Goal: Task Accomplishment & Management: Manage account settings

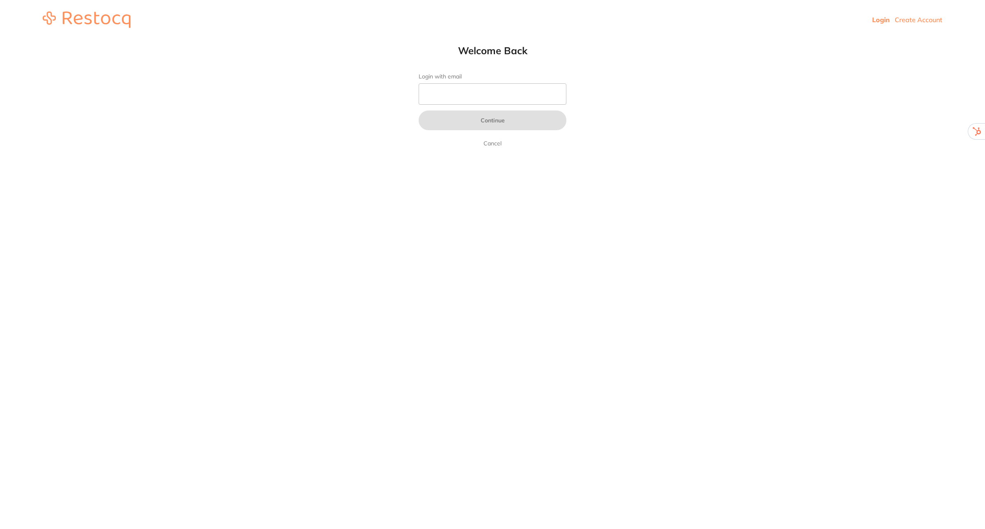
click at [916, 23] on link "Create Account" at bounding box center [919, 20] width 48 height 8
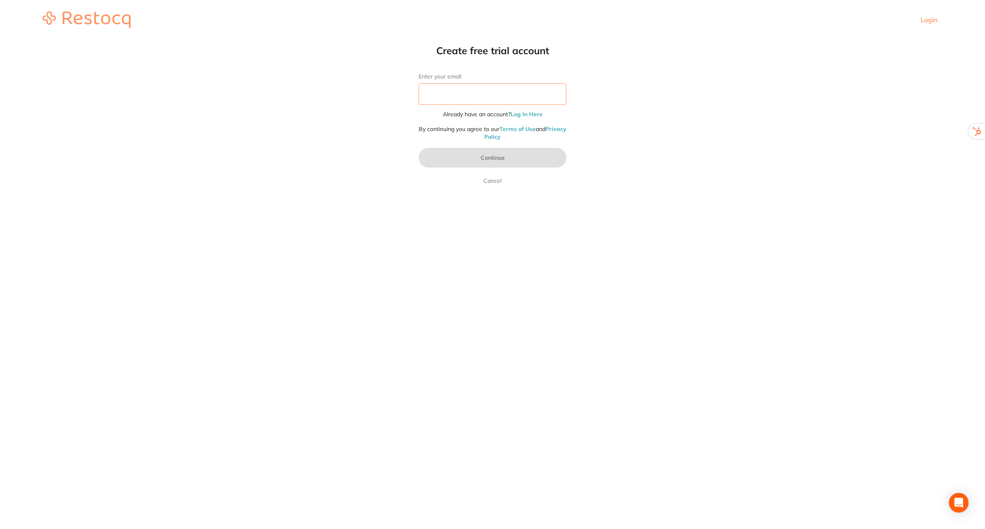
click at [448, 95] on input "Enter your email" at bounding box center [493, 93] width 148 height 21
type input "[EMAIL_ADDRESS][DOMAIN_NAME]"
click at [501, 156] on button "Continue" at bounding box center [493, 158] width 148 height 20
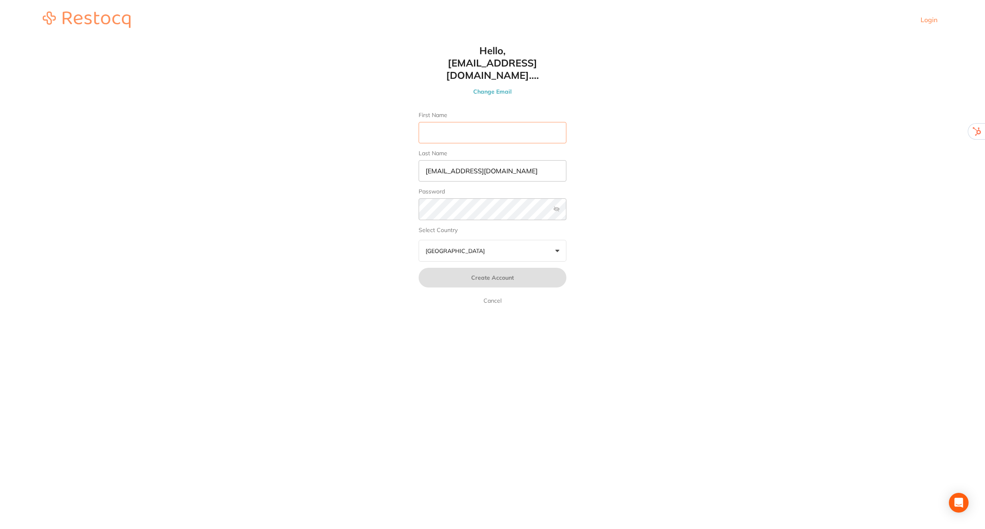
click at [447, 123] on input "First Name" at bounding box center [493, 132] width 148 height 21
type input "[PERSON_NAME]"
click at [515, 160] on input "skan3067@gmail.com" at bounding box center [493, 170] width 148 height 21
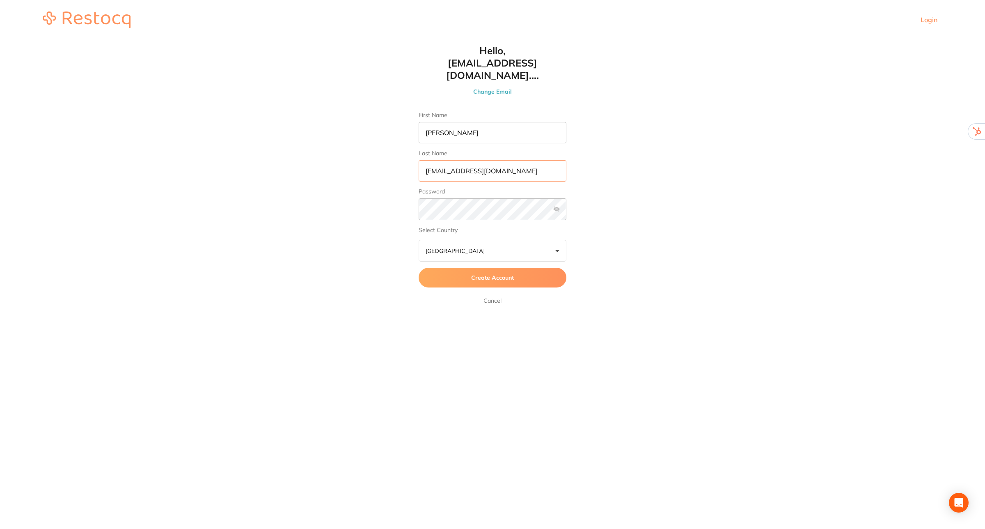
click at [515, 160] on input "skan3067@gmail.com" at bounding box center [493, 170] width 148 height 21
type input "[PERSON_NAME]"
click at [508, 274] on span "Create Account" at bounding box center [492, 277] width 43 height 7
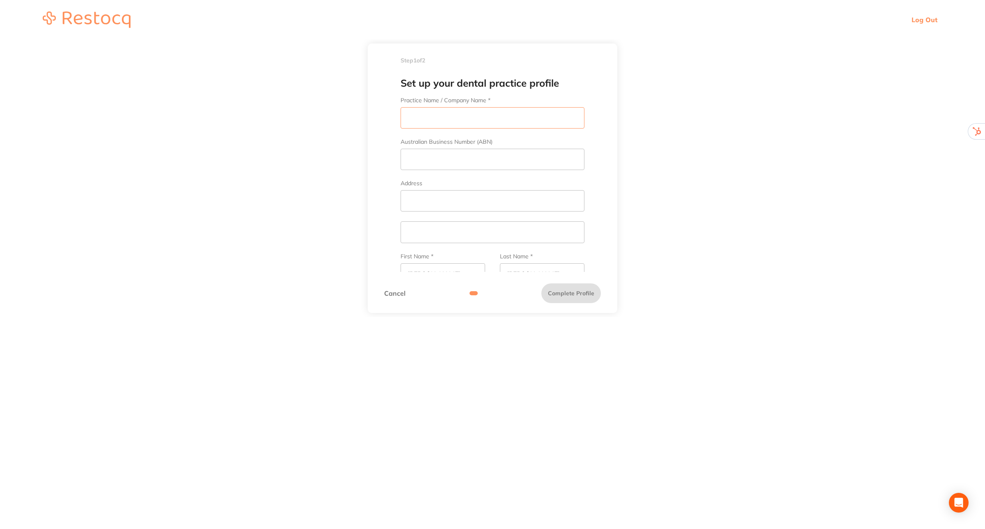
click at [466, 120] on input "Practice Name / Company Name *" at bounding box center [493, 117] width 184 height 21
type input "GoldCity Dental Centre"
click at [426, 203] on input "Address" at bounding box center [493, 200] width 184 height 21
paste input "159 Gill Street Charters Towers, QLD 4820"
drag, startPoint x: 548, startPoint y: 200, endPoint x: 453, endPoint y: 202, distance: 94.4
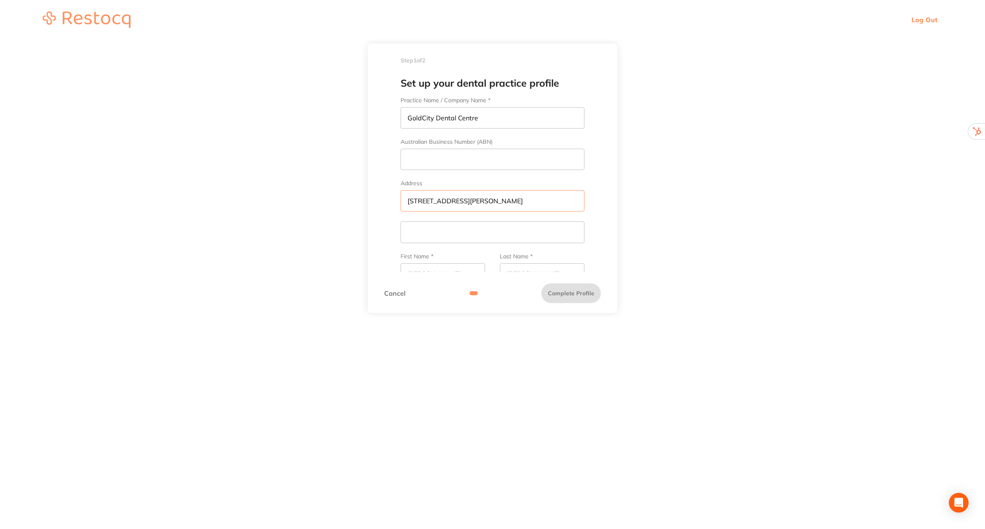
click at [453, 202] on input "159 Gill Street Charters Towers, QLD 4820" at bounding box center [493, 200] width 184 height 21
type input "159 Gill Street"
paste input "Charters Towers, QLD 4820"
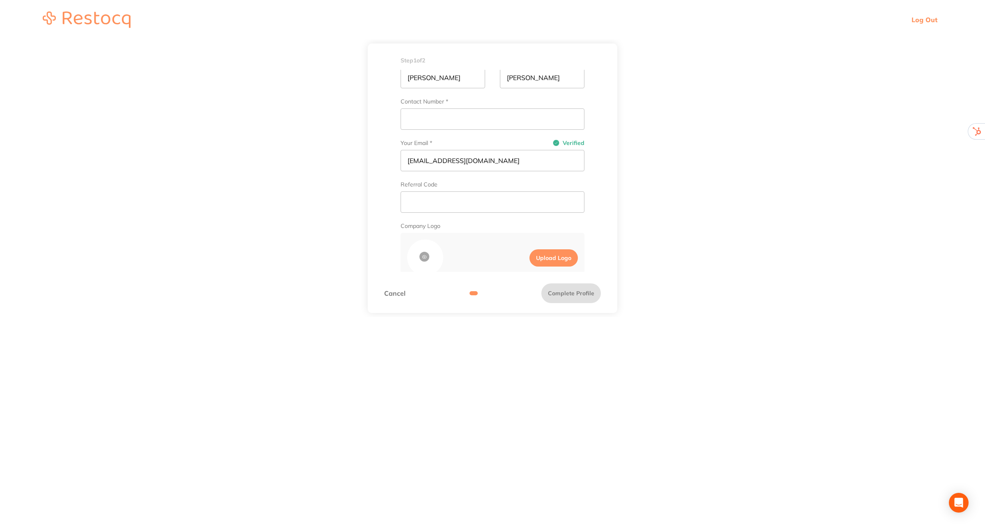
scroll to position [205, 0]
type input "Charters Towers, QLD 4820"
paste input "(07) 4787 1269"
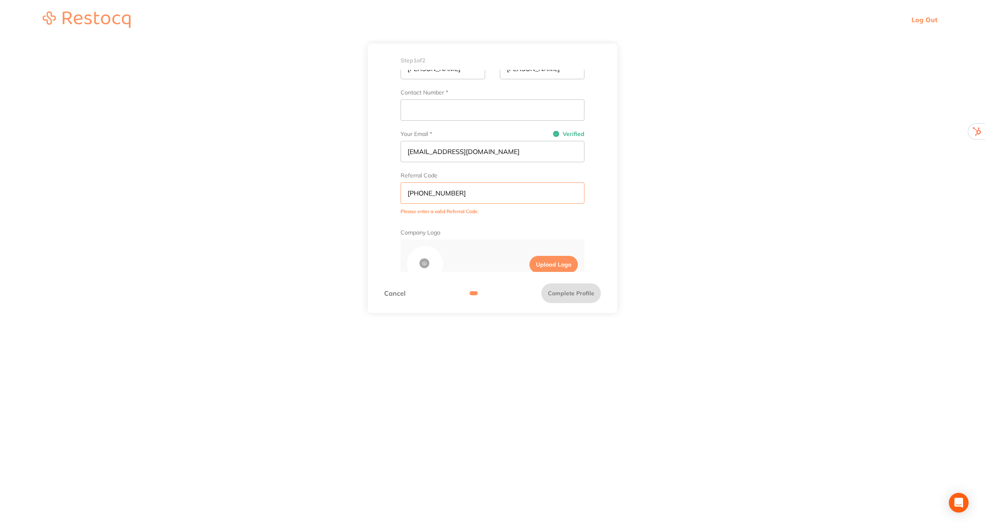
type input "(07) 4787 1269"
click at [546, 263] on label "Upload Logo" at bounding box center [553, 264] width 48 height 17
click at [529, 263] on input "Upload Logo" at bounding box center [522, 264] width 14 height 24
type input "C:\fakepath\gc.png"
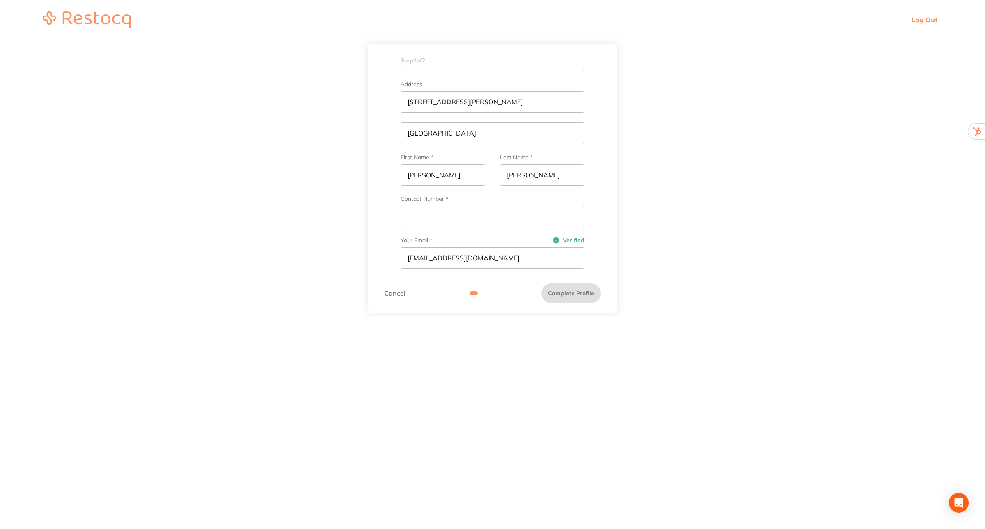
scroll to position [253, 0]
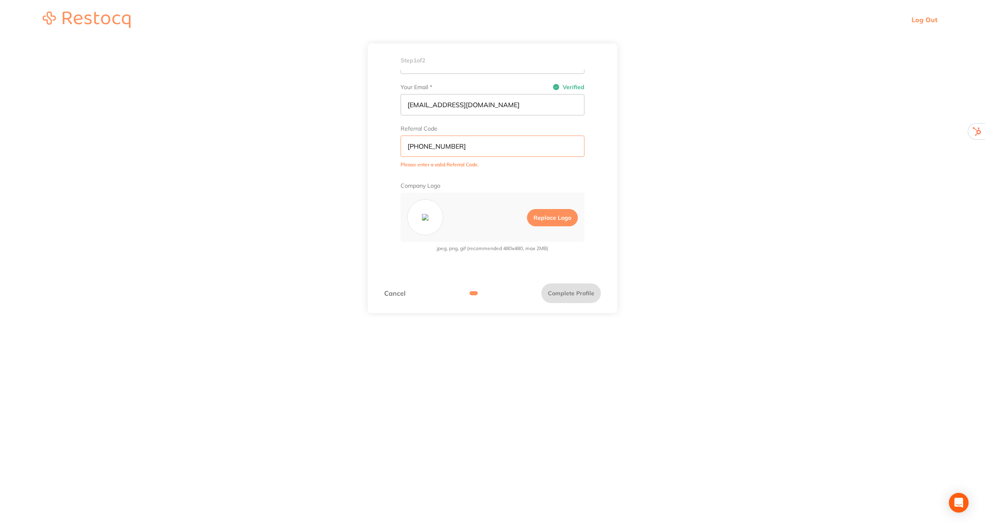
click at [467, 146] on input "(07) 4787 1269" at bounding box center [493, 145] width 184 height 21
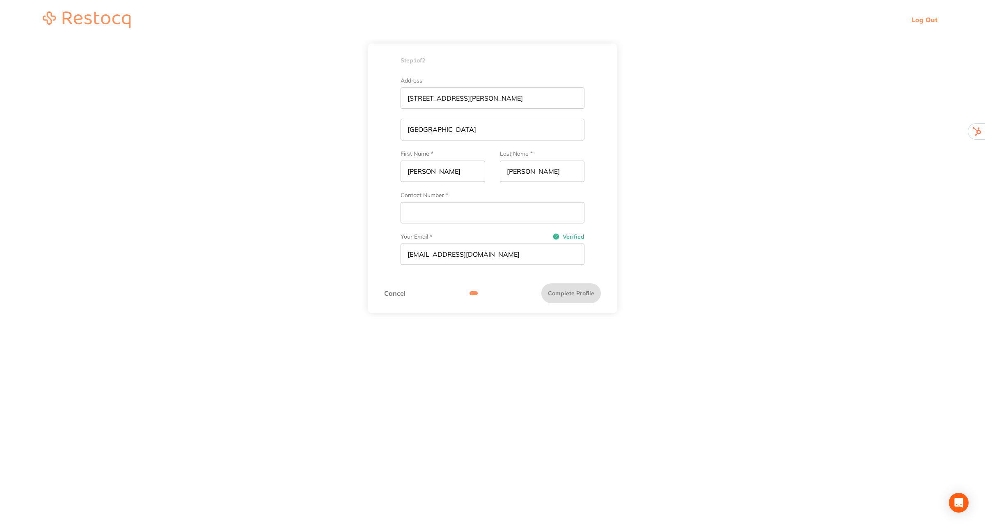
scroll to position [99, 0]
paste input "(07) 4787 1269"
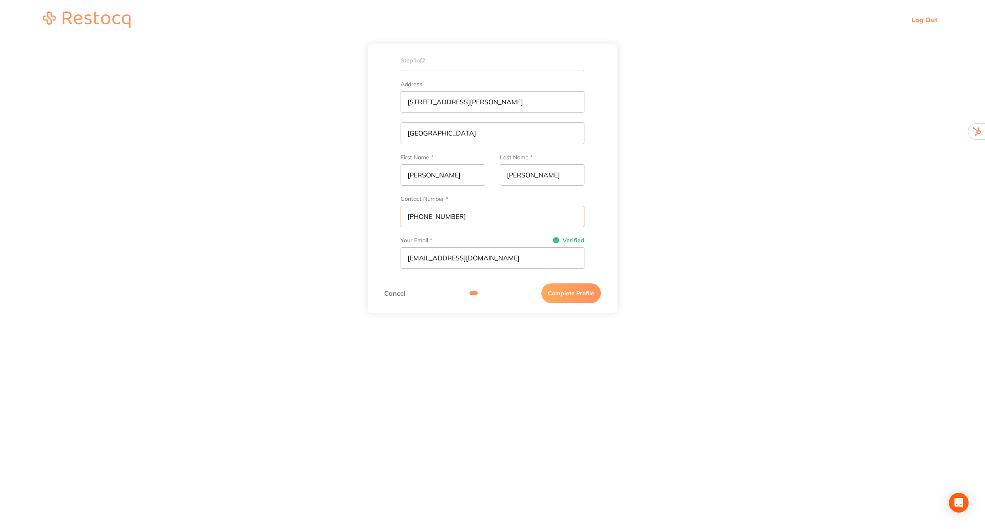
scroll to position [201, 0]
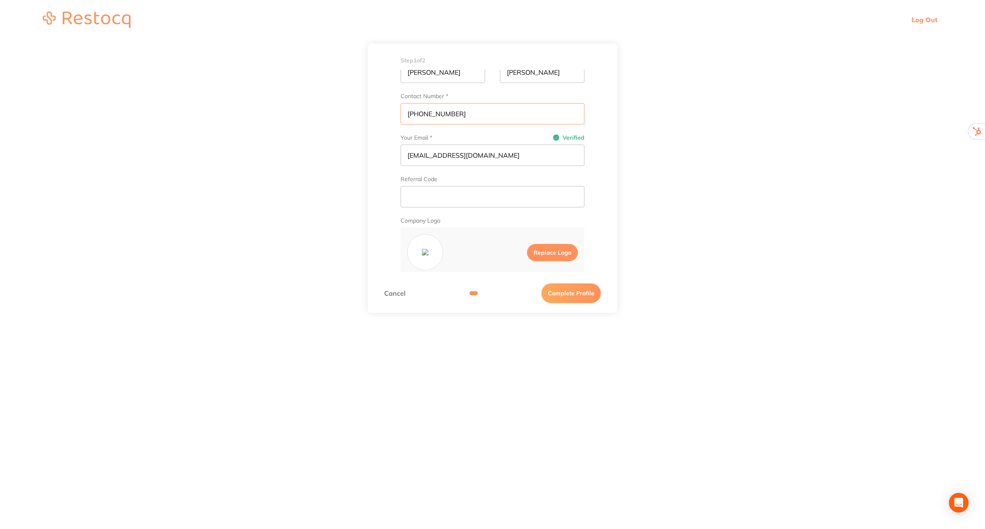
type input "(07) 4787 1269"
click at [451, 201] on input "text" at bounding box center [493, 196] width 184 height 21
type input "AIDA"
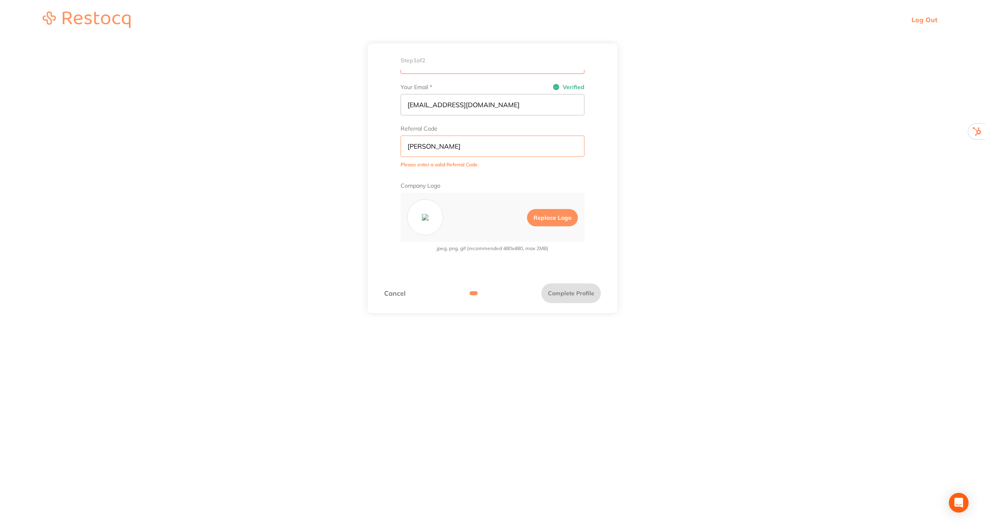
click at [448, 147] on input "AIDA" at bounding box center [493, 145] width 184 height 21
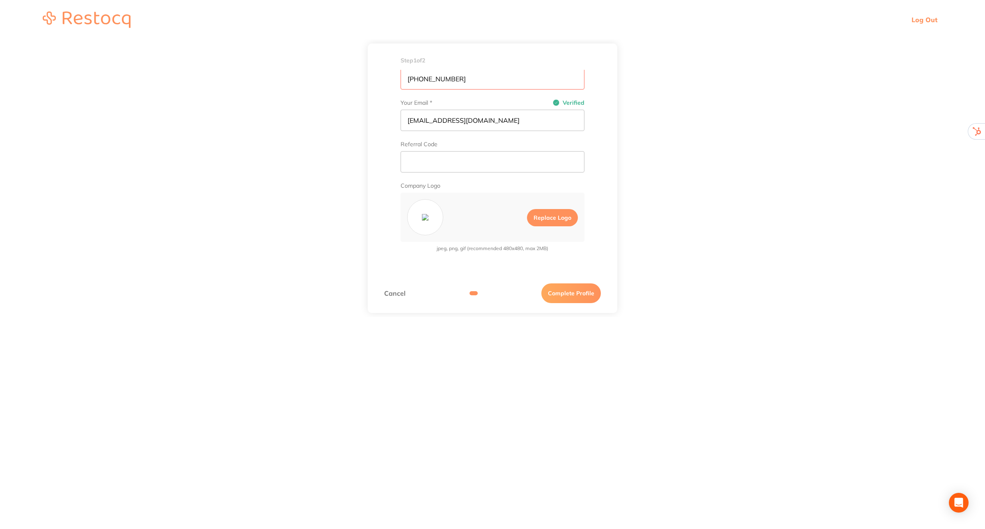
click at [569, 293] on button "Complete Profile" at bounding box center [571, 293] width 60 height 20
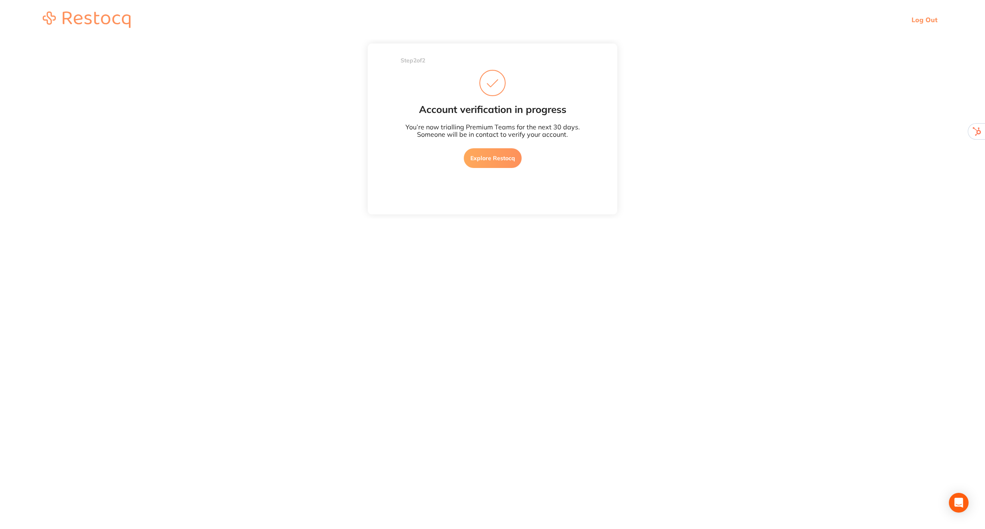
click at [479, 159] on link "Explore Restocq" at bounding box center [493, 158] width 58 height 20
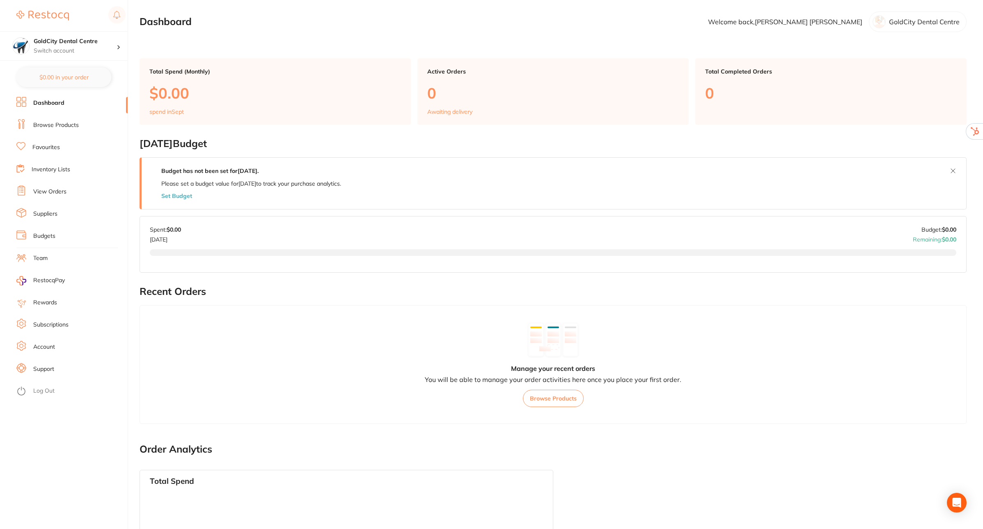
click at [46, 391] on link "Log Out" at bounding box center [43, 391] width 21 height 8
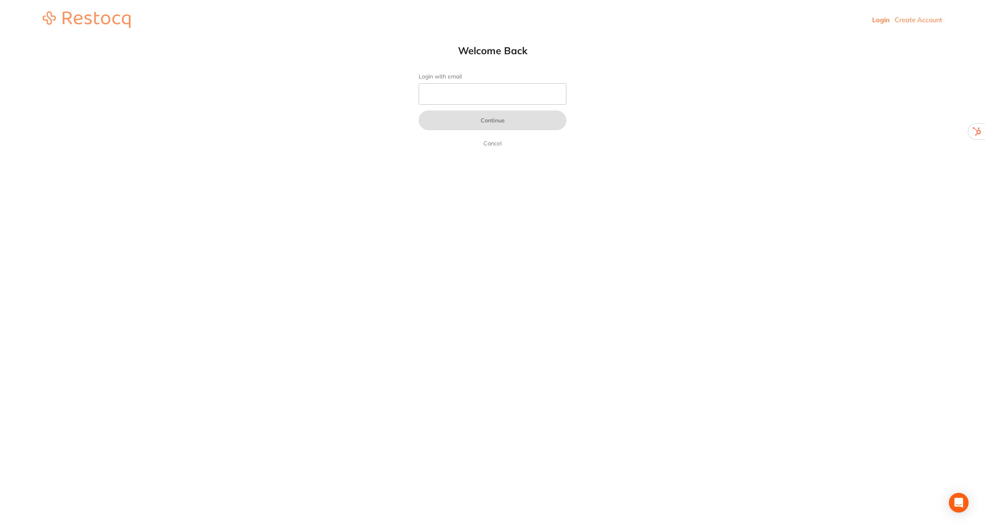
click at [922, 19] on link "Create Account" at bounding box center [919, 20] width 48 height 8
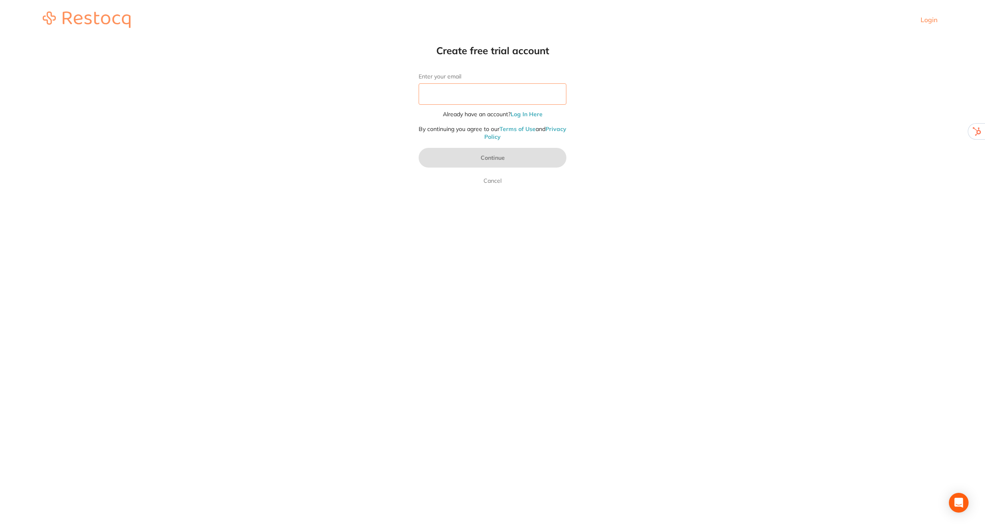
click at [464, 93] on input "Enter your email" at bounding box center [493, 93] width 148 height 21
type input "[EMAIL_ADDRESS][DOMAIN_NAME]"
click at [499, 158] on button "Continue" at bounding box center [493, 158] width 148 height 20
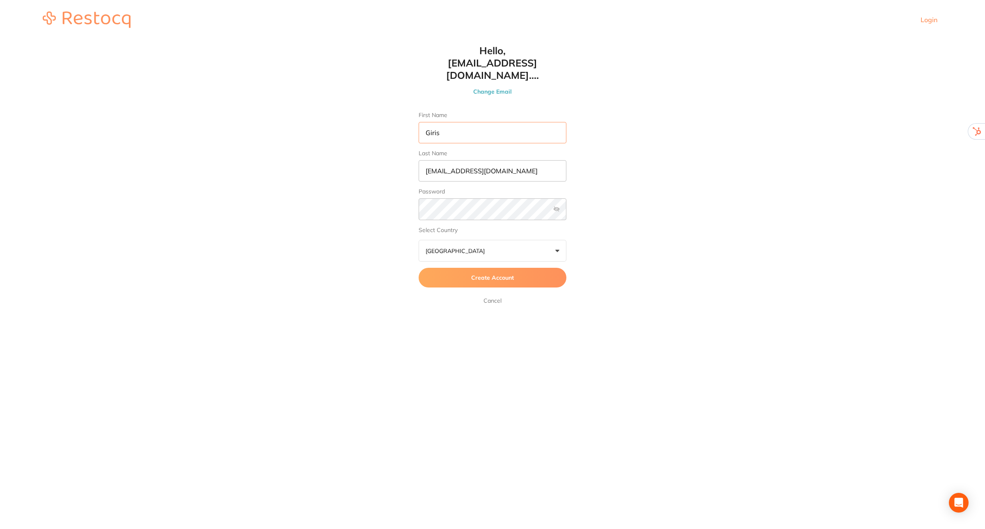
type input "[PERSON_NAME]"
click at [497, 161] on input "[EMAIL_ADDRESS][DOMAIN_NAME]" at bounding box center [493, 170] width 148 height 21
type input "s"
type input "[PERSON_NAME]"
click at [510, 274] on span "Create Account" at bounding box center [492, 277] width 43 height 7
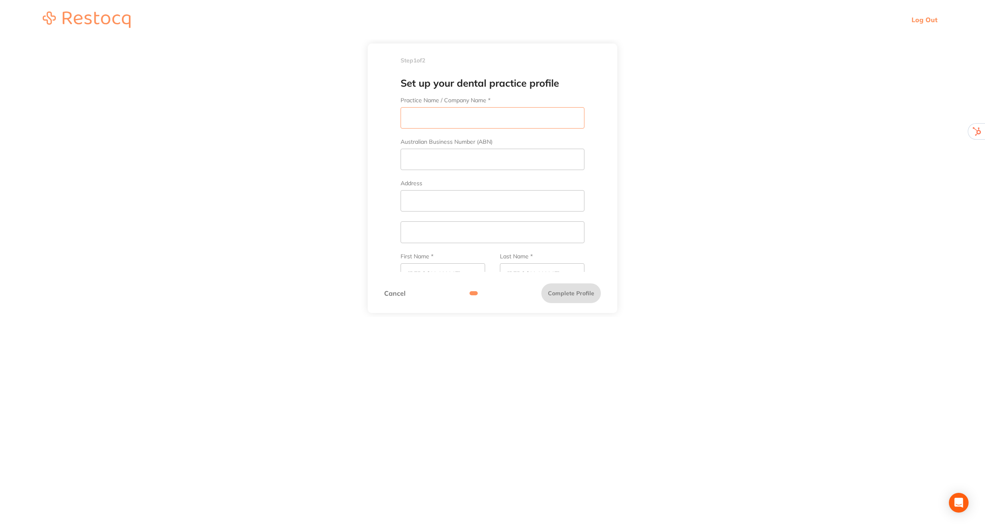
click at [430, 112] on input "Practice Name / Company Name *" at bounding box center [493, 117] width 184 height 21
click at [424, 109] on input "Practice Name / Company Name *" at bounding box center [493, 117] width 184 height 21
type input "Dentists at Healthlink"
paste input "529 Ross River Road Cranbrook, Townsville QLD, 4814"
drag, startPoint x: 577, startPoint y: 200, endPoint x: 473, endPoint y: 205, distance: 103.5
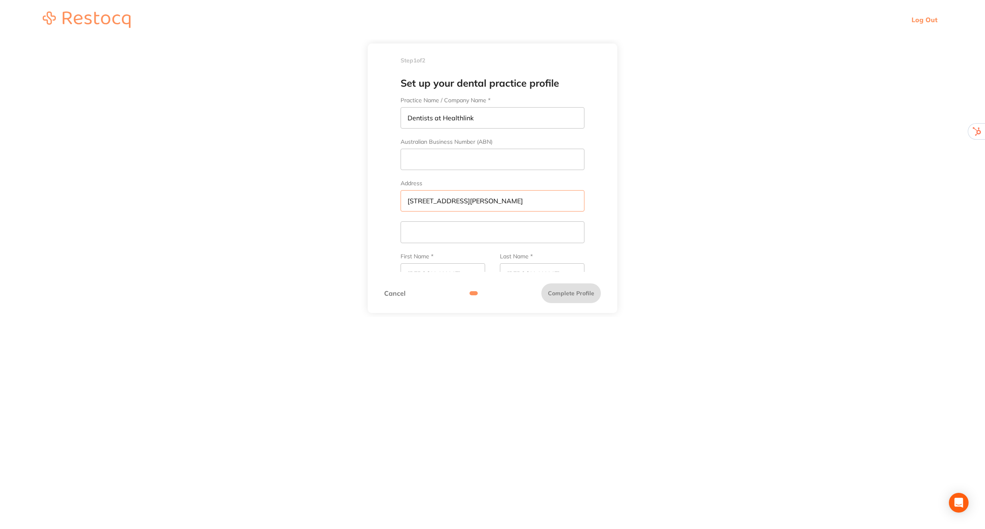
click at [473, 205] on input "529 Ross River Road Cranbrook, Townsville QLD, 4814" at bounding box center [493, 200] width 184 height 21
type input "529 Ross River Road"
paste input "Cranbrook, Townsville QLD, 4814"
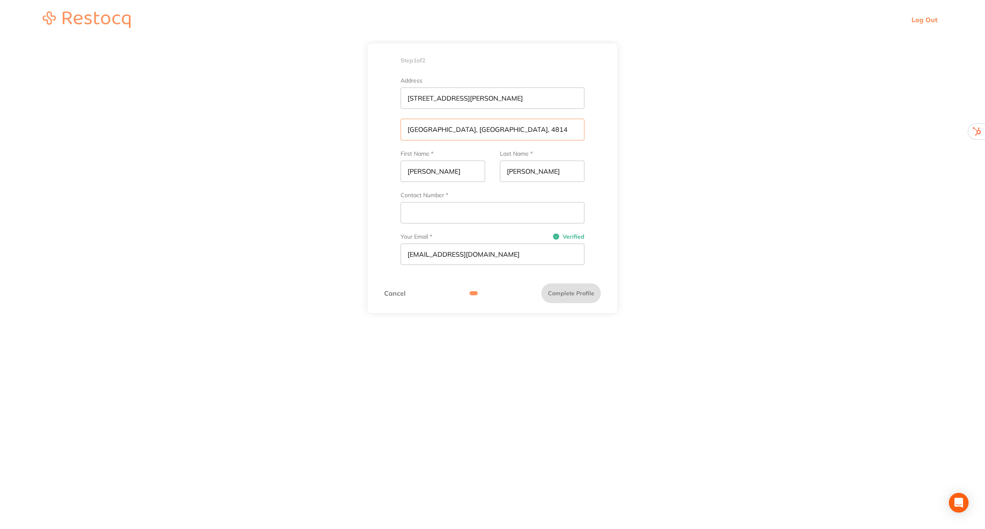
scroll to position [154, 0]
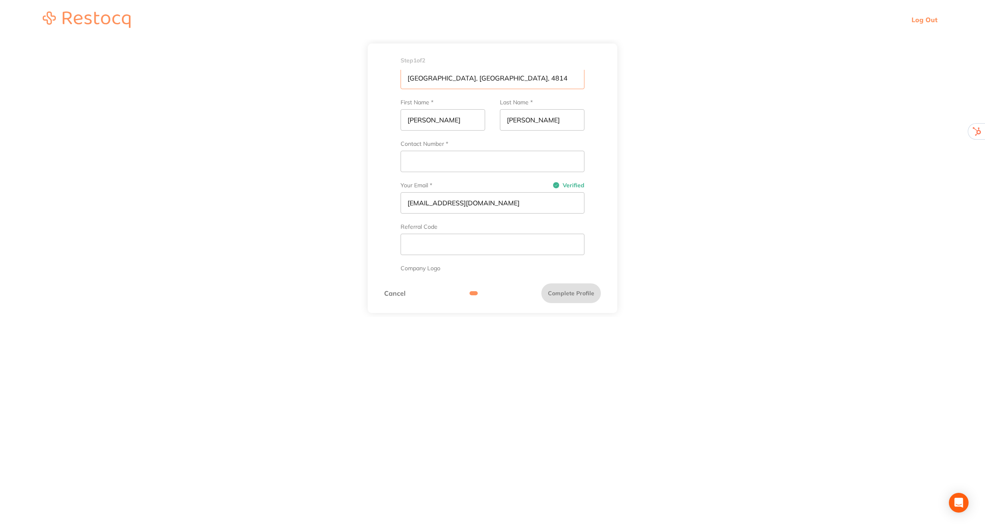
type input "Cranbrook, Townsville QLD, 4814"
click at [462, 163] on input "Contact Number *" at bounding box center [493, 161] width 184 height 21
type input "0747230624"
click at [440, 247] on input "text" at bounding box center [493, 243] width 184 height 21
type input "A"
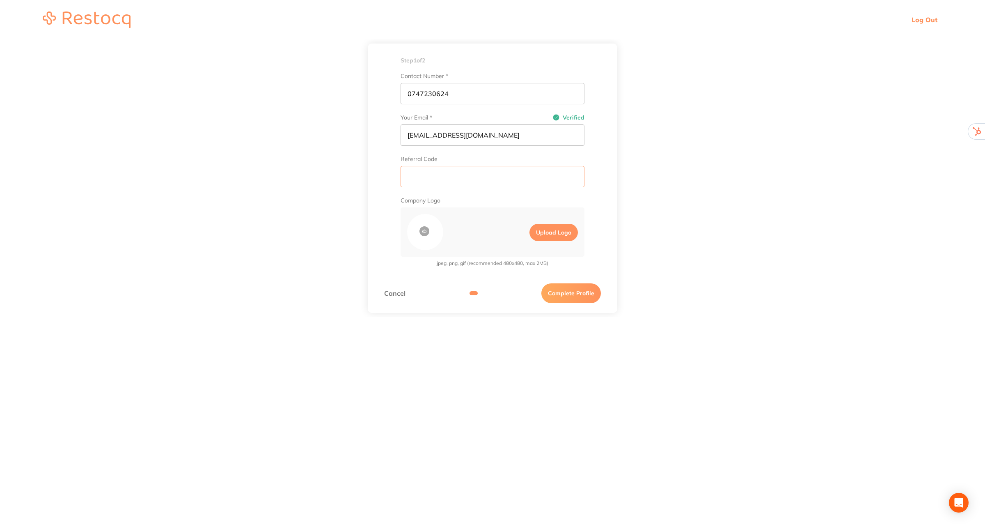
scroll to position [237, 0]
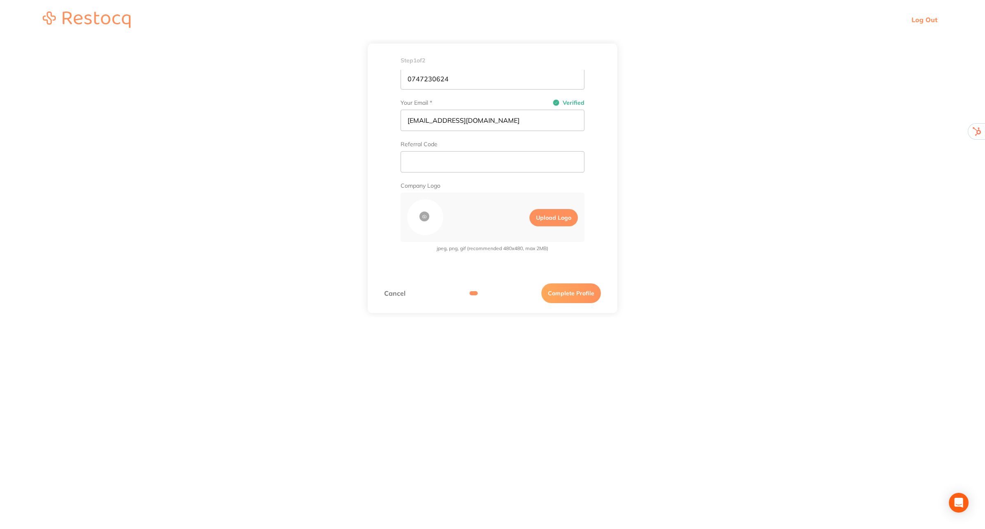
click at [542, 218] on label "Upload Logo" at bounding box center [553, 217] width 48 height 17
click at [529, 218] on input "Upload Logo" at bounding box center [522, 217] width 14 height 24
type input "C:\fakepath\dah.png"
click at [573, 291] on button "Complete Profile" at bounding box center [571, 293] width 60 height 20
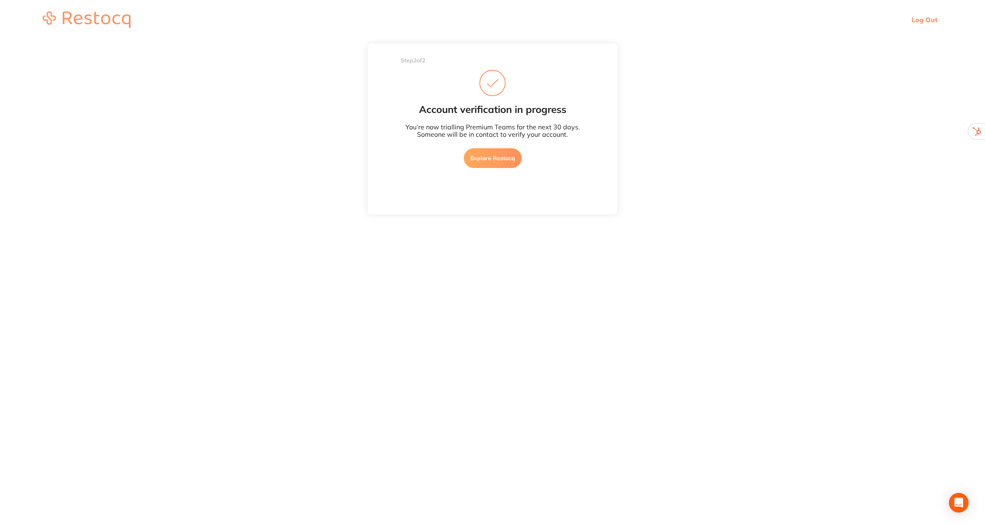
click at [928, 20] on link "Log Out" at bounding box center [924, 20] width 26 height 8
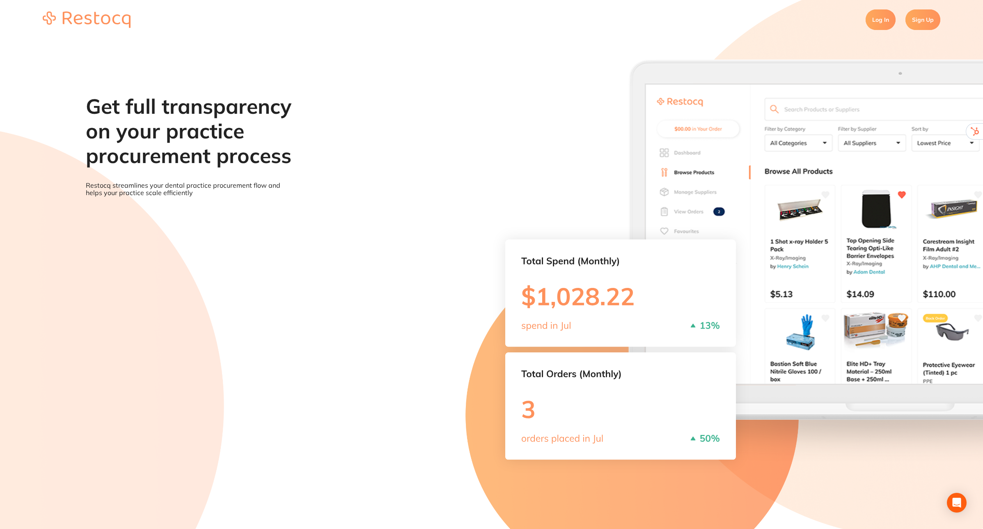
click at [922, 19] on link "Sign Up" at bounding box center [922, 19] width 35 height 21
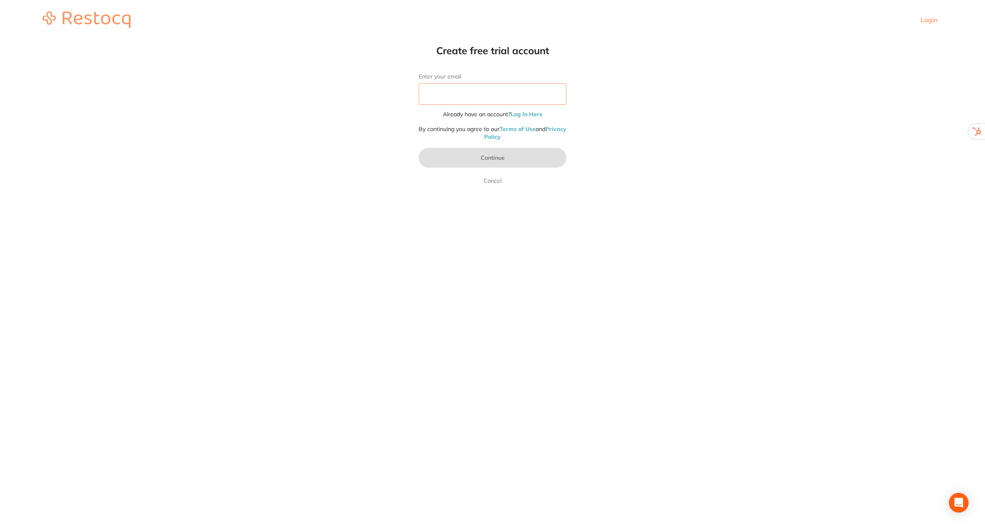
click at [494, 95] on input "Enter your email" at bounding box center [493, 93] width 148 height 21
click at [450, 94] on input "Enter your email" at bounding box center [493, 93] width 148 height 21
type input "info@evertonparkdental.com.au"
click at [518, 153] on button "Continue" at bounding box center [493, 158] width 148 height 20
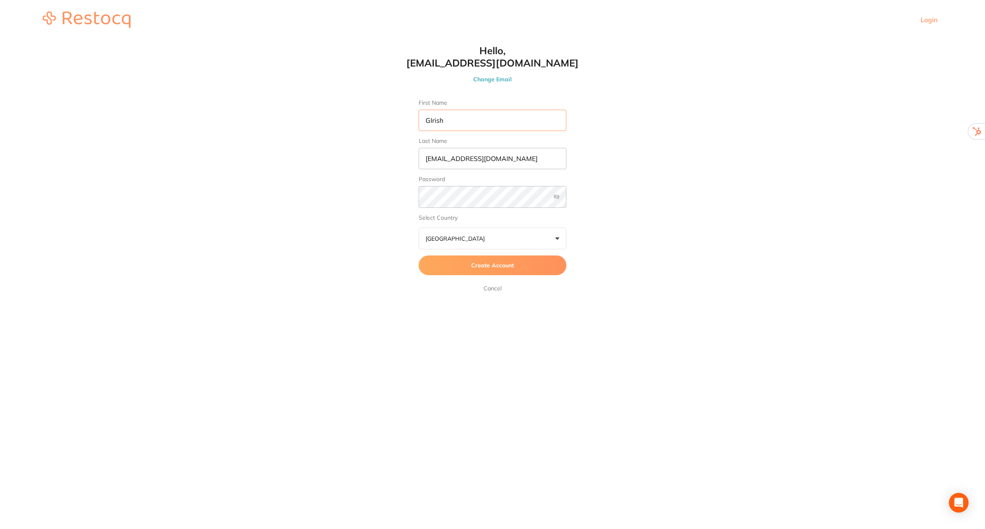
type input "[PERSON_NAME]"
click at [520, 156] on input "[EMAIL_ADDRESS][DOMAIN_NAME]" at bounding box center [493, 158] width 148 height 21
click at [526, 148] on input "[EMAIL_ADDRESS][DOMAIN_NAME]" at bounding box center [493, 158] width 148 height 21
click at [525, 157] on input "[EMAIL_ADDRESS][DOMAIN_NAME]" at bounding box center [493, 158] width 148 height 21
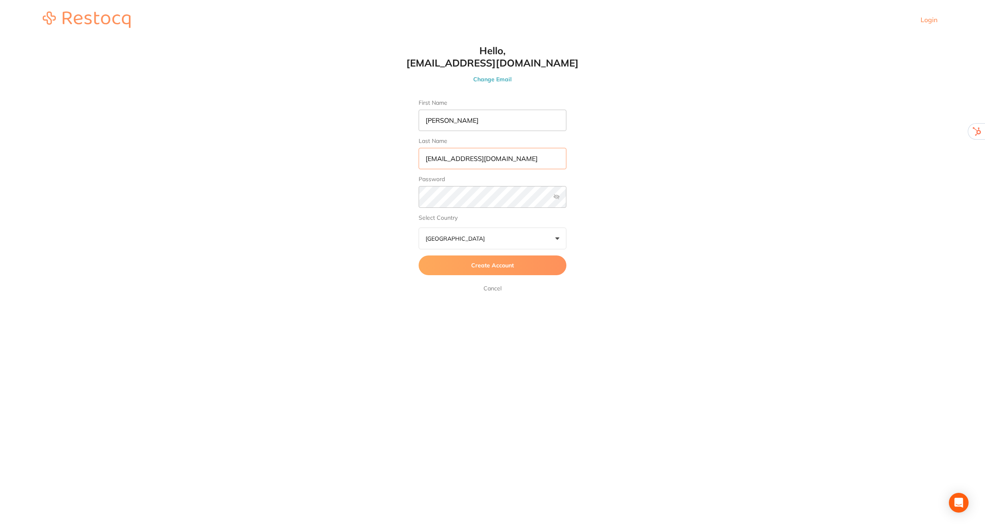
click at [525, 157] on input "[EMAIL_ADDRESS][DOMAIN_NAME]" at bounding box center [493, 158] width 148 height 21
type input "[PERSON_NAME]"
click at [526, 269] on button "Create Account" at bounding box center [493, 265] width 148 height 20
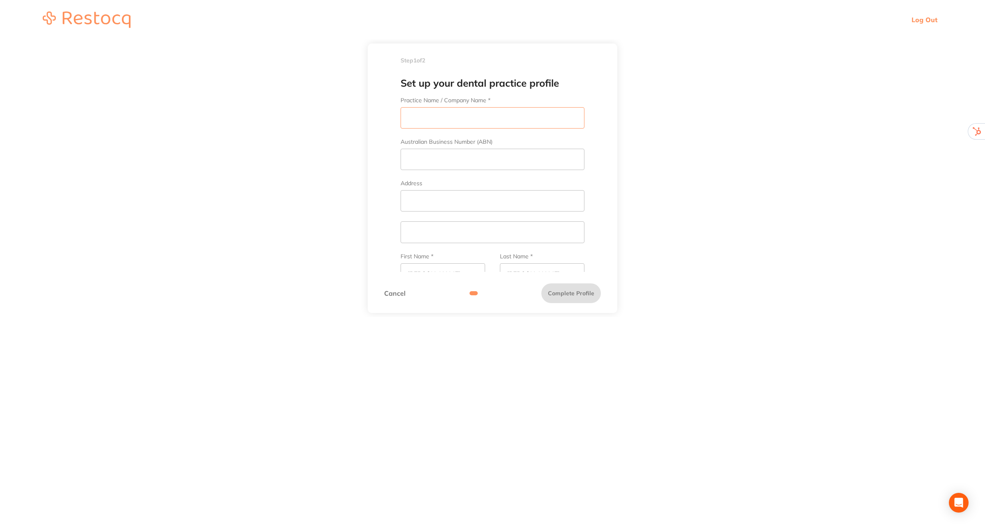
click at [449, 120] on input "Practice Name / Company Name *" at bounding box center [493, 117] width 184 height 21
type input "Everton Park Dental"
click at [432, 199] on input "Address" at bounding box center [493, 200] width 184 height 21
paste input "Level 1, Shop C4/768 Stafford Rd, Everton Park QLD 4053"
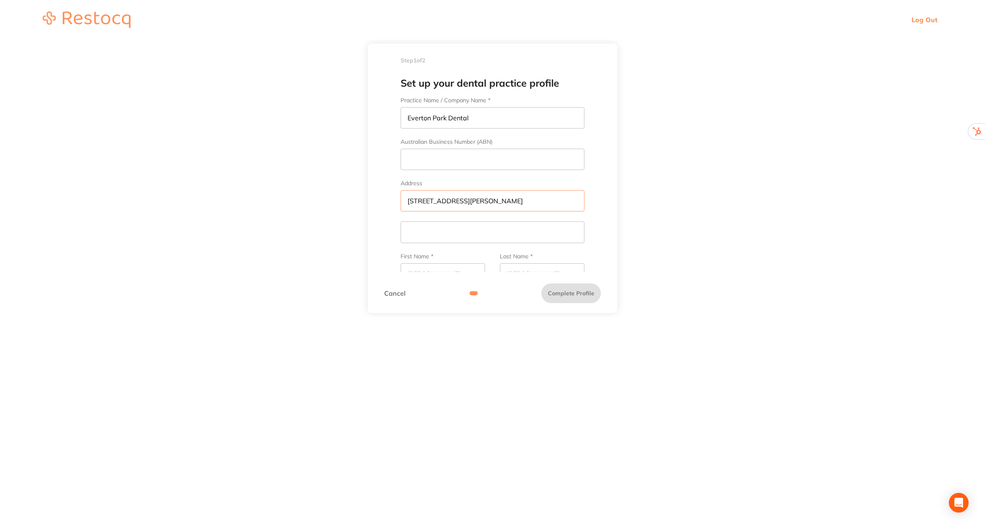
drag, startPoint x: 502, startPoint y: 199, endPoint x: 589, endPoint y: 202, distance: 87.5
click at [589, 202] on form "Practice Name / Company Name * Everton Park Dental Australian Business Number (…" at bounding box center [492, 297] width 217 height 401
type input "Level 1, Shop C4/768 Stafford Rd,"
paste input "Everton Park QLD 4053"
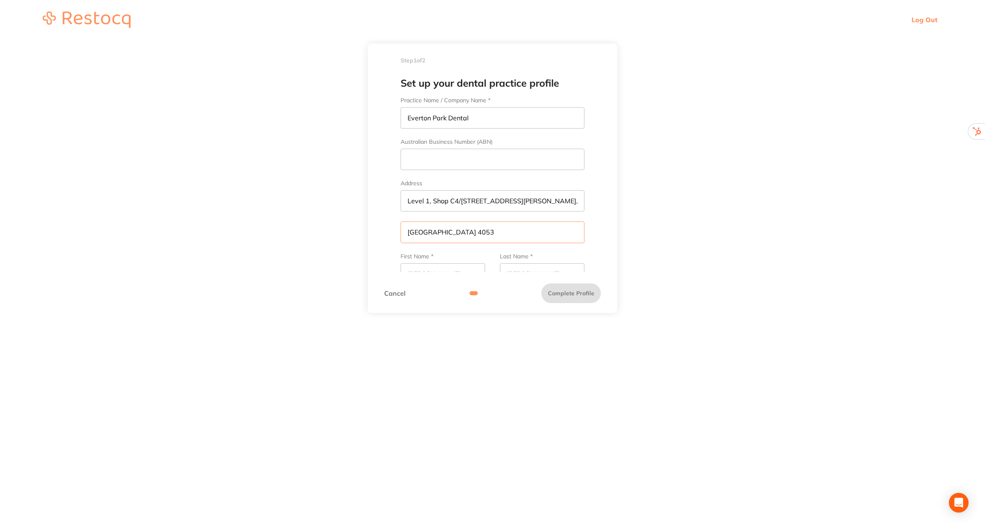
type input "Everton Park QLD 4053"
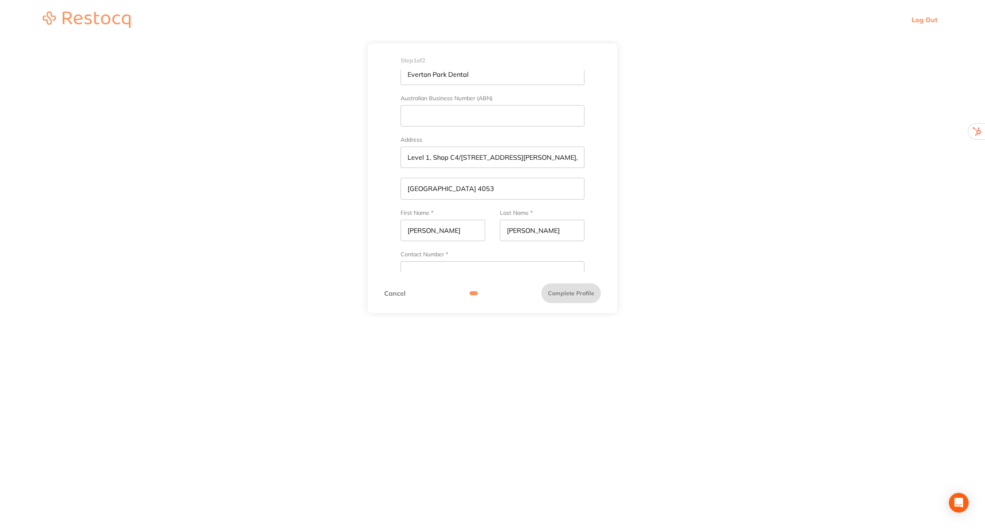
scroll to position [103, 0]
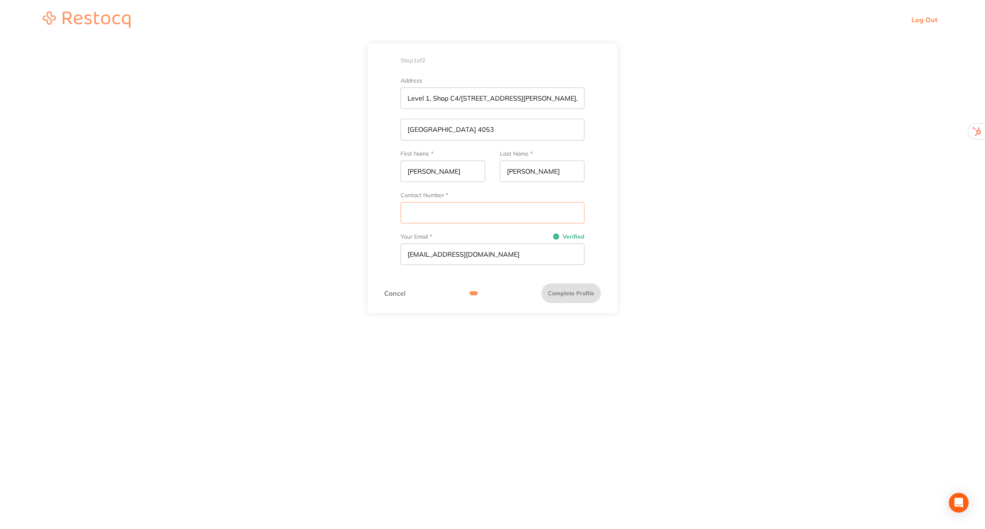
paste input "(07) 3355 7936"
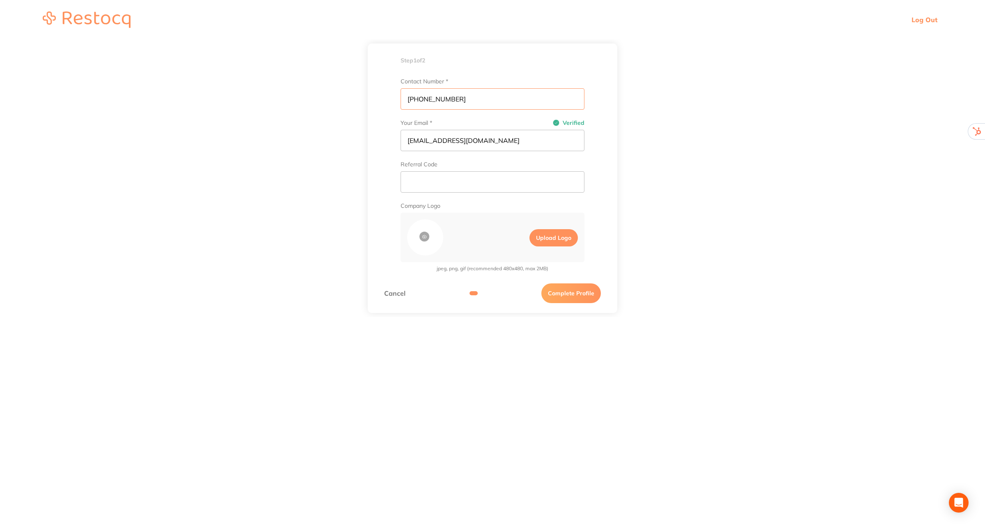
scroll to position [237, 0]
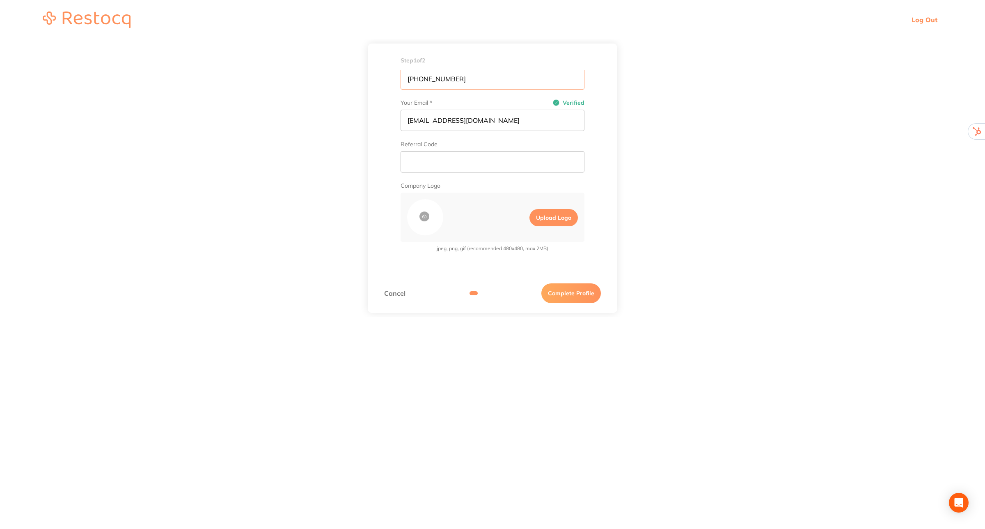
type input "(07) 3355 7936"
click at [549, 217] on label "Upload Logo" at bounding box center [553, 217] width 48 height 17
click at [529, 217] on input "Upload Logo" at bounding box center [522, 217] width 14 height 24
type input "C:\fakepath\ep.jpg"
click at [574, 294] on button "Complete Profile" at bounding box center [571, 293] width 60 height 20
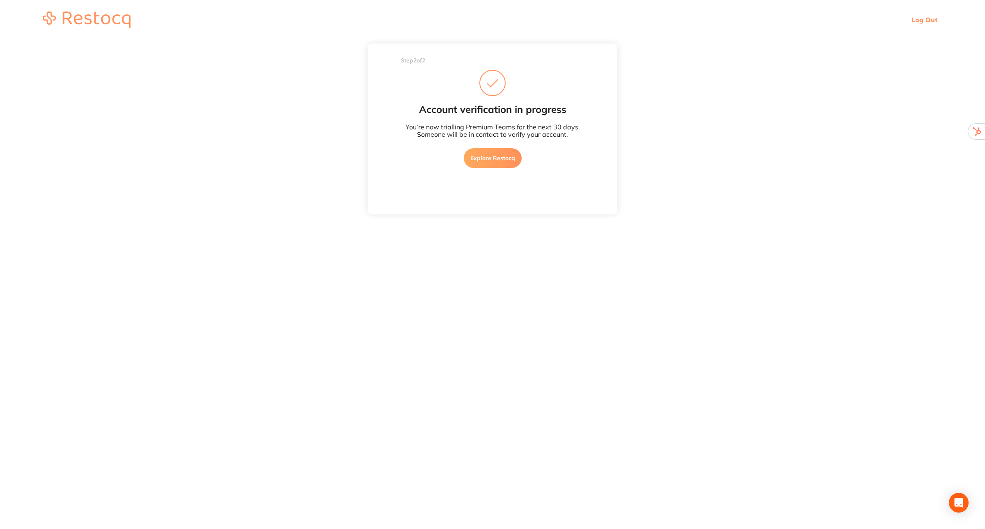
click at [491, 159] on link "Explore Restocq" at bounding box center [493, 158] width 58 height 20
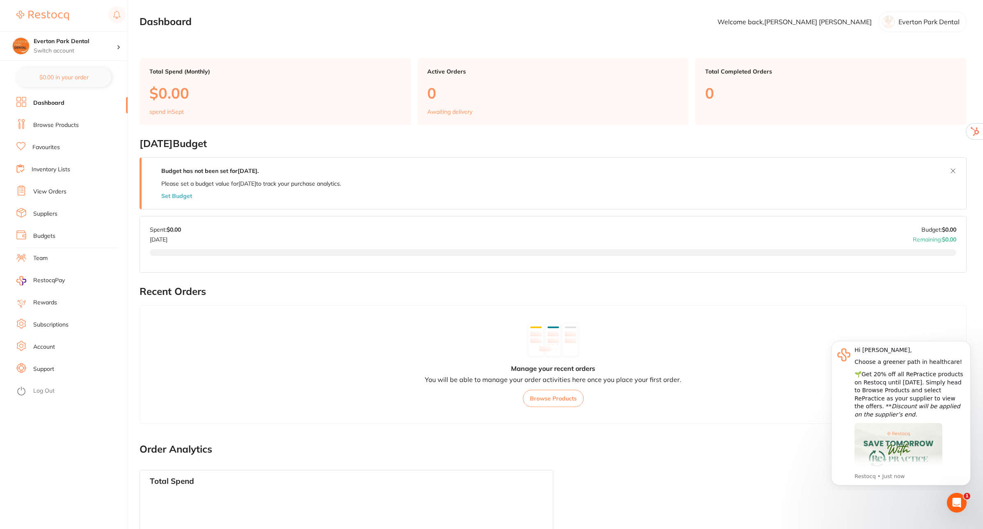
click at [42, 255] on link "Team" at bounding box center [40, 258] width 14 height 8
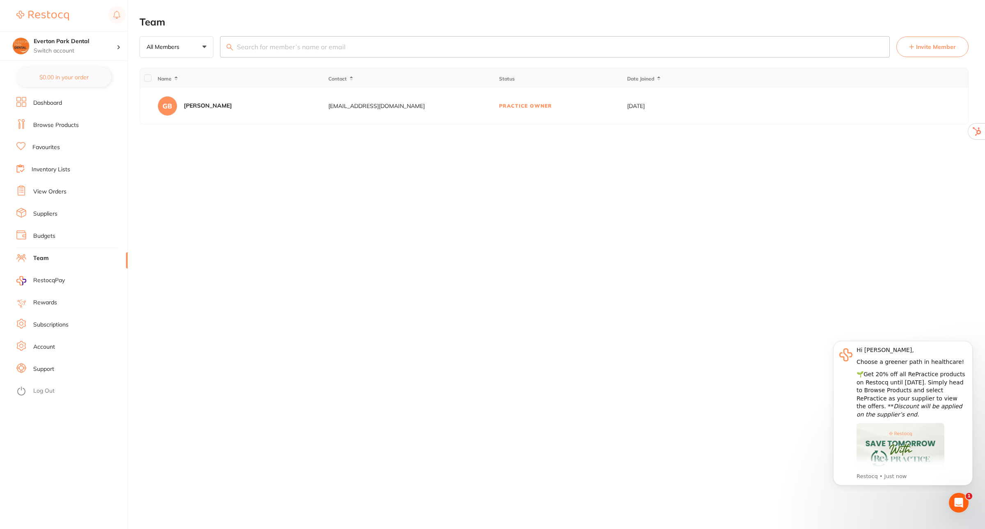
click at [938, 51] on button "Invite Member" at bounding box center [932, 47] width 72 height 21
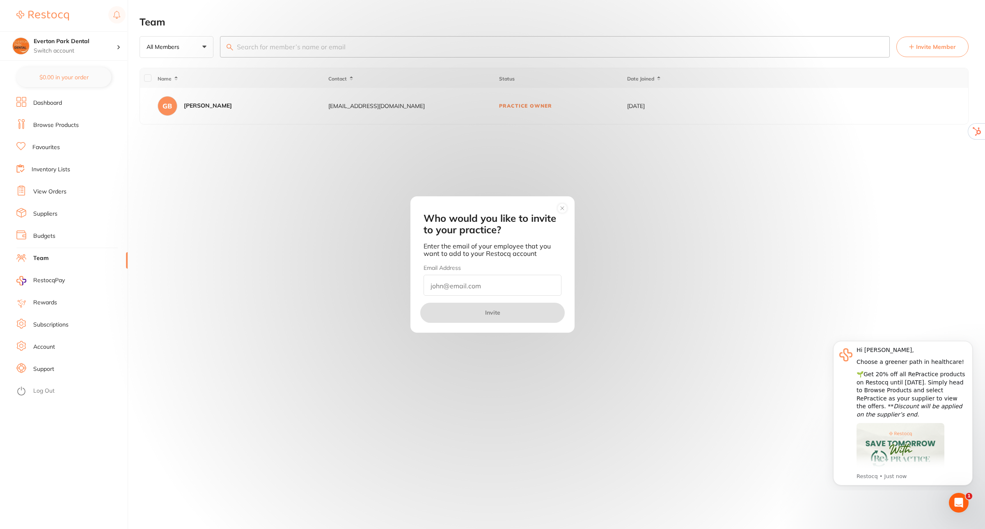
paste input "[EMAIL_ADDRESS][DOMAIN_NAME]"
type input "info@dentistsathealthlink.com.au"
click at [493, 312] on button "Invite" at bounding box center [492, 312] width 144 height 20
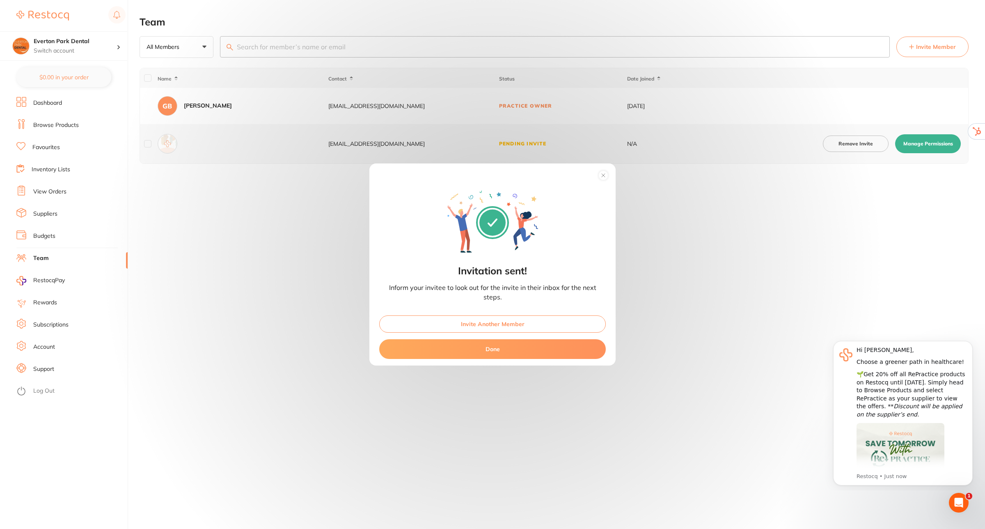
click at [504, 319] on button "Invite Another Member" at bounding box center [492, 323] width 227 height 17
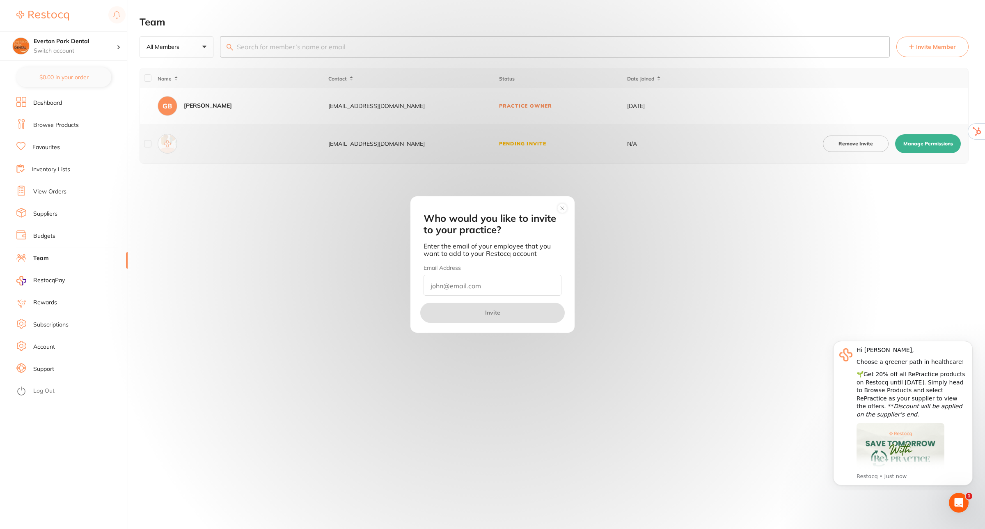
paste input "[EMAIL_ADDRESS][DOMAIN_NAME]"
type input "[EMAIL_ADDRESS][DOMAIN_NAME]"
click at [504, 305] on button "Invite" at bounding box center [492, 312] width 144 height 20
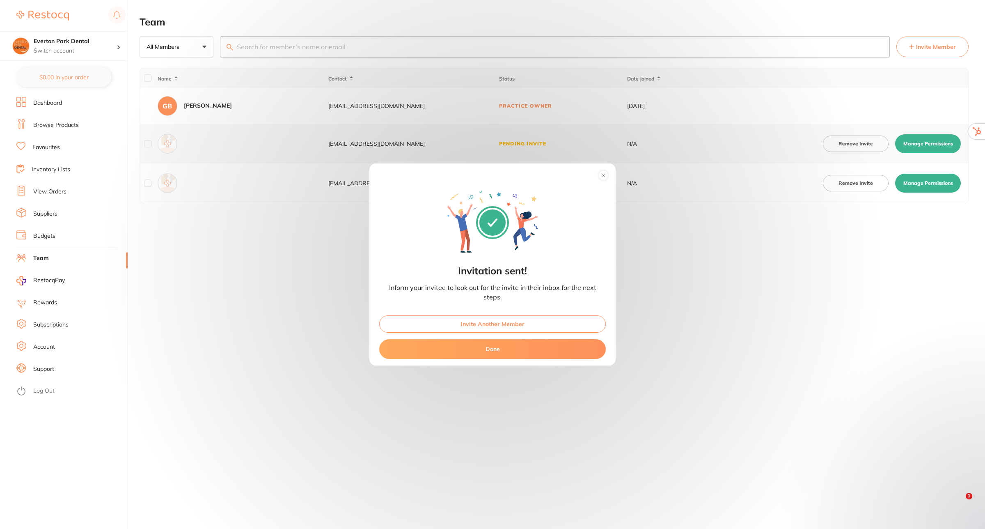
click at [507, 325] on button "Invite Another Member" at bounding box center [492, 323] width 227 height 17
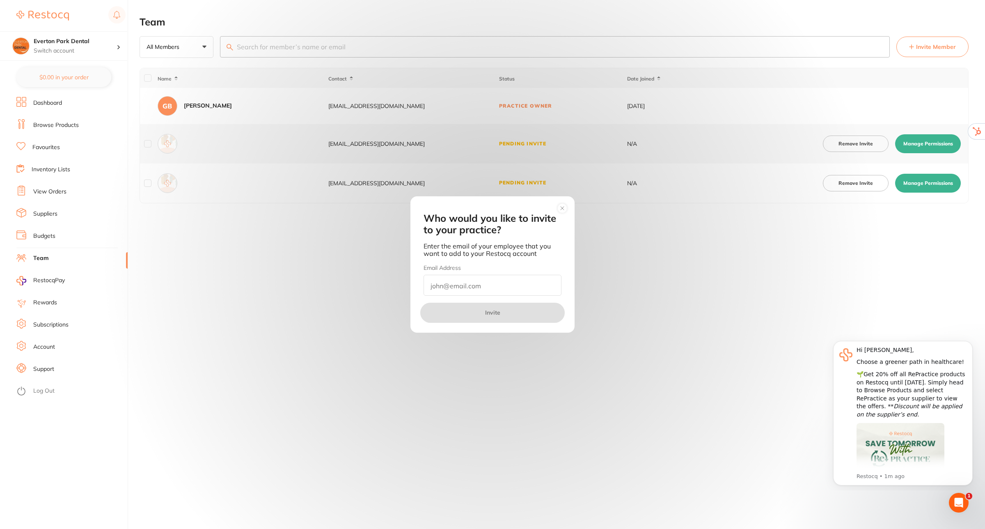
click at [499, 288] on input "email" at bounding box center [492, 285] width 138 height 21
click at [446, 279] on input "info" at bounding box center [492, 285] width 138 height 21
paste input "@aurorasmiles.com.au"
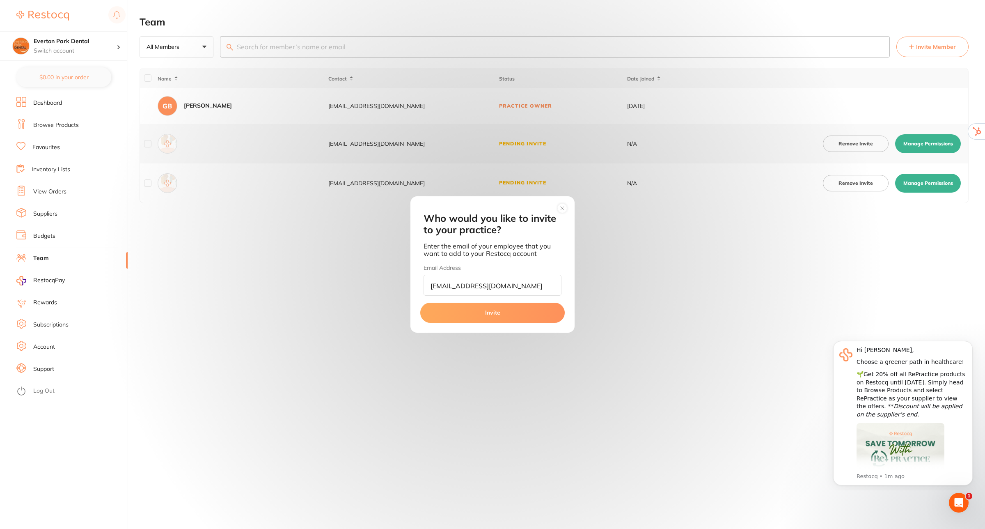
type input "info@aurorasmiles.com.au"
click at [492, 311] on button "Invite" at bounding box center [492, 312] width 144 height 20
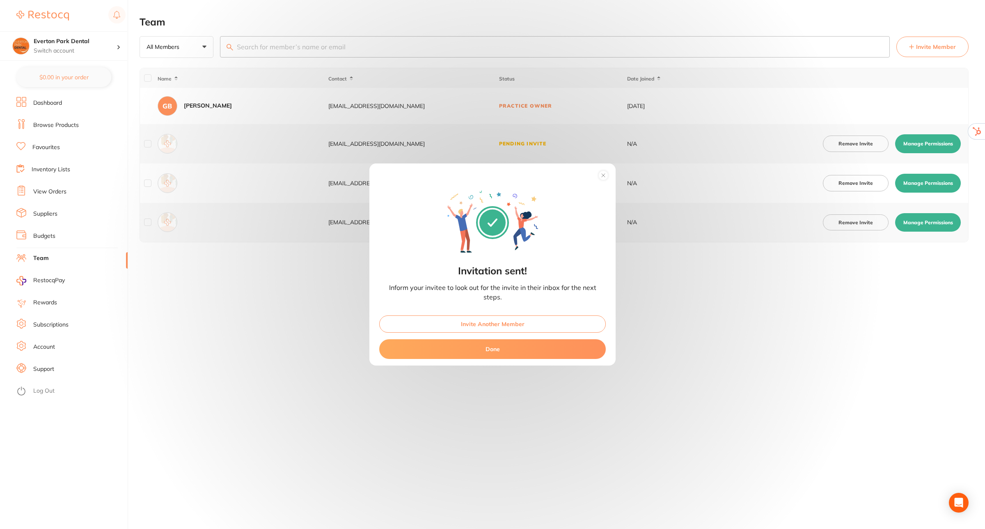
click at [520, 351] on button "Done" at bounding box center [492, 349] width 227 height 20
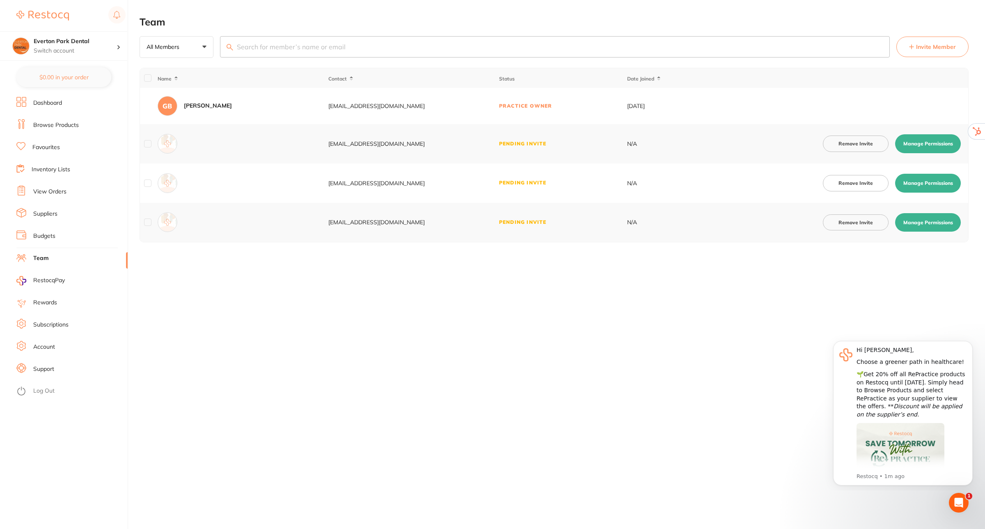
click at [928, 142] on button "Manage Permissions" at bounding box center [928, 143] width 66 height 19
checkbox input "true"
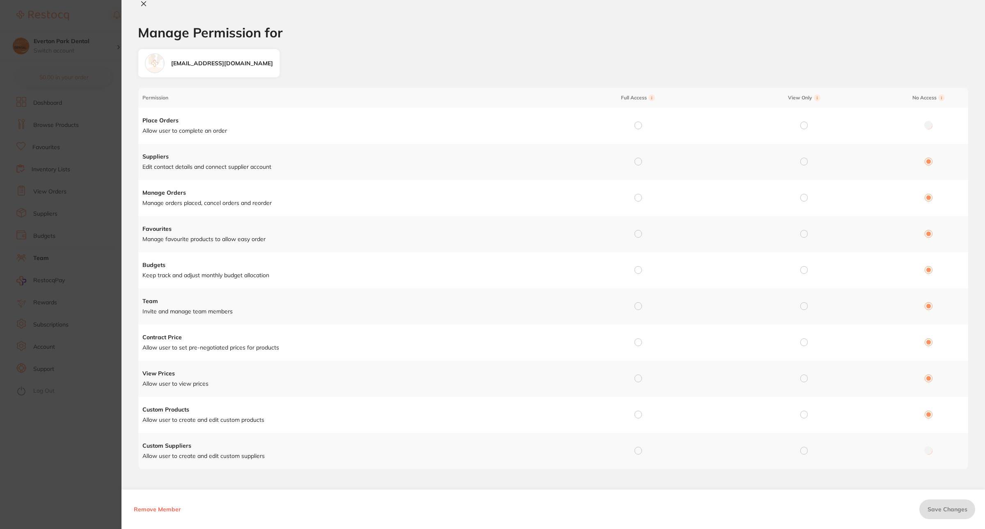
click at [636, 127] on input "radio" at bounding box center [637, 124] width 7 height 7
radio input "true"
radio input "false"
click at [636, 160] on input "radio" at bounding box center [637, 161] width 7 height 7
radio input "true"
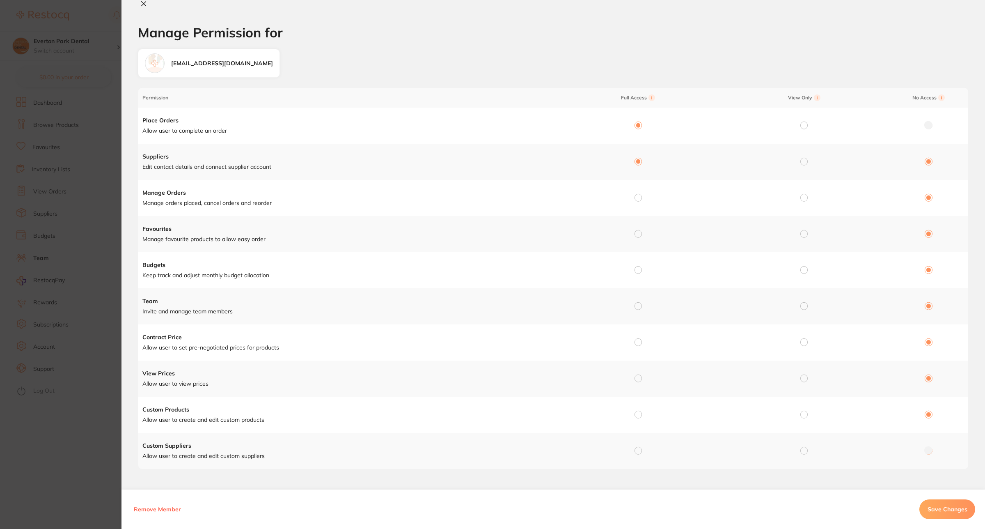
radio input "false"
click at [635, 198] on input "radio" at bounding box center [637, 197] width 7 height 7
radio input "true"
radio input "false"
click at [634, 233] on input "radio" at bounding box center [637, 233] width 7 height 7
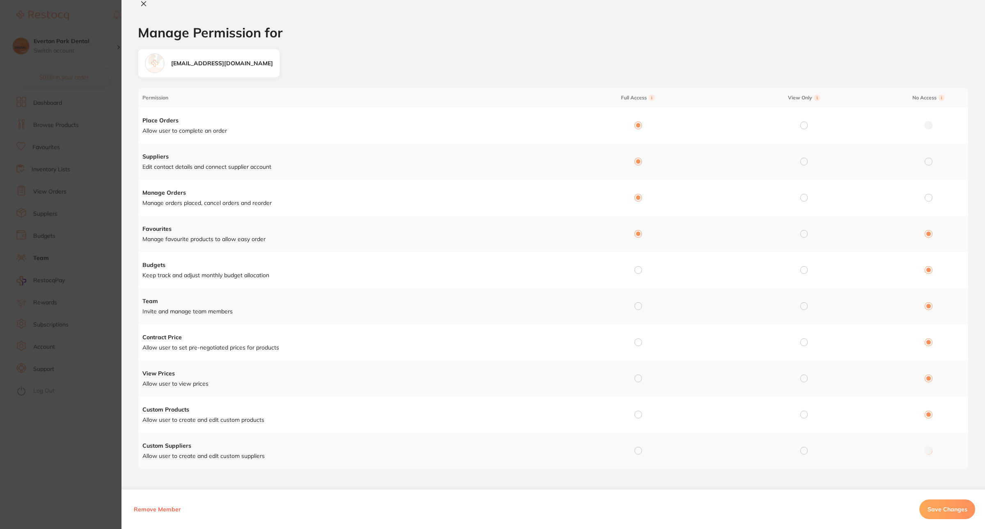
radio input "true"
radio input "false"
click at [635, 268] on input "radio" at bounding box center [637, 267] width 7 height 7
radio input "true"
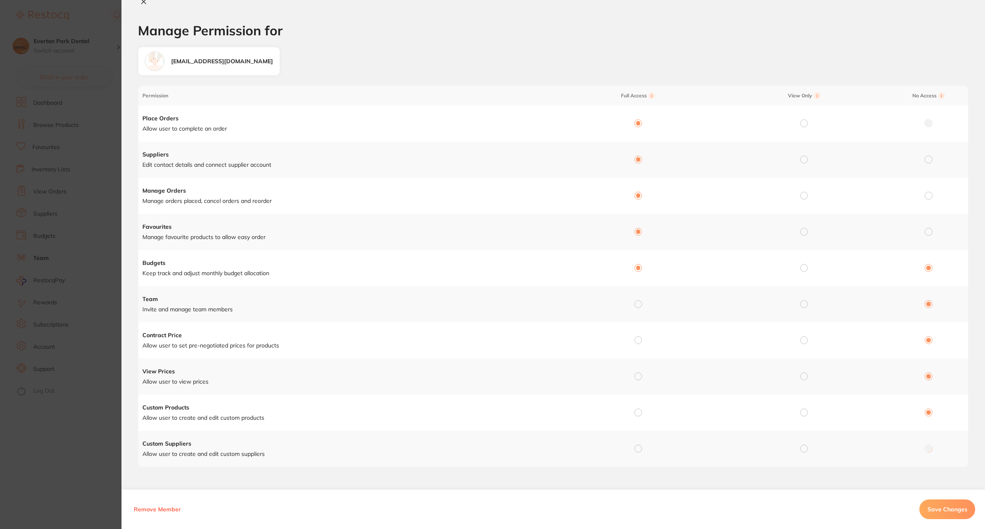
radio input "false"
click at [636, 304] on input "radio" at bounding box center [637, 303] width 7 height 7
radio input "true"
radio input "false"
click at [634, 342] on input "radio" at bounding box center [637, 339] width 7 height 7
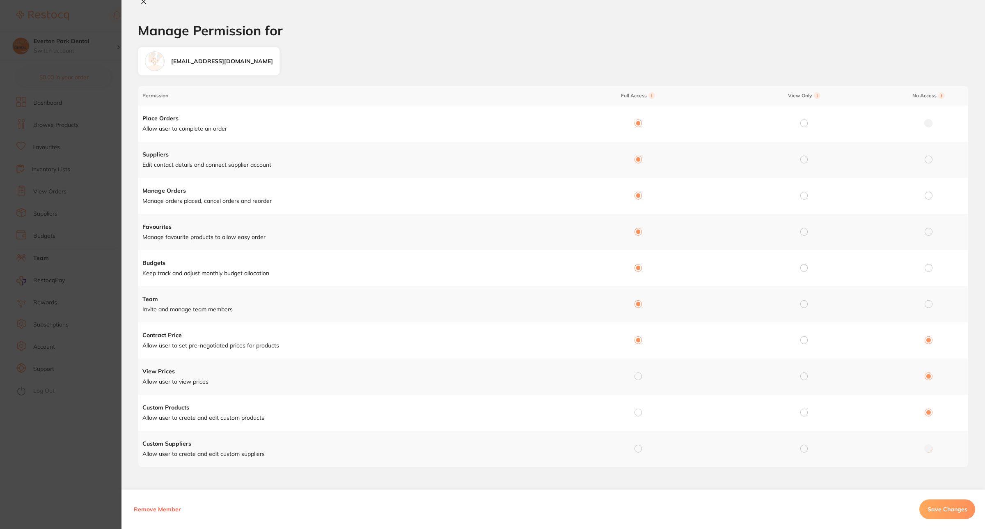
radio input "true"
radio input "false"
click at [638, 375] on input "radio" at bounding box center [637, 375] width 7 height 7
radio input "true"
radio input "false"
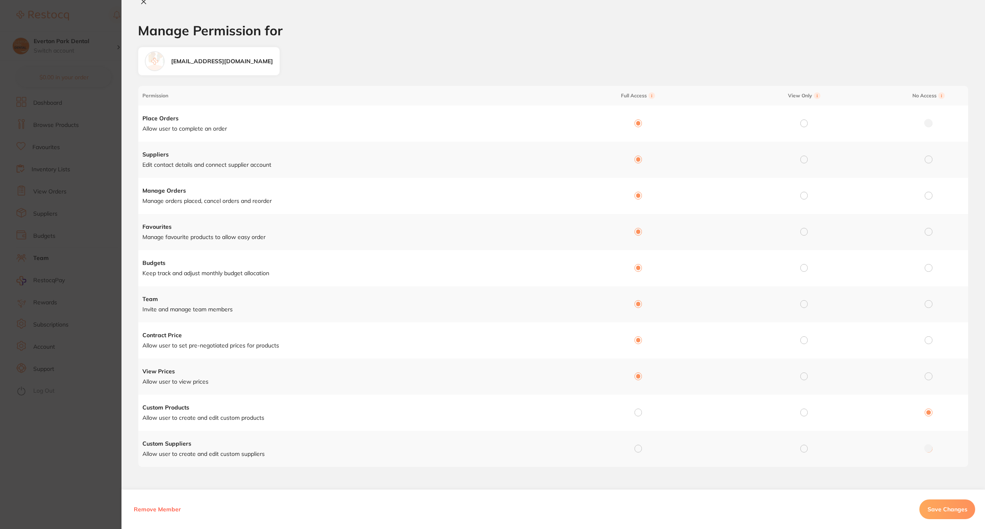
click at [636, 412] on input "radio" at bounding box center [637, 411] width 7 height 7
radio input "true"
radio input "false"
click at [638, 449] on input "radio" at bounding box center [637, 447] width 7 height 7
radio input "true"
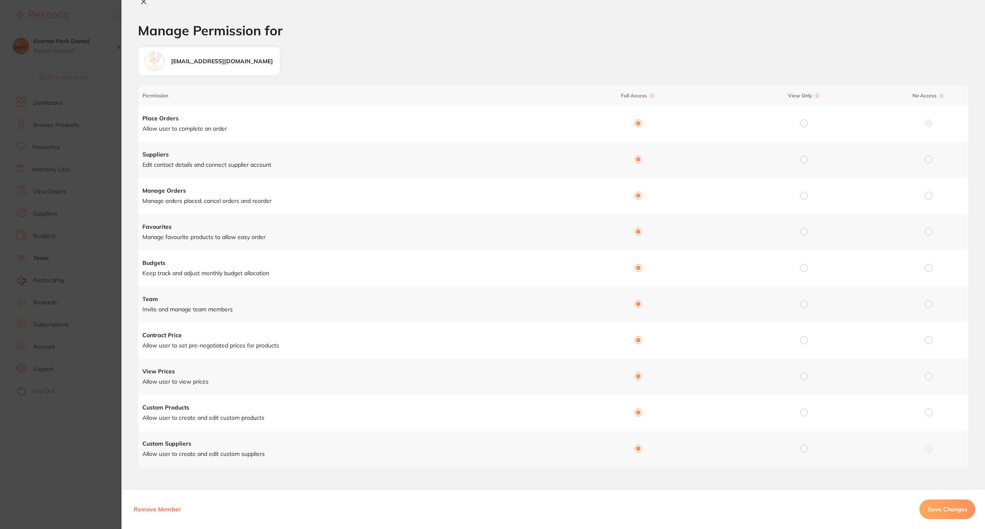
radio input "false"
click at [949, 510] on span "Save Changes" at bounding box center [947, 508] width 40 height 7
click at [141, 0] on icon at bounding box center [143, 1] width 7 height 7
checkbox input "false"
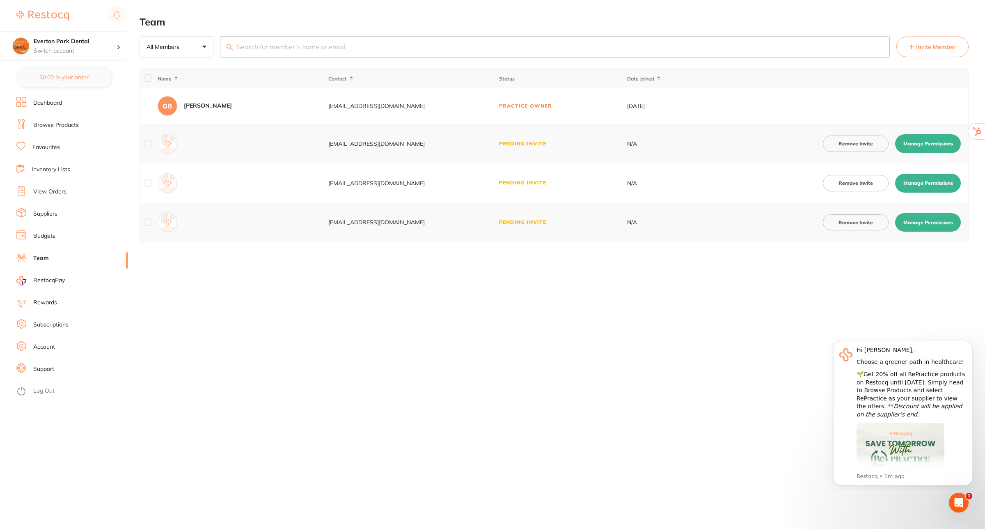
click at [909, 182] on button "Manage Permissions" at bounding box center [928, 183] width 66 height 19
checkbox input "true"
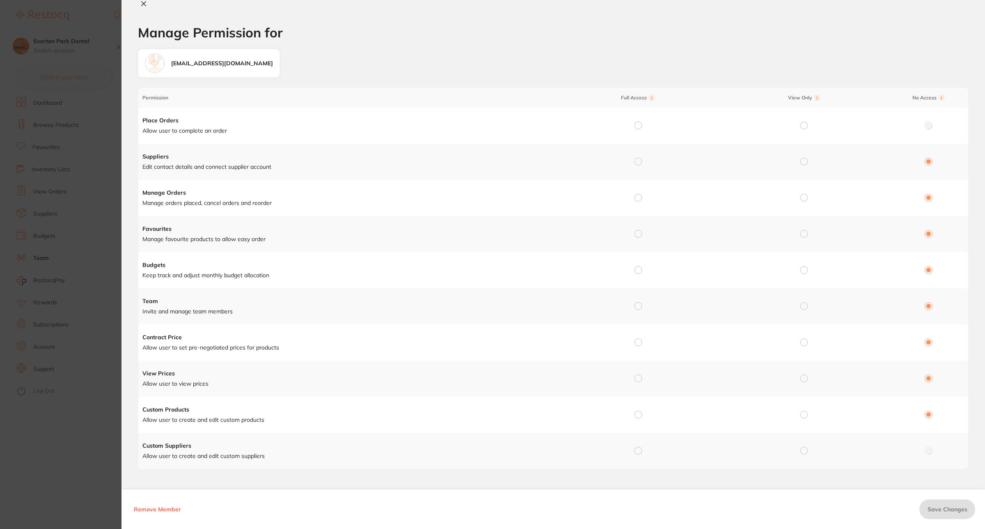
click at [637, 126] on input "radio" at bounding box center [637, 124] width 7 height 7
radio input "true"
radio input "false"
click at [635, 162] on input "radio" at bounding box center [637, 161] width 7 height 7
radio input "true"
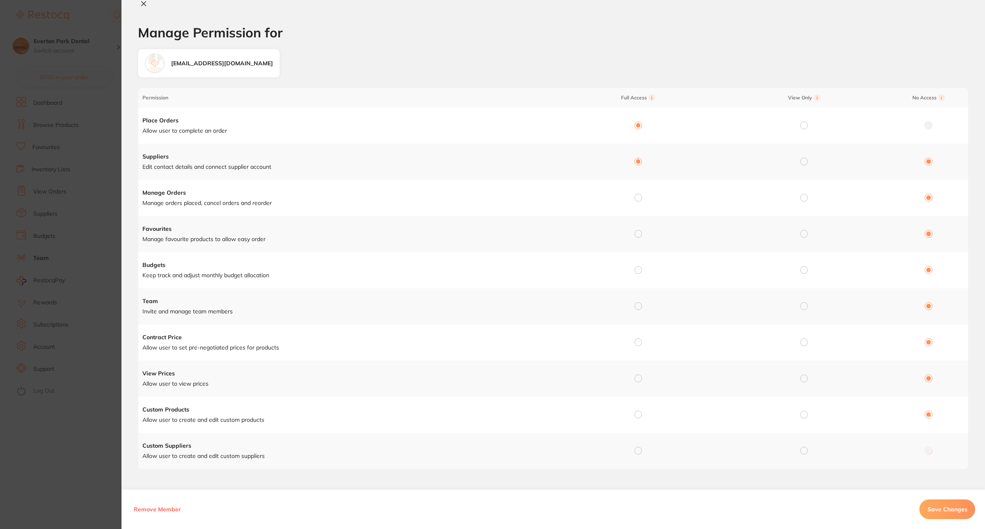
radio input "false"
click at [634, 195] on input "radio" at bounding box center [637, 197] width 7 height 7
radio input "true"
radio input "false"
click at [634, 234] on input "radio" at bounding box center [637, 233] width 7 height 7
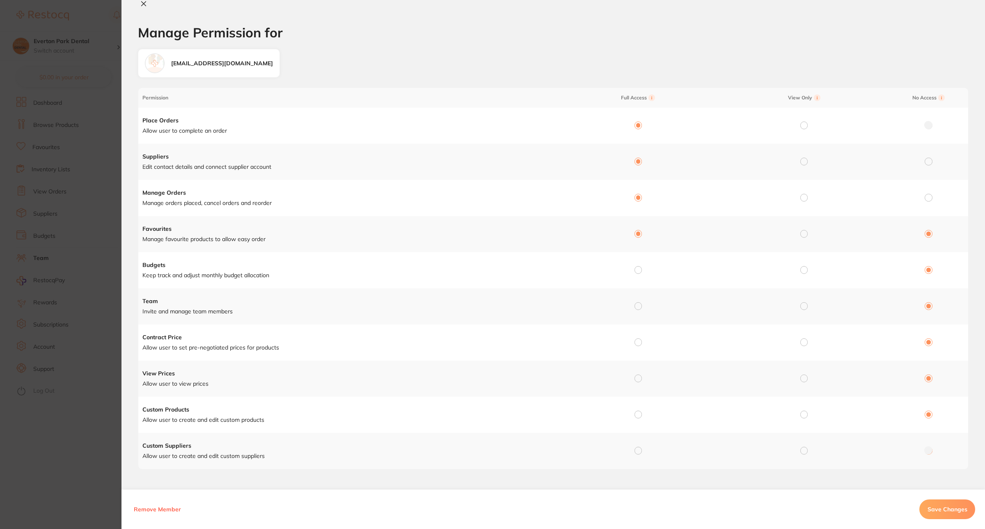
radio input "true"
radio input "false"
click at [635, 273] on input "radio" at bounding box center [637, 269] width 7 height 7
radio input "true"
radio input "false"
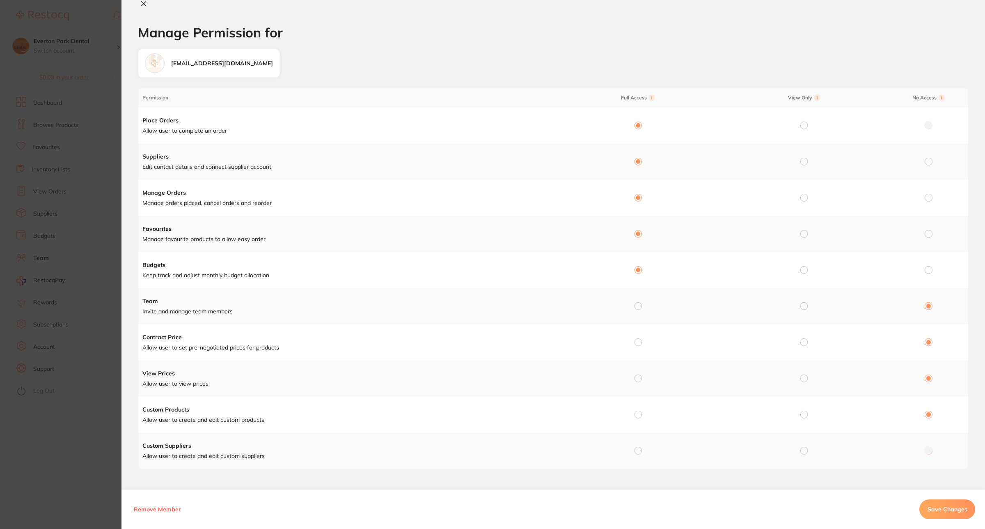
click at [639, 304] on input "radio" at bounding box center [637, 305] width 7 height 7
radio input "true"
radio input "false"
click at [635, 343] on input "radio" at bounding box center [637, 341] width 7 height 7
radio input "true"
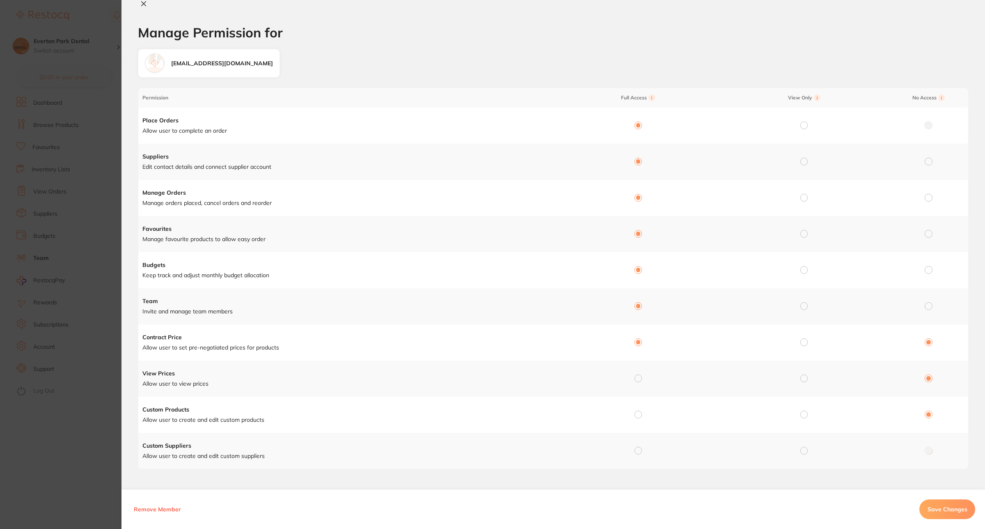
radio input "false"
click at [635, 380] on input "radio" at bounding box center [637, 377] width 7 height 7
radio input "true"
radio input "false"
click at [639, 417] on input "radio" at bounding box center [637, 413] width 7 height 7
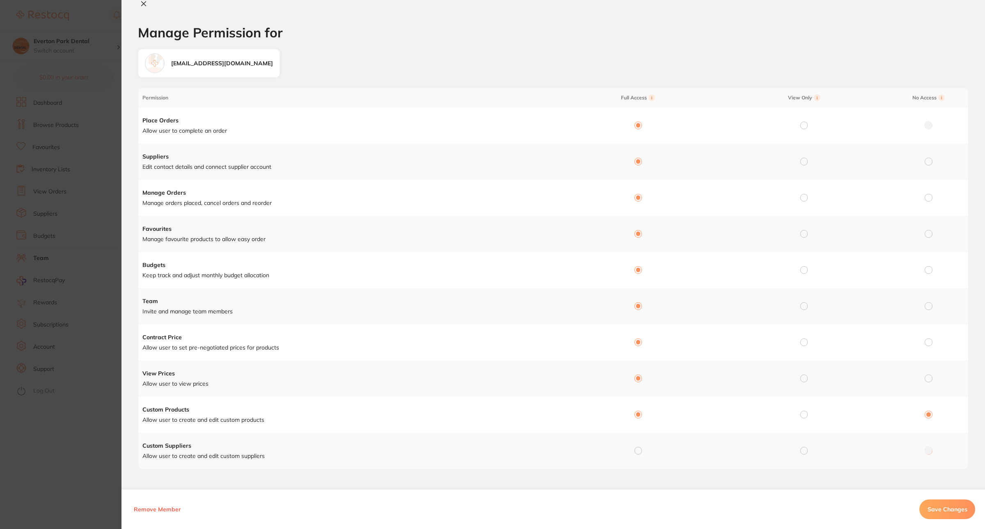
radio input "true"
radio input "false"
click at [637, 451] on input "radio" at bounding box center [637, 449] width 7 height 7
radio input "true"
radio input "false"
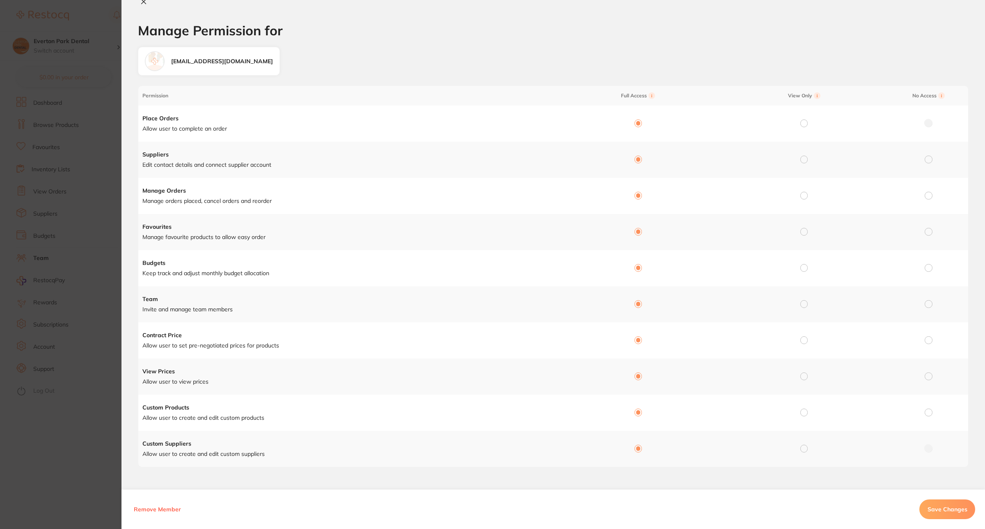
click at [941, 503] on button "Save Changes" at bounding box center [947, 509] width 56 height 20
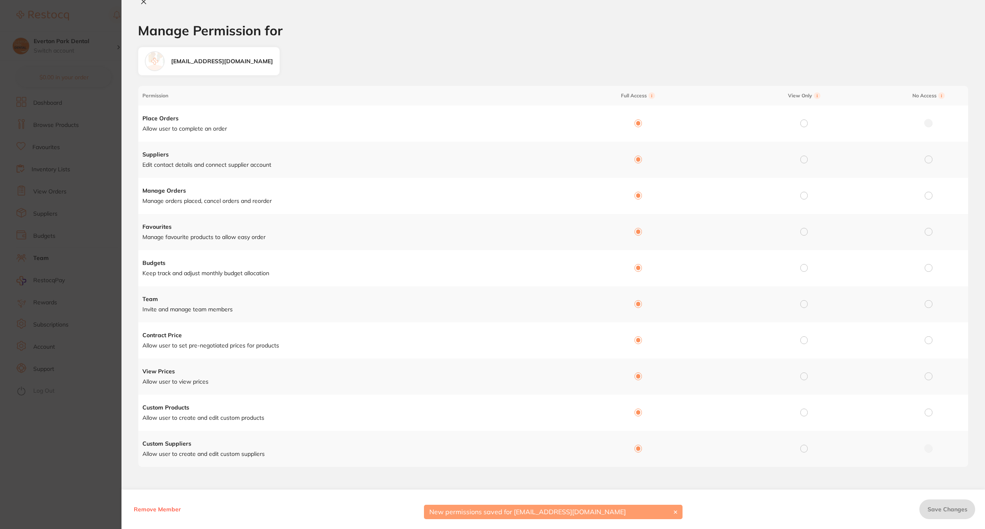
click at [144, 3] on icon at bounding box center [143, 1] width 7 height 7
checkbox input "false"
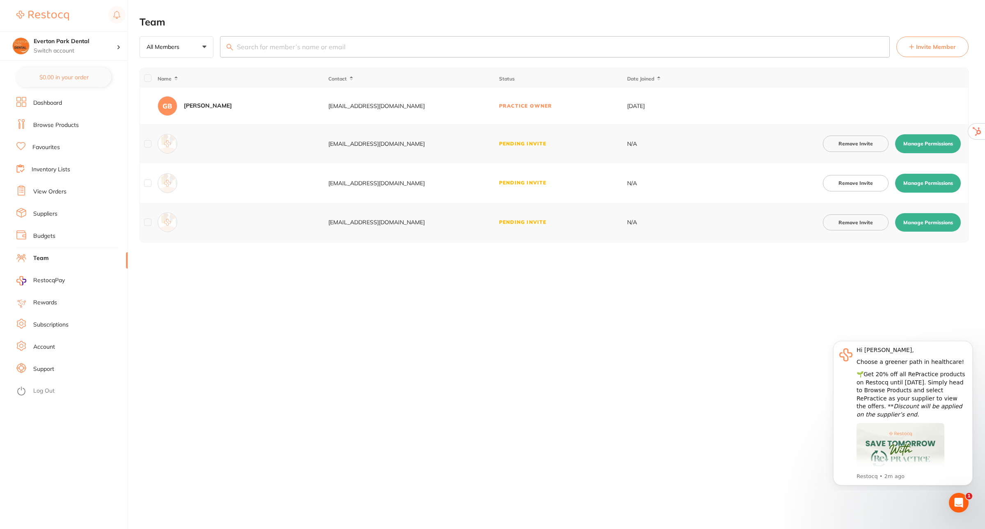
click at [910, 144] on button "Manage Permissions" at bounding box center [928, 143] width 66 height 19
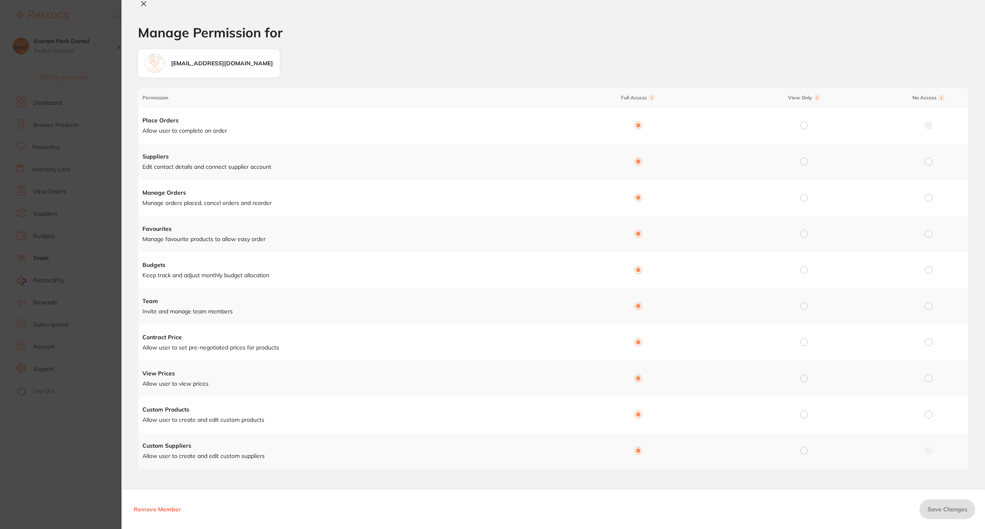
click at [142, 5] on icon at bounding box center [143, 3] width 7 height 7
checkbox input "false"
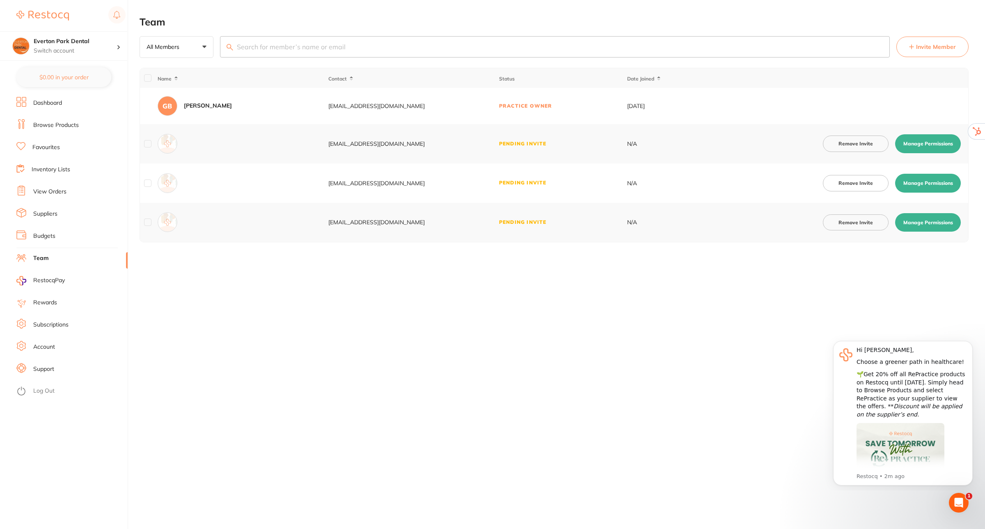
click at [932, 223] on button "Manage Permissions" at bounding box center [928, 222] width 66 height 19
checkbox input "true"
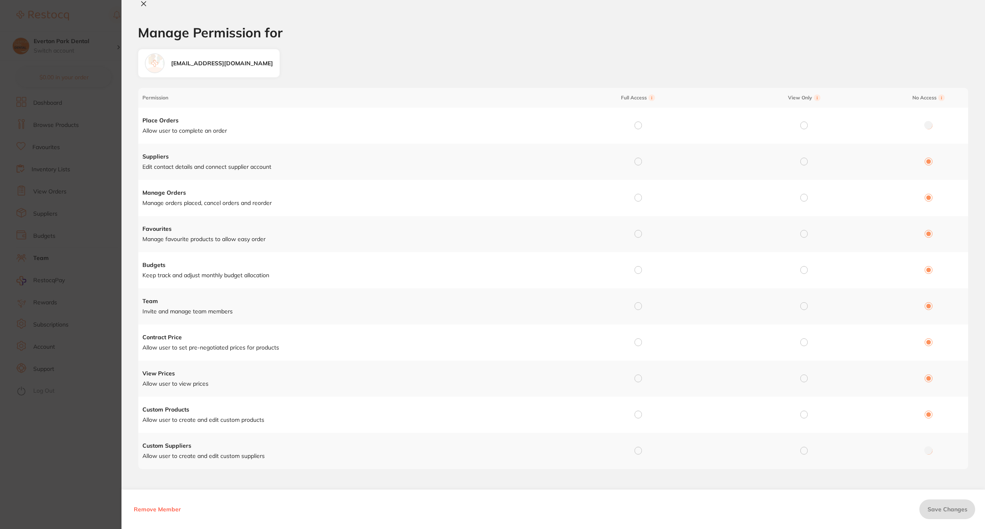
click at [637, 124] on input "radio" at bounding box center [637, 124] width 7 height 7
radio input "true"
radio input "false"
click at [639, 161] on input "radio" at bounding box center [637, 161] width 7 height 7
radio input "true"
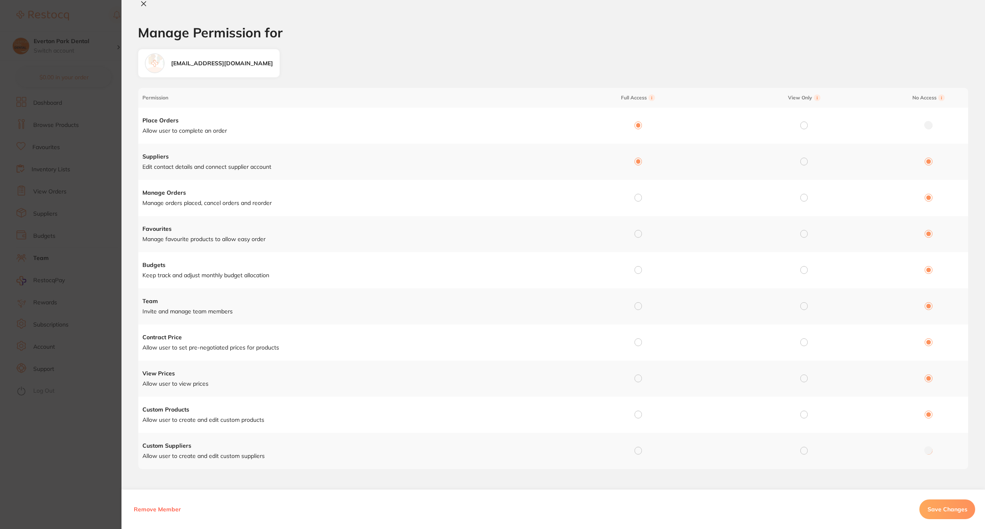
radio input "false"
click at [637, 196] on input "radio" at bounding box center [637, 197] width 7 height 7
radio input "true"
radio input "false"
drag, startPoint x: 637, startPoint y: 230, endPoint x: 641, endPoint y: 254, distance: 23.7
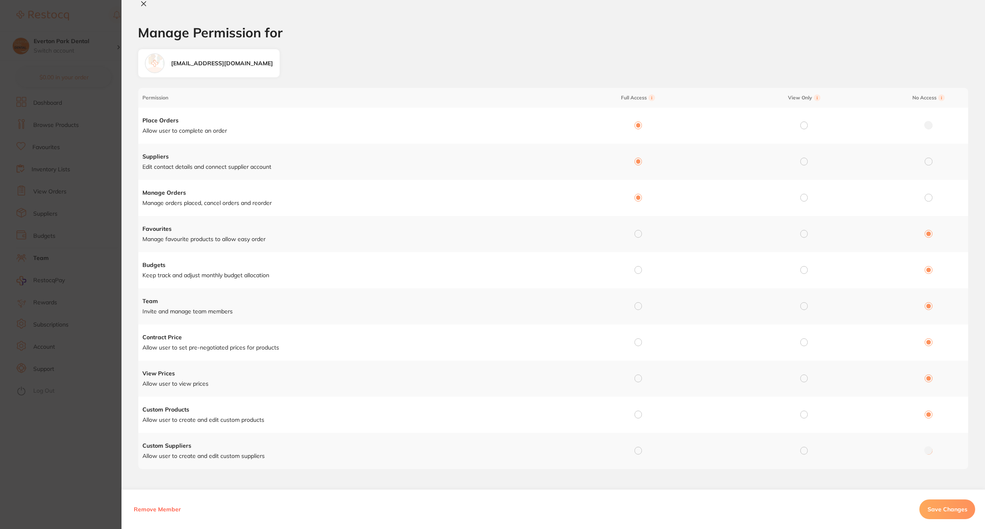
click at [639, 232] on input "radio" at bounding box center [637, 233] width 7 height 7
radio input "true"
radio input "false"
click at [635, 273] on input "radio" at bounding box center [637, 269] width 7 height 7
radio input "true"
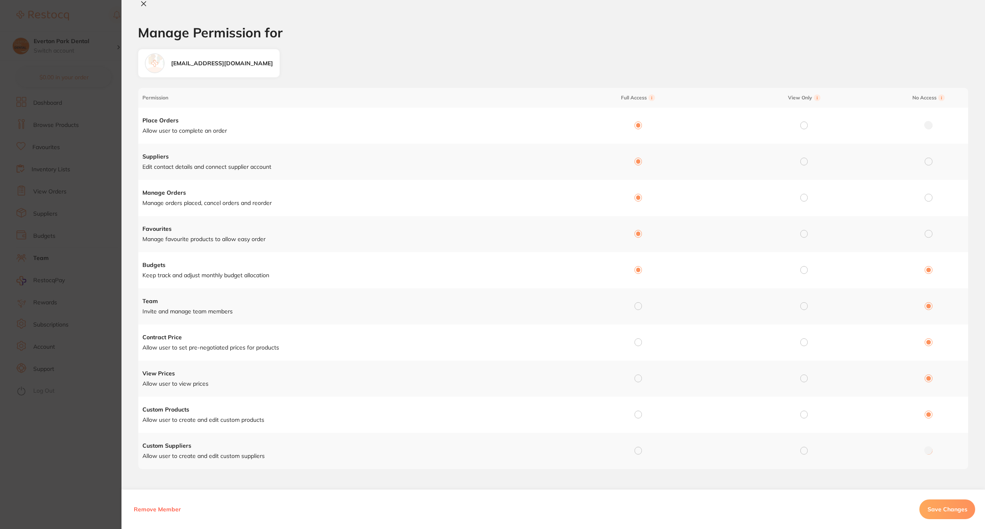
radio input "false"
click at [636, 307] on input "radio" at bounding box center [637, 305] width 7 height 7
radio input "true"
radio input "false"
click at [638, 341] on input "radio" at bounding box center [637, 341] width 7 height 7
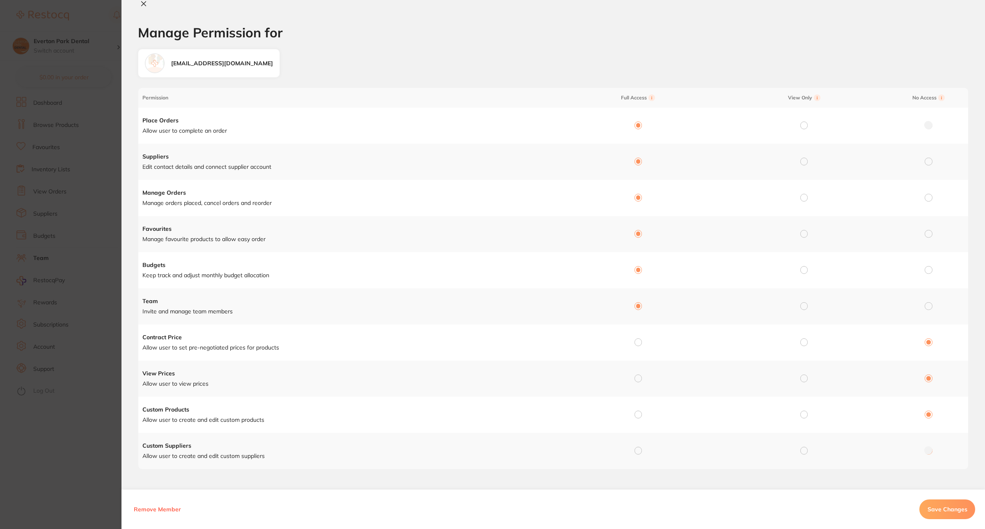
radio input "true"
radio input "false"
drag, startPoint x: 636, startPoint y: 374, endPoint x: 643, endPoint y: 393, distance: 20.0
click at [637, 375] on input "radio" at bounding box center [637, 375] width 7 height 7
radio input "true"
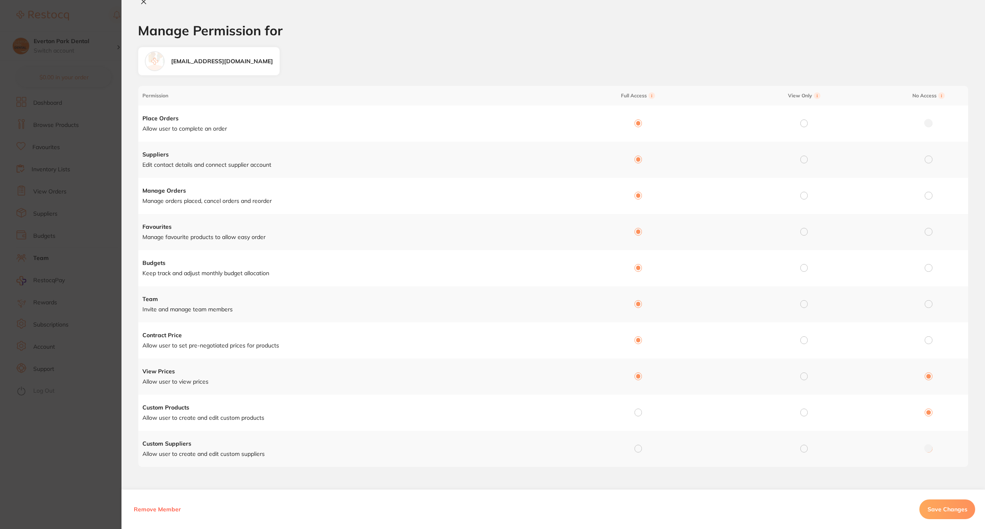
radio input "false"
click at [636, 411] on input "radio" at bounding box center [637, 411] width 7 height 7
radio input "true"
radio input "false"
click at [637, 451] on input "radio" at bounding box center [637, 447] width 7 height 7
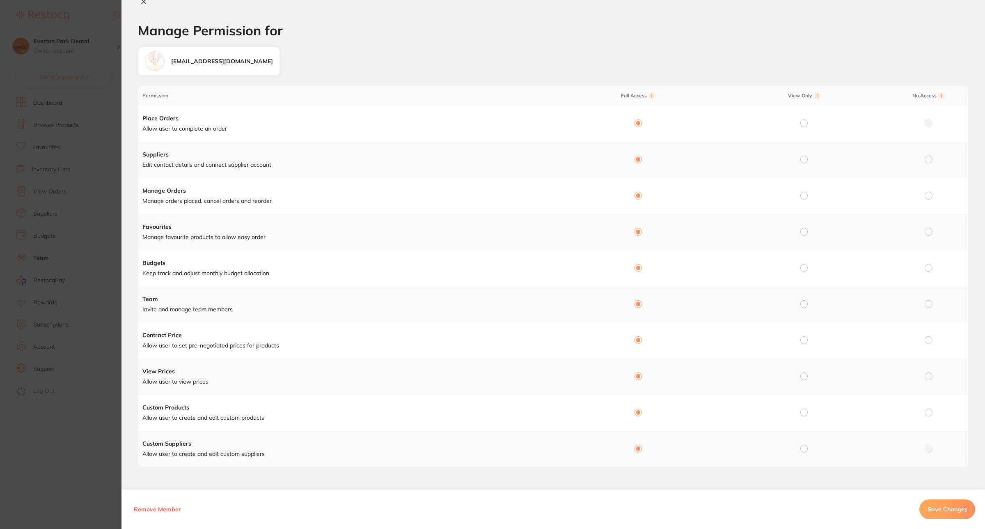
radio input "true"
radio input "false"
click at [944, 506] on span "Save Changes" at bounding box center [947, 508] width 40 height 7
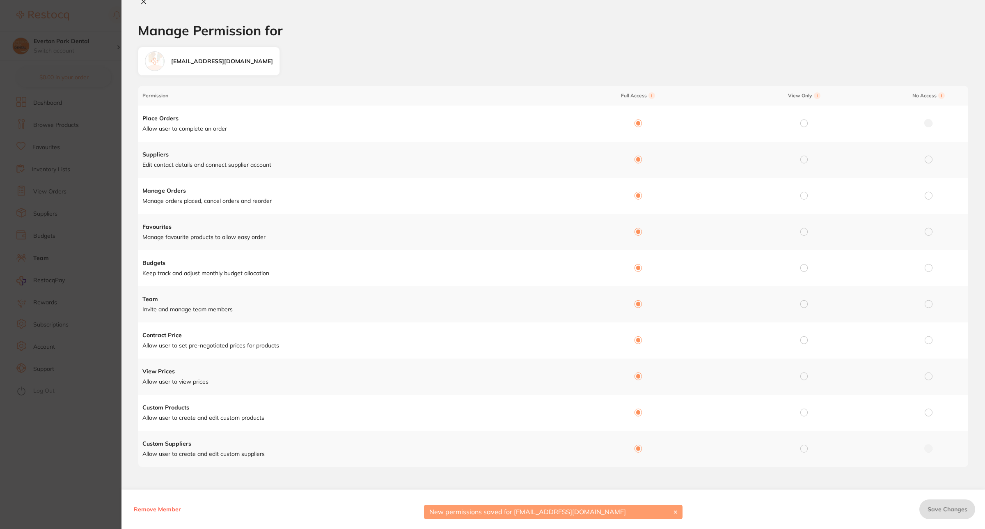
click at [145, 2] on icon at bounding box center [144, 2] width 5 height 5
checkbox input "false"
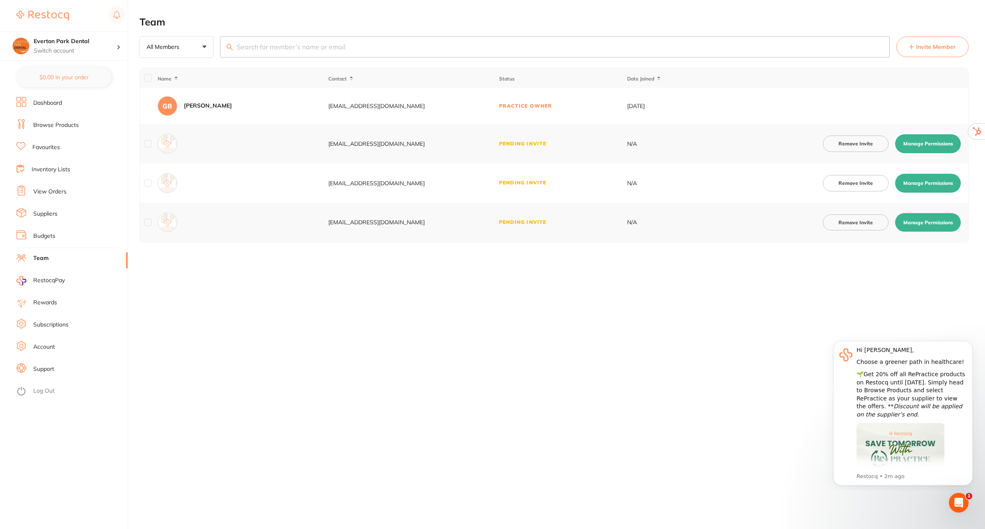
click at [48, 390] on link "Log Out" at bounding box center [43, 391] width 21 height 8
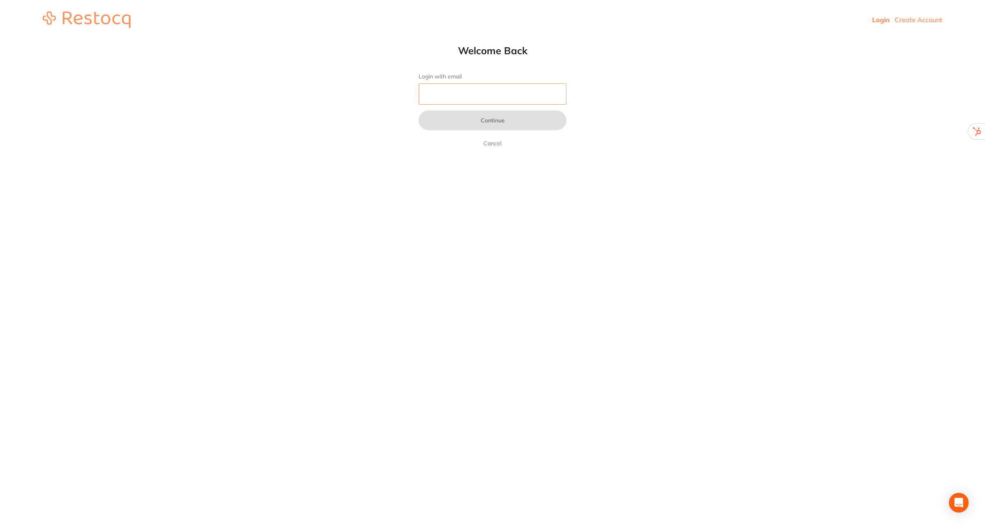
click at [483, 94] on input "Login with email" at bounding box center [493, 93] width 148 height 21
paste input "[EMAIL_ADDRESS][DOMAIN_NAME]"
type input "[EMAIL_ADDRESS][DOMAIN_NAME]"
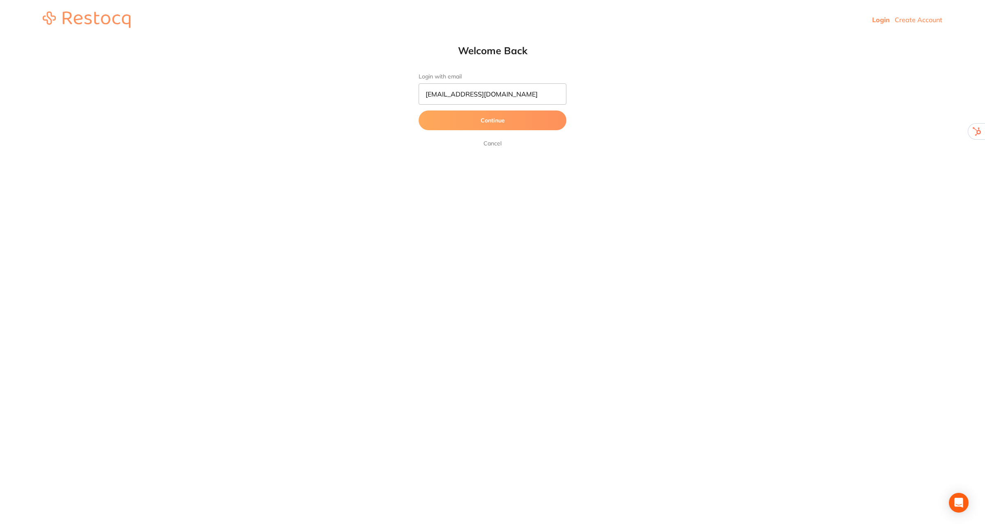
click at [490, 124] on button "Continue" at bounding box center [493, 120] width 148 height 20
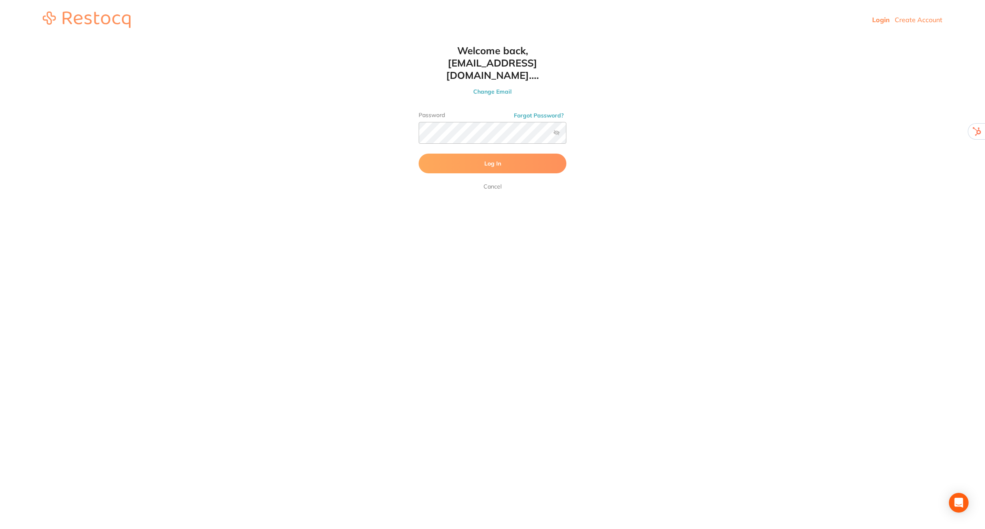
click at [455, 153] on button "Log In" at bounding box center [493, 163] width 148 height 20
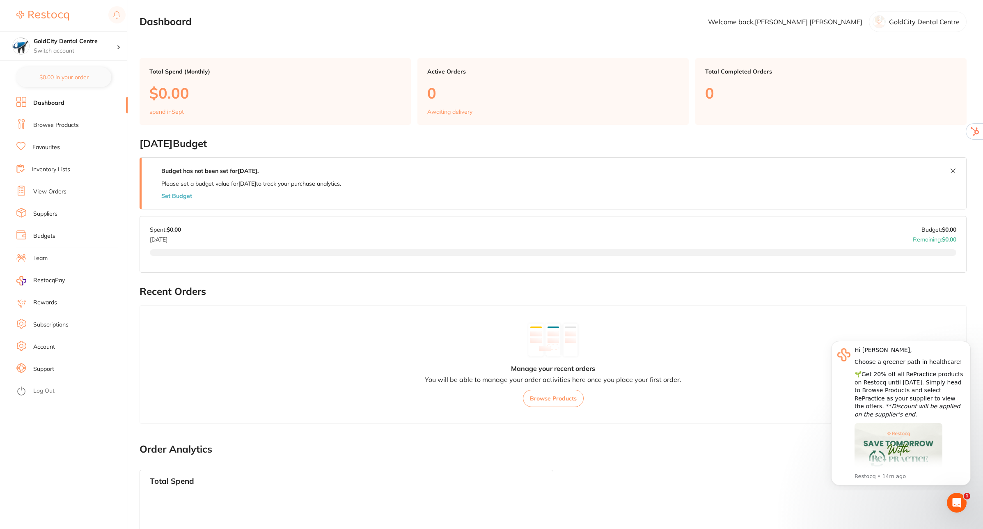
click at [36, 256] on link "Team" at bounding box center [40, 258] width 14 height 8
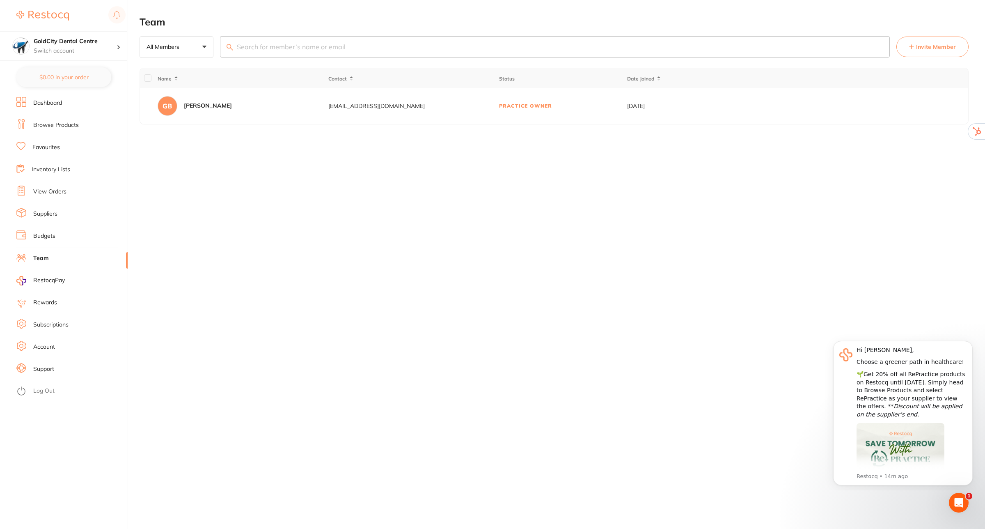
click at [918, 51] on button "Invite Member" at bounding box center [932, 47] width 72 height 21
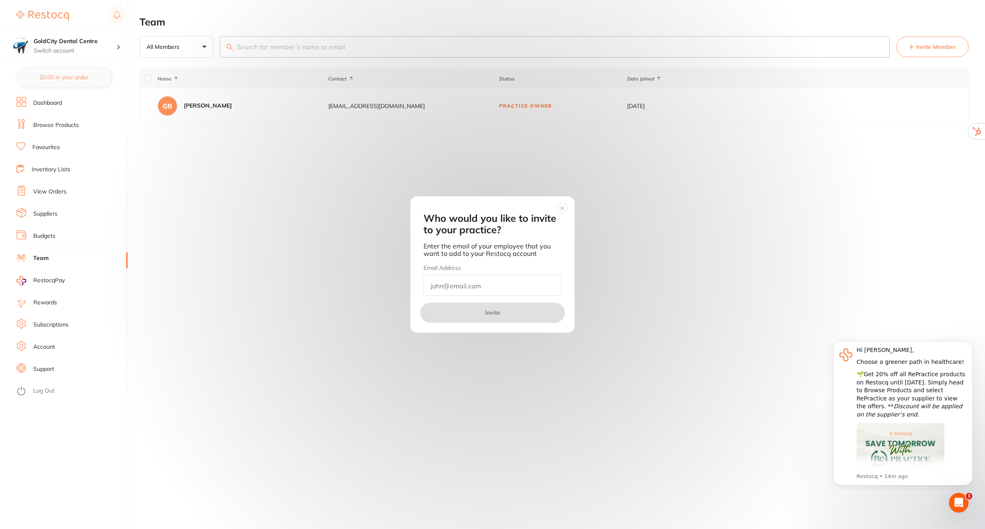
paste input "info@evertonparkdental.com.au"
type input "info@evertonparkdental.com.au"
click at [492, 318] on button "Invite" at bounding box center [492, 312] width 144 height 20
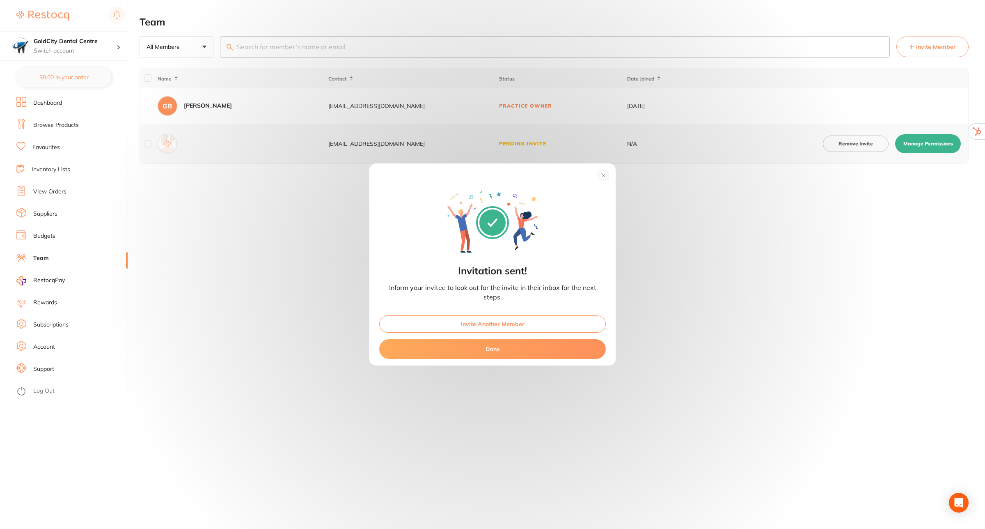
click at [938, 146] on div "Invitation sent! Inform your invitee to look out for the invite in their inbox …" at bounding box center [492, 264] width 985 height 529
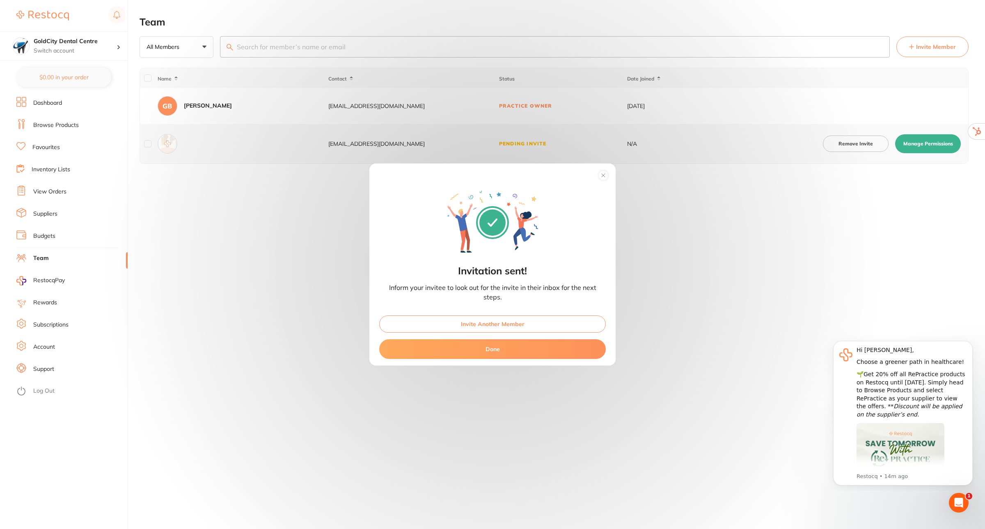
click at [493, 348] on button "Done" at bounding box center [492, 349] width 227 height 20
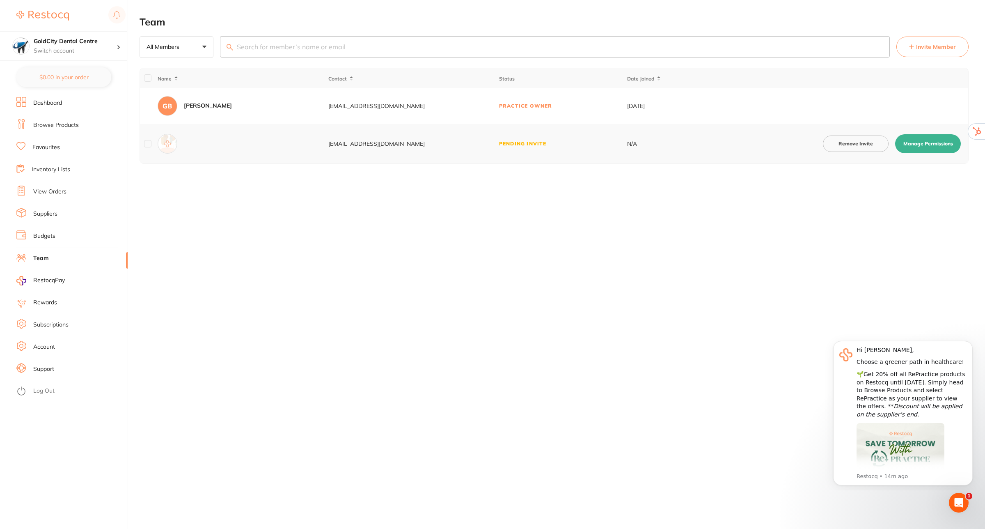
click at [929, 46] on span "Invite Member" at bounding box center [936, 47] width 40 height 8
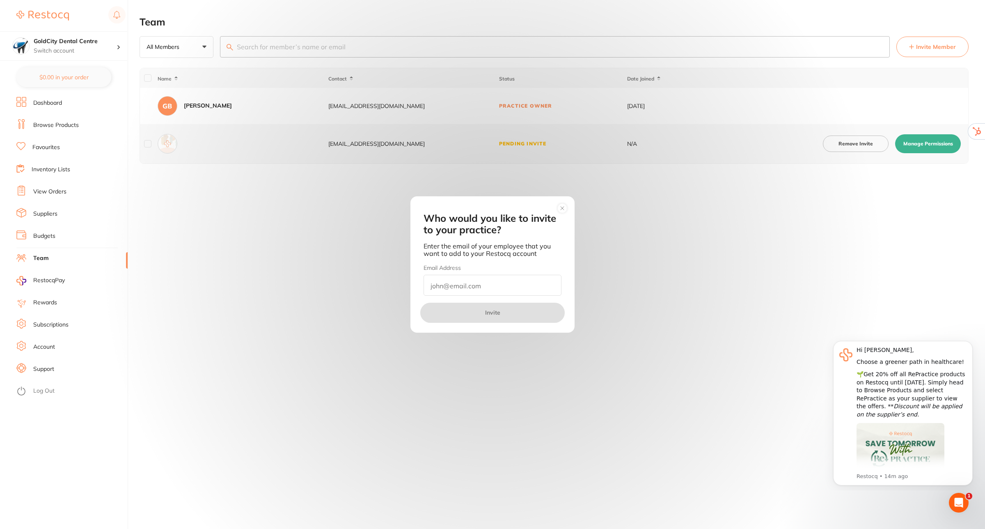
paste input "info@dentistsathealthlink.com.au"
type input "info@dentistsathealthlink.com.au"
click at [502, 314] on button "Invite" at bounding box center [492, 312] width 144 height 20
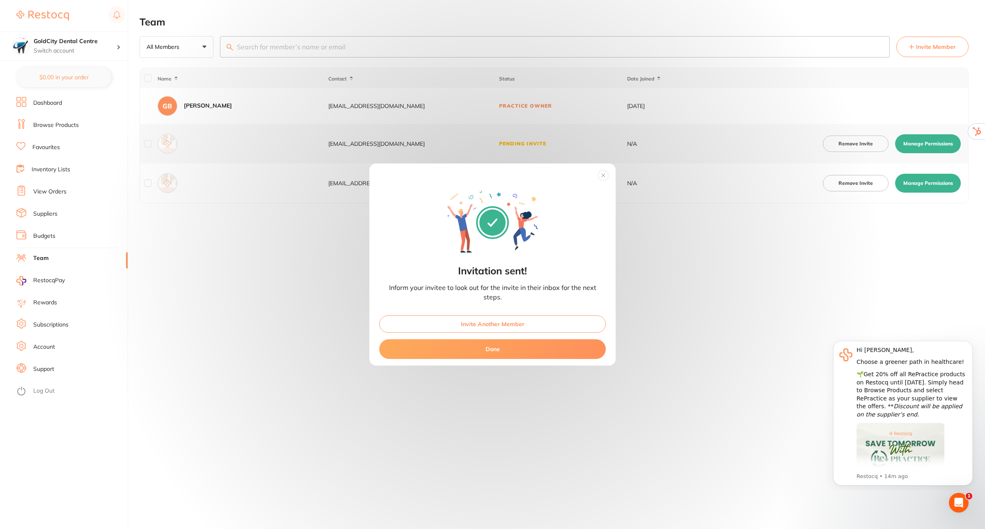
click at [494, 323] on button "Invite Another Member" at bounding box center [492, 323] width 227 height 17
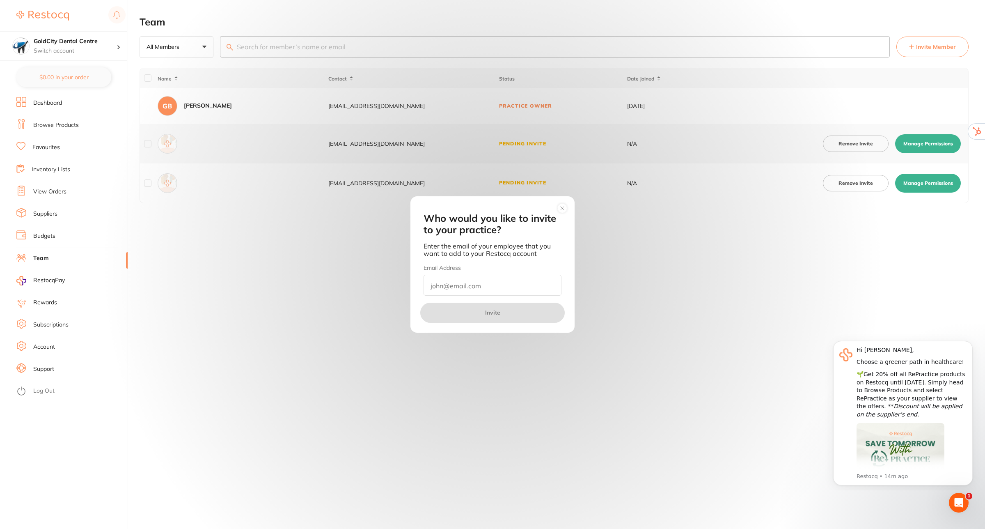
paste input "info@aurorasmiles.com.au"
type input "info@aurorasmiles.com.au"
click at [492, 316] on button "Invite" at bounding box center [492, 312] width 144 height 20
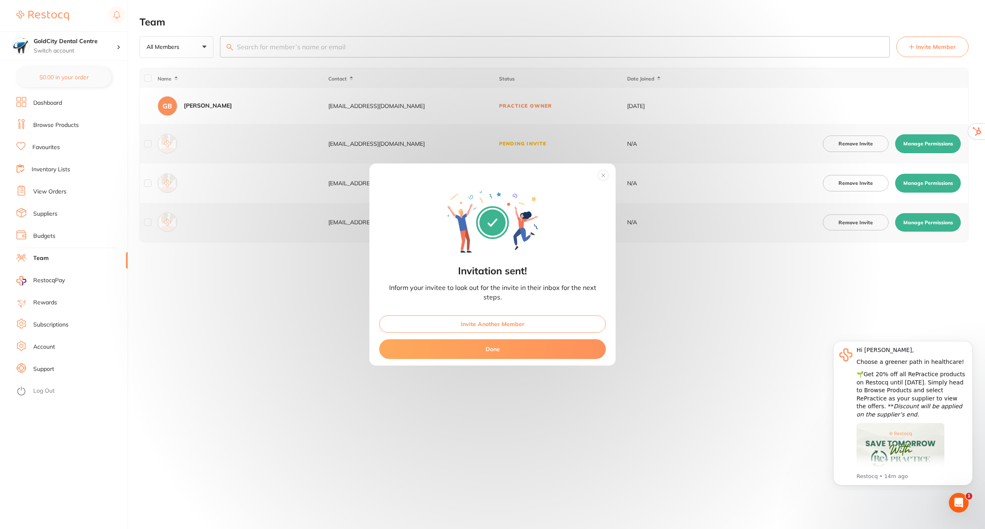
click at [517, 349] on button "Done" at bounding box center [492, 349] width 227 height 20
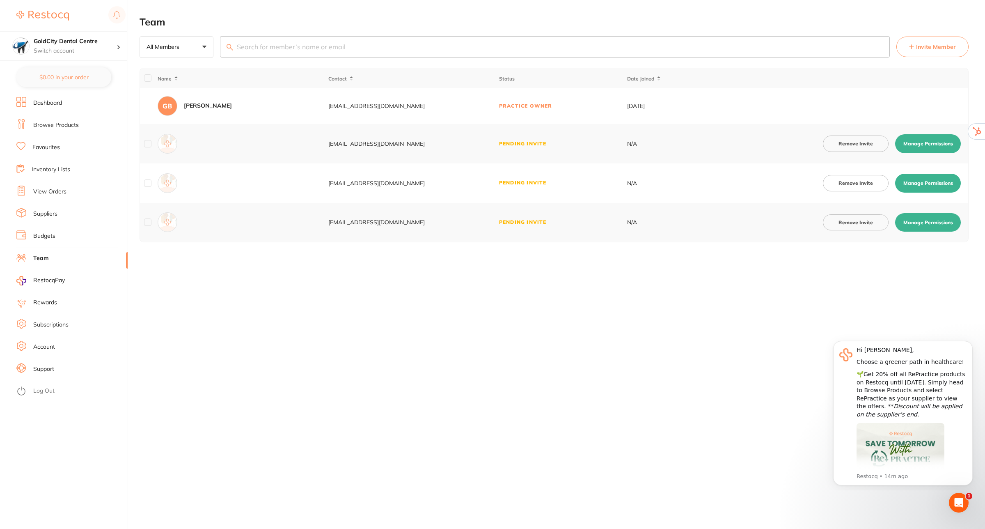
click at [929, 219] on button "Manage Permissions" at bounding box center [928, 222] width 66 height 19
checkbox input "true"
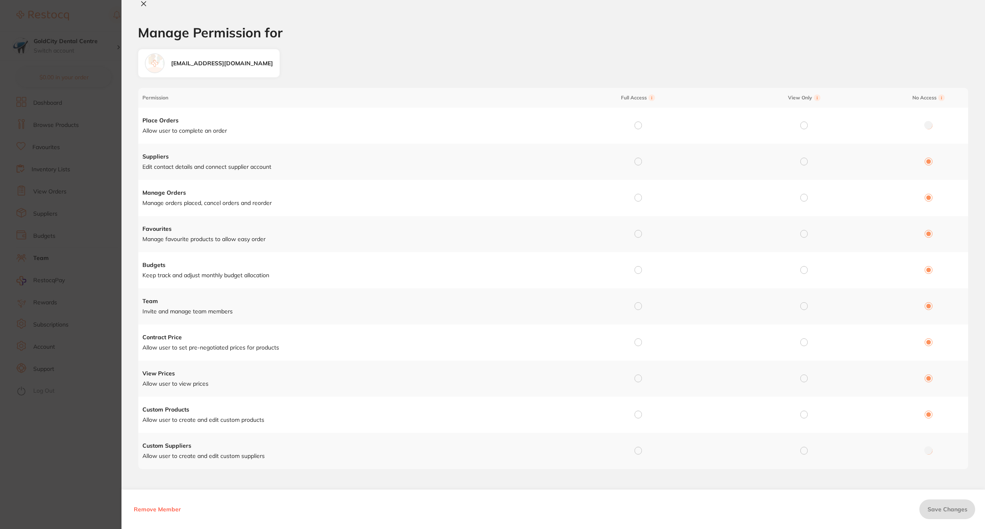
drag, startPoint x: 634, startPoint y: 124, endPoint x: 628, endPoint y: 215, distance: 91.7
click at [628, 218] on tbody "Place Orders Allow user to complete an order Suppliers Edit contact details and…" at bounding box center [553, 288] width 830 height 361
click at [637, 124] on input "radio" at bounding box center [637, 124] width 7 height 7
radio input "true"
radio input "false"
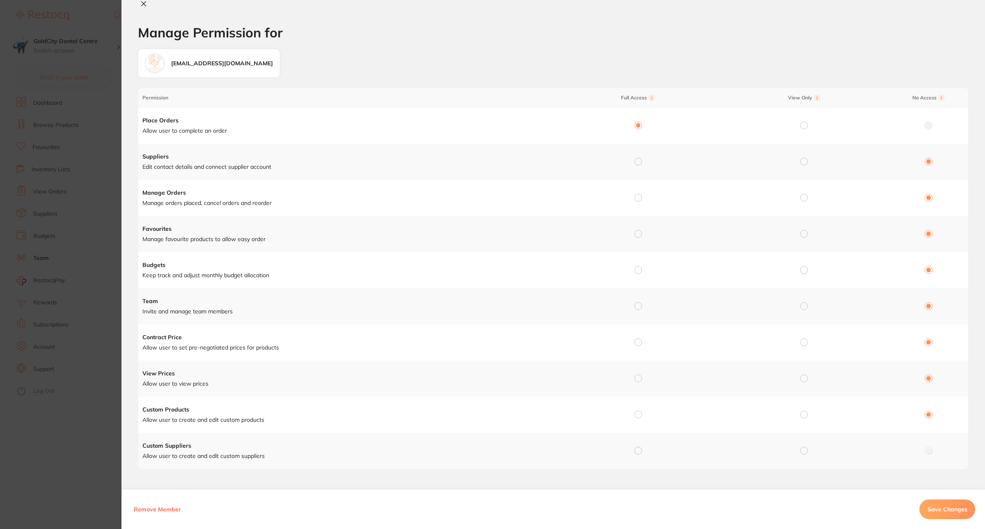
drag, startPoint x: 637, startPoint y: 162, endPoint x: 632, endPoint y: 190, distance: 28.4
click at [637, 162] on input "radio" at bounding box center [637, 161] width 7 height 7
radio input "true"
radio input "false"
click at [634, 197] on input "radio" at bounding box center [637, 197] width 7 height 7
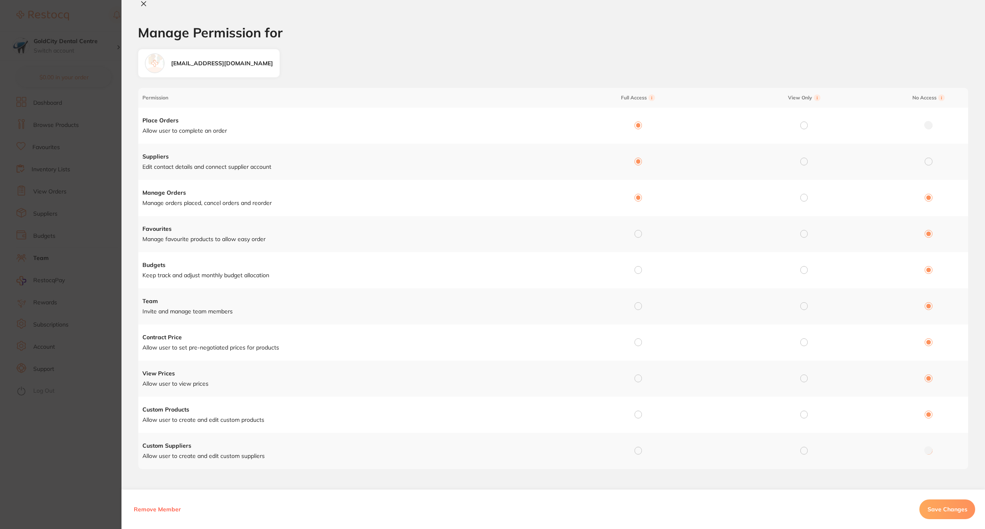
radio input "true"
radio input "false"
drag, startPoint x: 636, startPoint y: 236, endPoint x: 648, endPoint y: 280, distance: 45.8
click at [636, 239] on td at bounding box center [636, 234] width 166 height 36
click at [639, 273] on input "radio" at bounding box center [637, 269] width 7 height 7
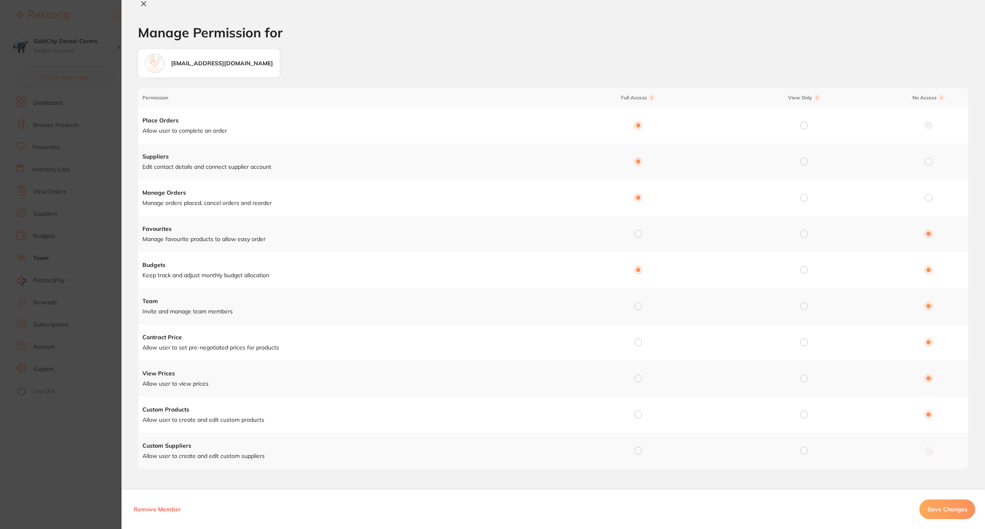
radio input "true"
radio input "false"
click at [637, 235] on input "radio" at bounding box center [637, 233] width 7 height 7
radio input "true"
radio input "false"
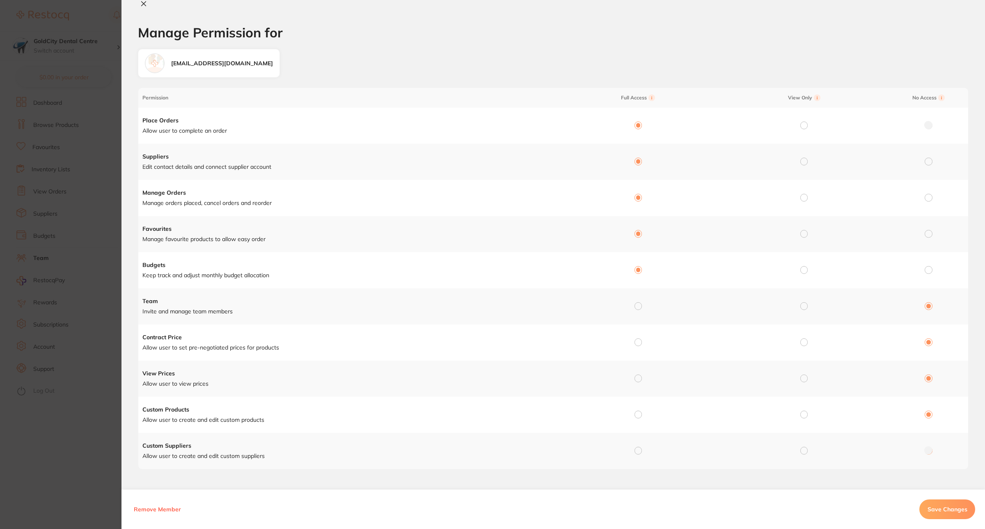
scroll to position [2, 0]
click at [636, 304] on input "radio" at bounding box center [637, 303] width 7 height 7
radio input "true"
radio input "false"
click at [635, 341] on input "radio" at bounding box center [637, 339] width 7 height 7
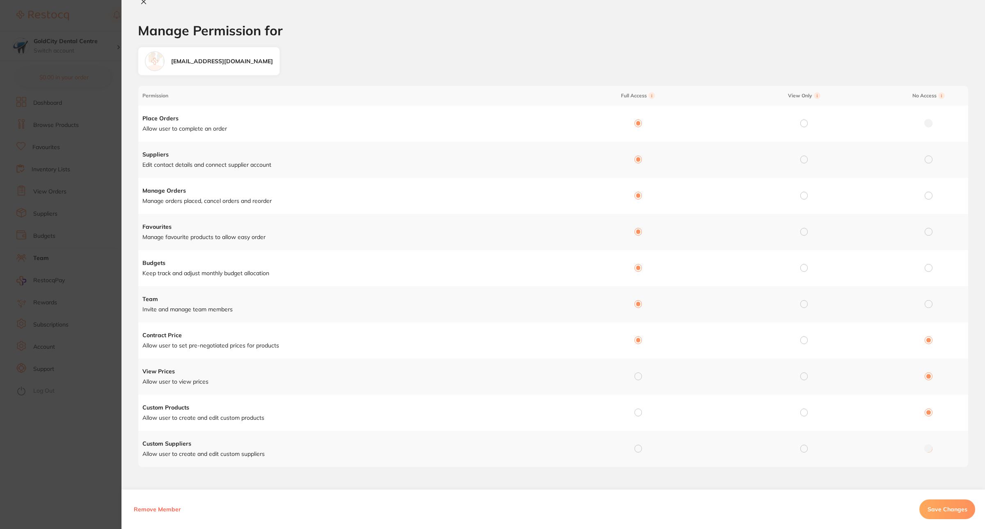
radio input "true"
radio input "false"
click at [639, 377] on input "radio" at bounding box center [637, 375] width 7 height 7
radio input "true"
radio input "false"
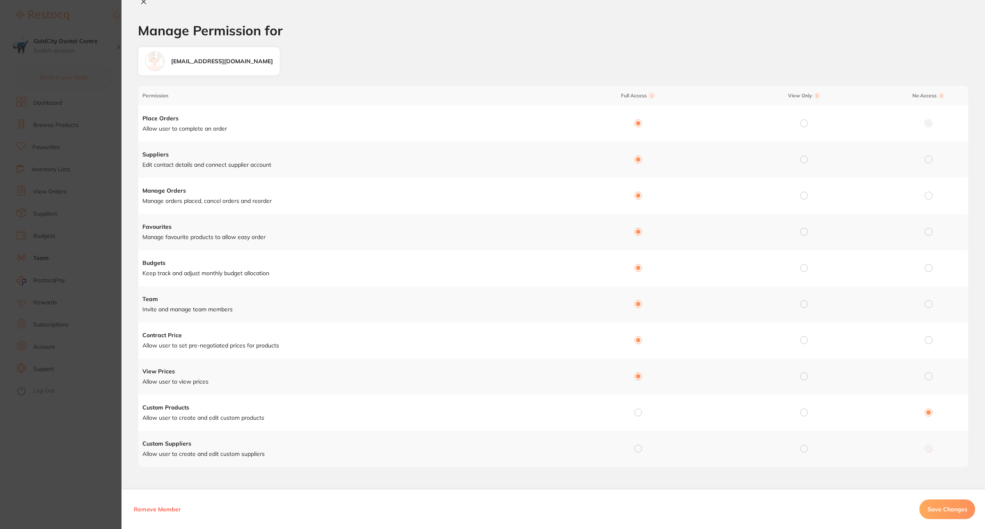
drag, startPoint x: 637, startPoint y: 411, endPoint x: 639, endPoint y: 423, distance: 12.0
click at [637, 412] on input "radio" at bounding box center [637, 411] width 7 height 7
radio input "true"
radio input "false"
click at [636, 448] on input "radio" at bounding box center [637, 447] width 7 height 7
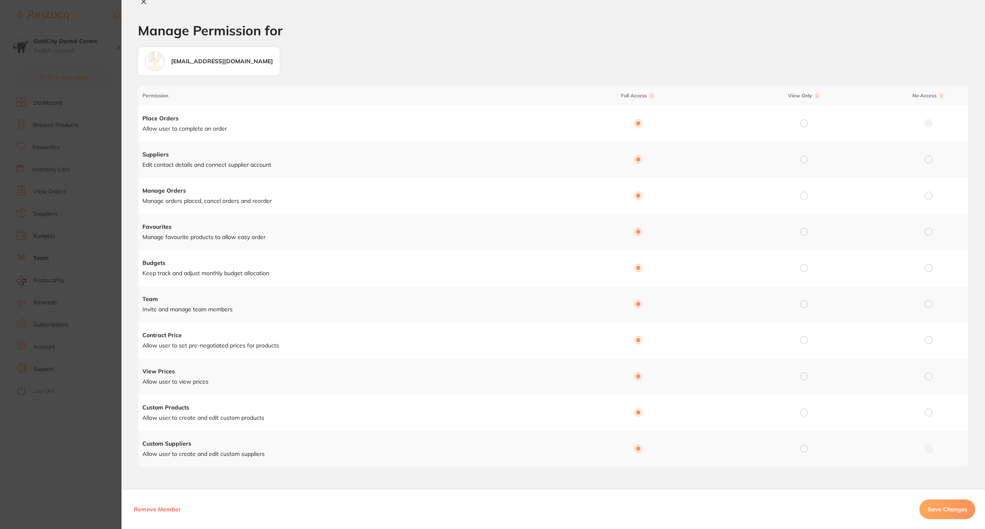
radio input "true"
radio input "false"
click at [930, 503] on button "Save Changes" at bounding box center [947, 509] width 56 height 20
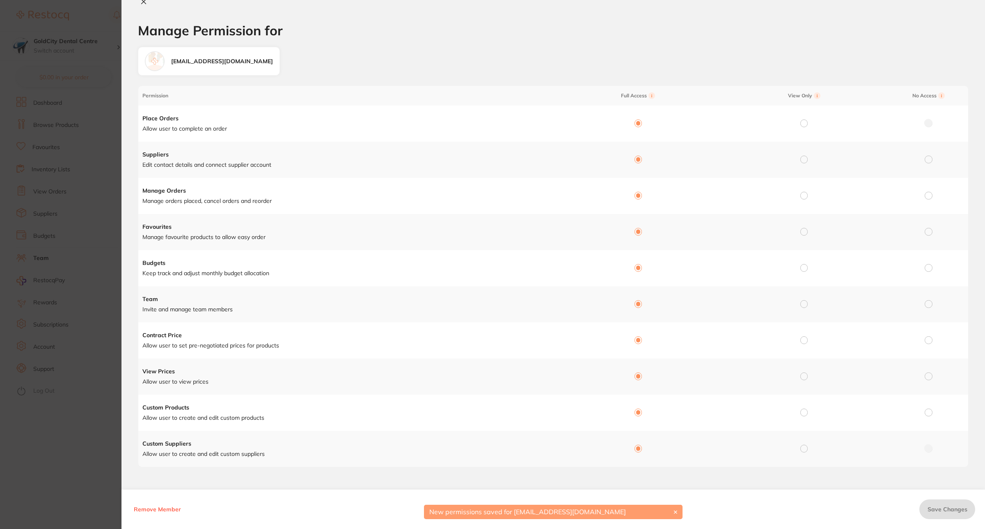
click at [144, 3] on icon at bounding box center [143, 1] width 7 height 7
checkbox input "false"
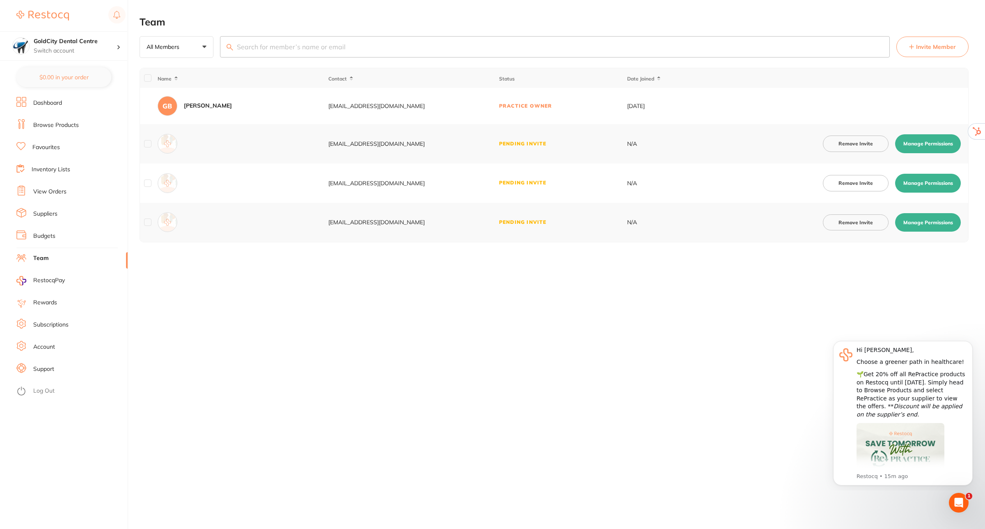
click at [930, 179] on button "Manage Permissions" at bounding box center [928, 183] width 66 height 19
checkbox input "true"
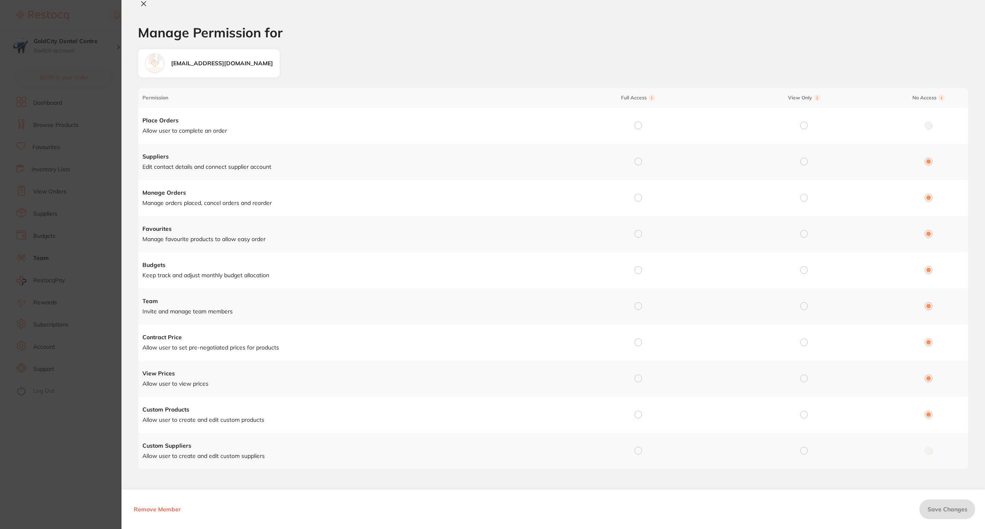
click at [635, 452] on input "radio" at bounding box center [637, 449] width 7 height 7
radio input "true"
radio input "false"
click at [636, 417] on input "radio" at bounding box center [637, 413] width 7 height 7
radio input "true"
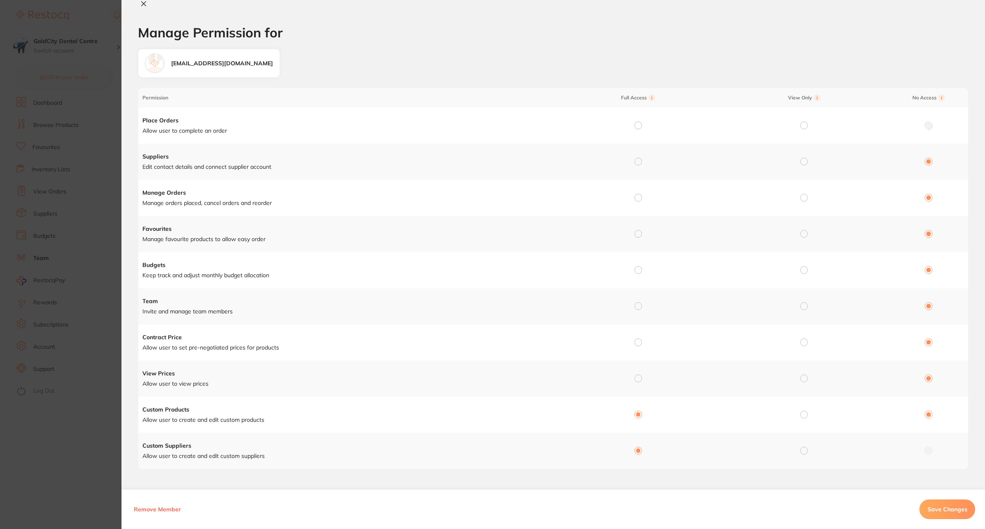
radio input "false"
click at [637, 379] on input "radio" at bounding box center [637, 377] width 7 height 7
radio input "true"
radio input "false"
drag, startPoint x: 639, startPoint y: 343, endPoint x: 629, endPoint y: 329, distance: 16.7
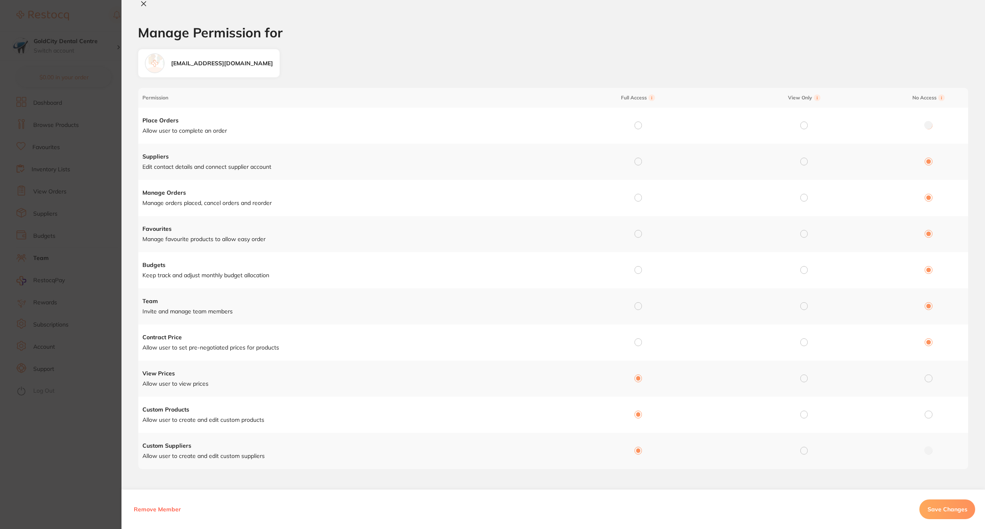
click at [638, 342] on input "radio" at bounding box center [637, 341] width 7 height 7
radio input "true"
radio input "false"
click at [635, 307] on input "radio" at bounding box center [637, 305] width 7 height 7
radio input "true"
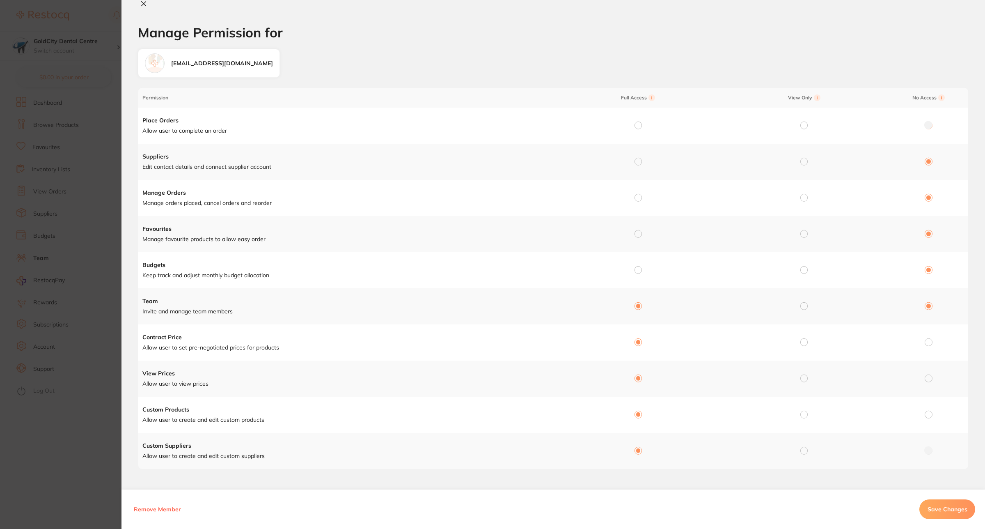
radio input "false"
click at [639, 270] on input "radio" at bounding box center [637, 269] width 7 height 7
radio input "true"
radio input "false"
click at [635, 232] on input "radio" at bounding box center [637, 233] width 7 height 7
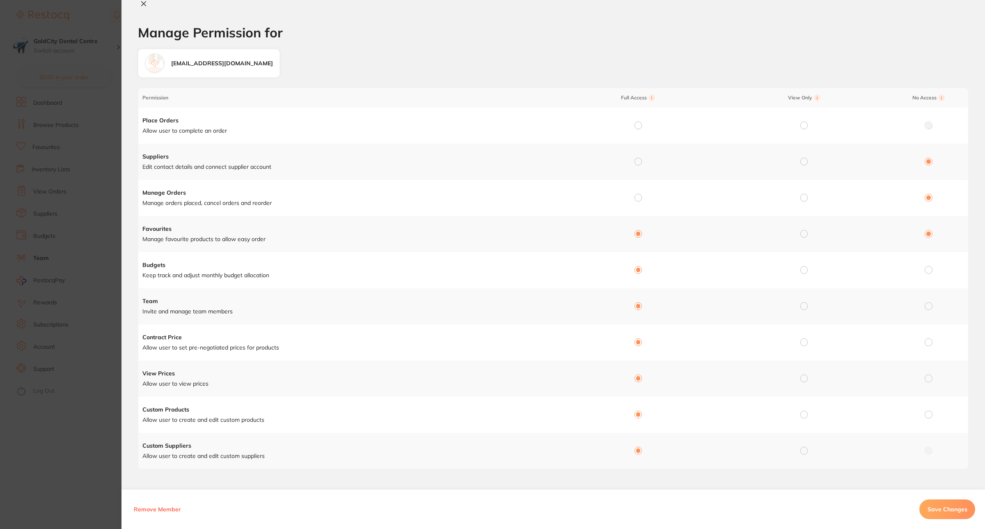
radio input "true"
radio input "false"
drag, startPoint x: 635, startPoint y: 200, endPoint x: 631, endPoint y: 200, distance: 4.1
click at [634, 200] on input "radio" at bounding box center [637, 197] width 7 height 7
radio input "true"
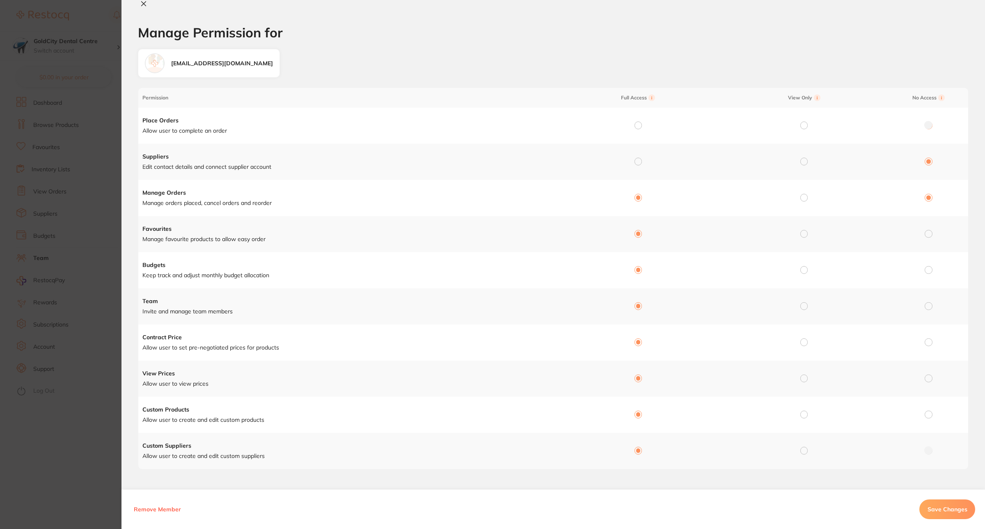
radio input "false"
click at [639, 163] on input "radio" at bounding box center [637, 161] width 7 height 7
radio input "true"
radio input "false"
click at [637, 127] on input "radio" at bounding box center [637, 124] width 7 height 7
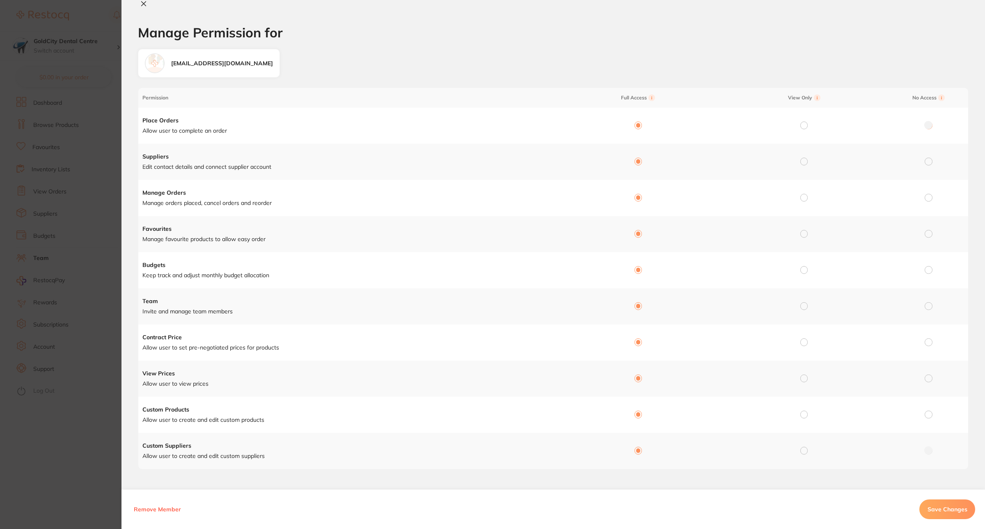
radio input "true"
radio input "false"
click at [953, 512] on span "Save Changes" at bounding box center [947, 508] width 40 height 7
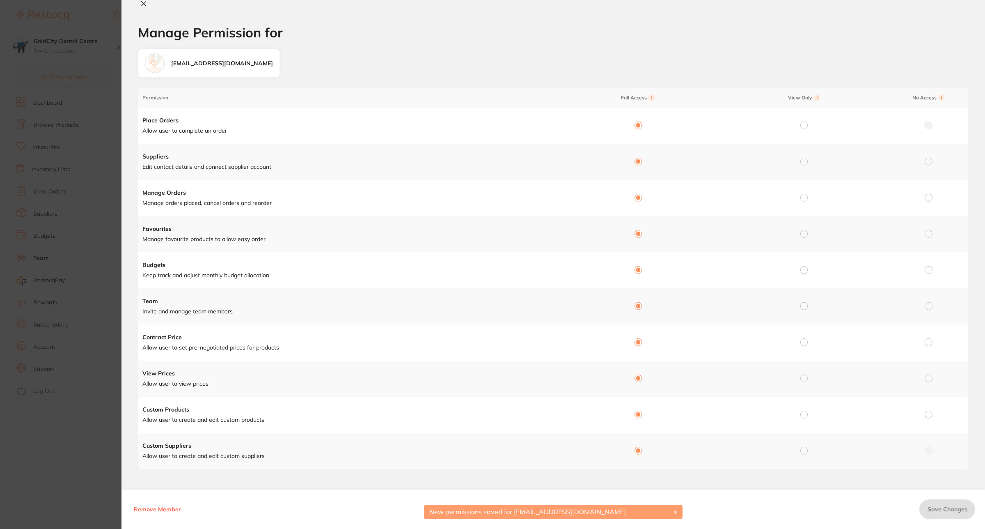
click at [143, 5] on icon at bounding box center [144, 4] width 5 height 5
checkbox input "false"
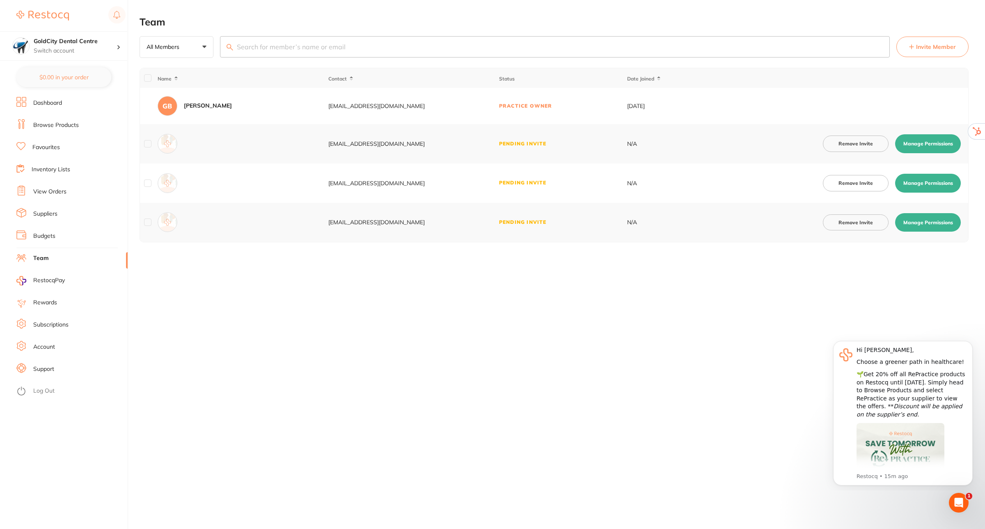
click at [926, 138] on button "Manage Permissions" at bounding box center [928, 143] width 66 height 19
checkbox input "true"
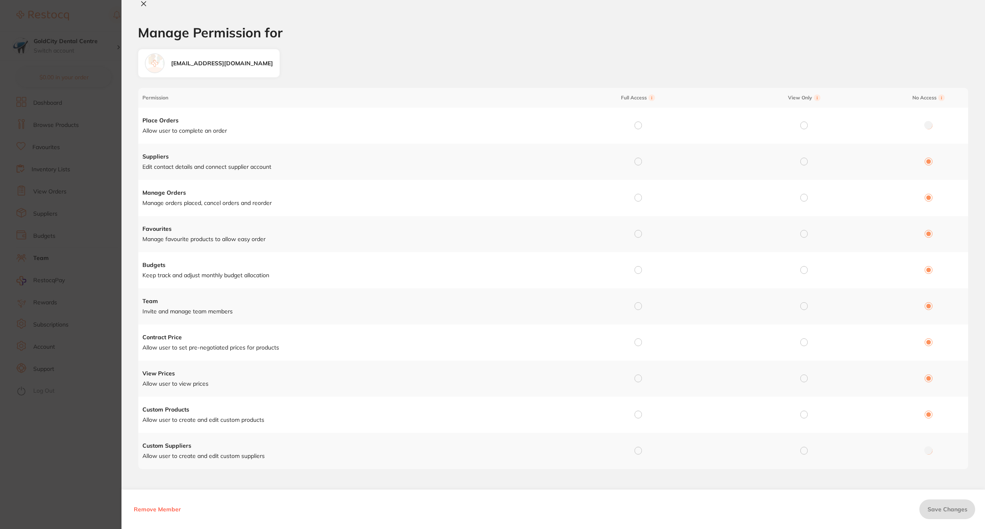
drag, startPoint x: 633, startPoint y: 451, endPoint x: 641, endPoint y: 435, distance: 18.2
click at [634, 451] on input "radio" at bounding box center [637, 449] width 7 height 7
radio input "true"
radio input "false"
click at [635, 409] on td at bounding box center [636, 414] width 166 height 36
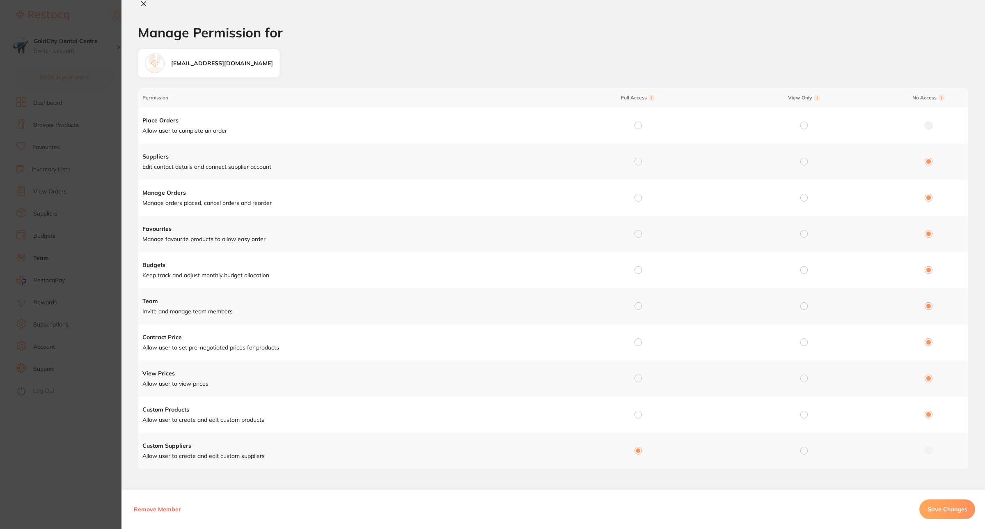
click at [634, 375] on input "radio" at bounding box center [637, 377] width 7 height 7
radio input "true"
radio input "false"
click at [636, 417] on input "radio" at bounding box center [637, 413] width 7 height 7
radio input "true"
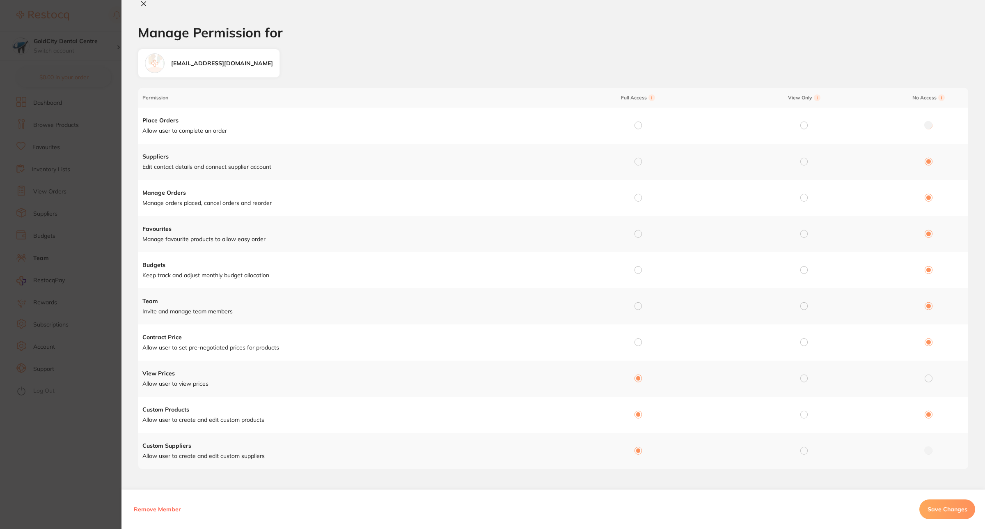
radio input "false"
click at [639, 343] on input "radio" at bounding box center [637, 341] width 7 height 7
radio input "true"
radio input "false"
click at [638, 304] on input "radio" at bounding box center [637, 305] width 7 height 7
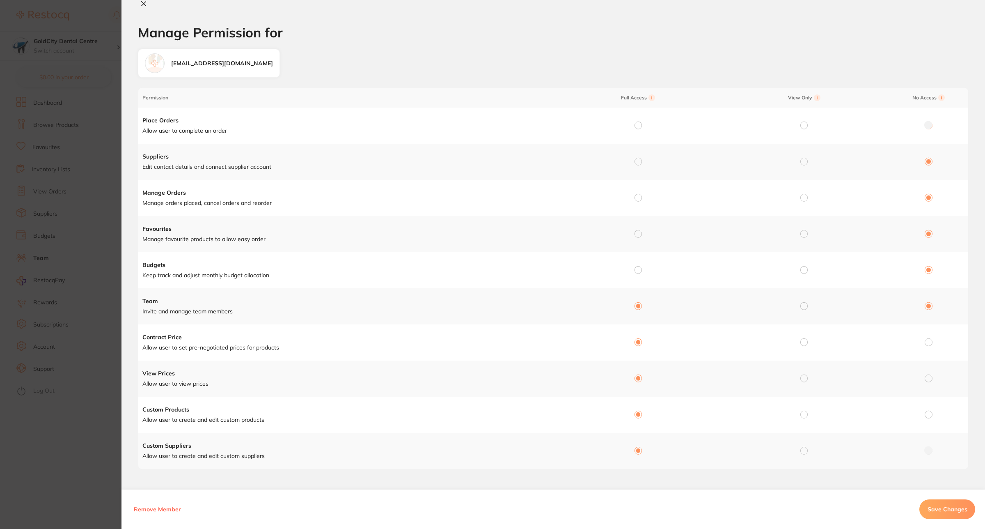
radio input "true"
radio input "false"
click at [639, 269] on input "radio" at bounding box center [637, 269] width 7 height 7
radio input "true"
radio input "false"
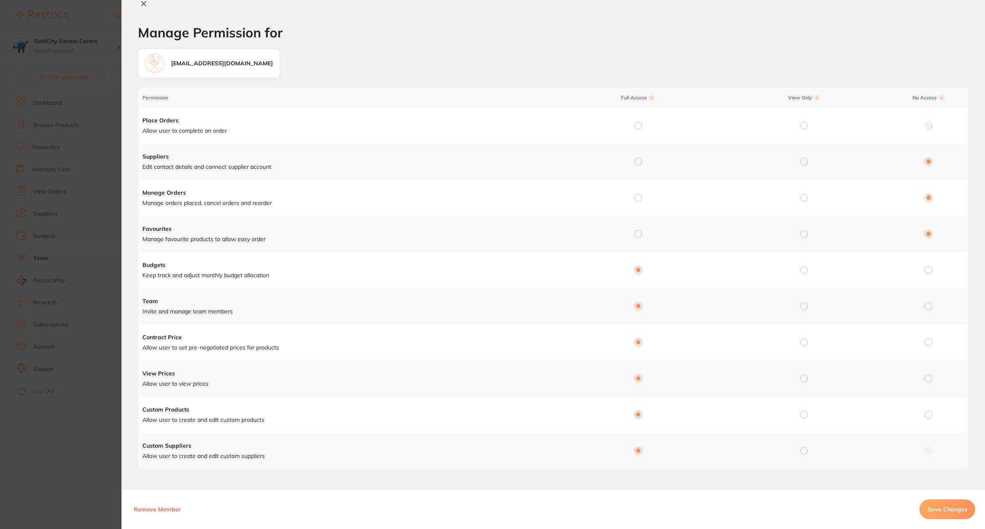
click at [639, 232] on input "radio" at bounding box center [637, 233] width 7 height 7
radio input "true"
radio input "false"
drag, startPoint x: 637, startPoint y: 196, endPoint x: 643, endPoint y: 196, distance: 5.7
click at [638, 196] on input "radio" at bounding box center [637, 197] width 7 height 7
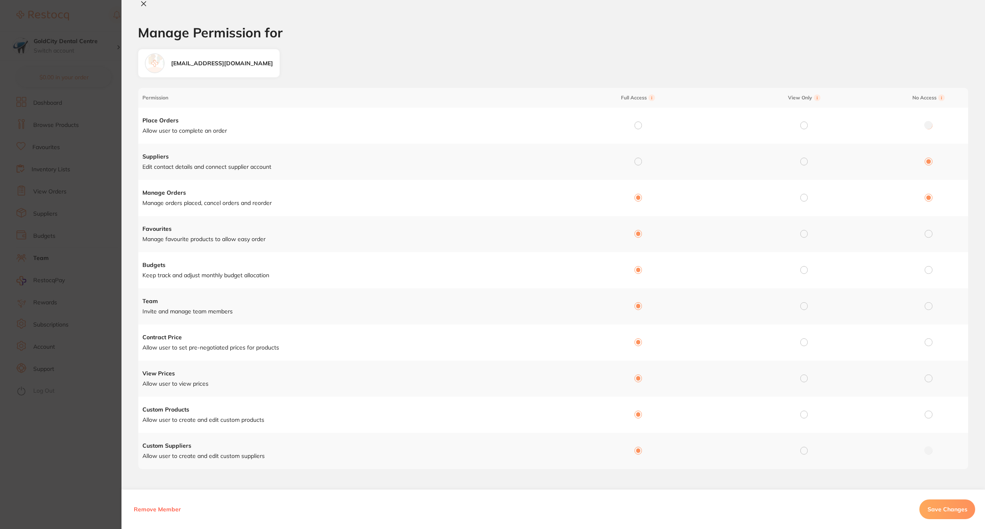
radio input "true"
radio input "false"
click at [639, 160] on input "radio" at bounding box center [637, 161] width 7 height 7
radio input "true"
radio input "false"
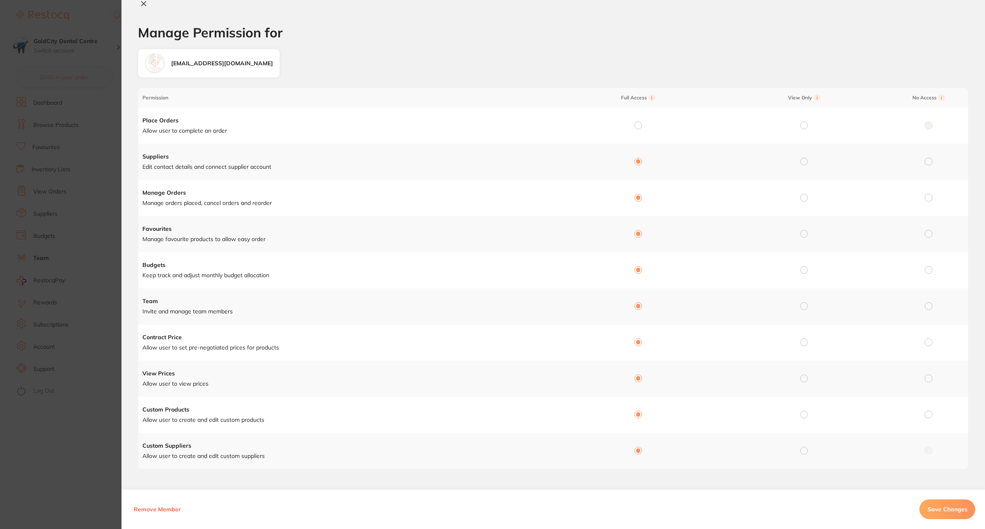
click at [639, 126] on input "radio" at bounding box center [637, 124] width 7 height 7
radio input "true"
radio input "false"
click at [953, 508] on span "Save Changes" at bounding box center [947, 508] width 40 height 7
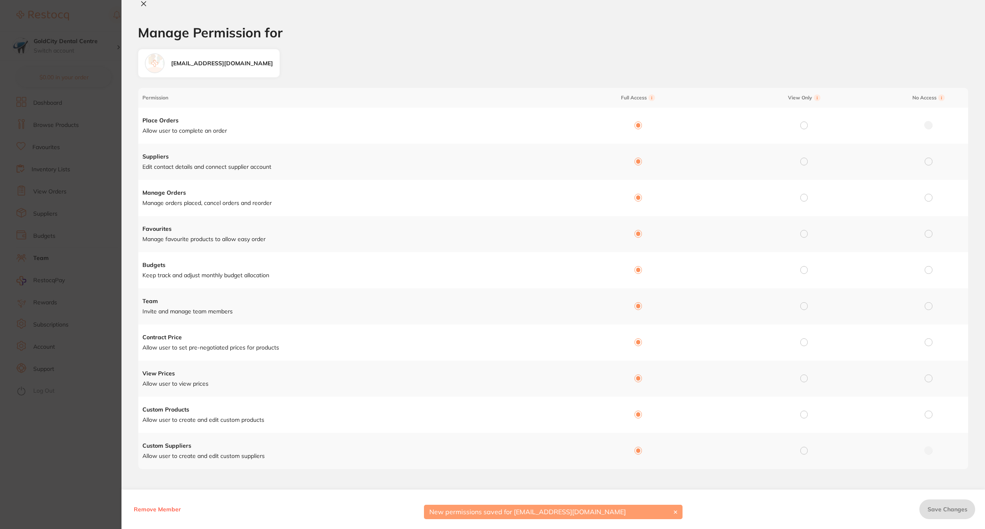
click at [139, 5] on button at bounding box center [143, 4] width 11 height 9
checkbox input "false"
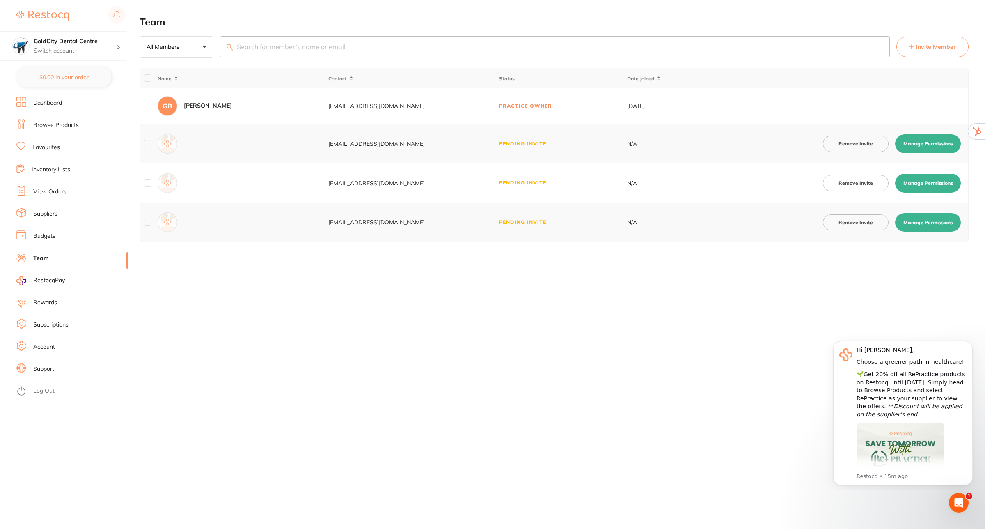
click at [38, 389] on link "Log Out" at bounding box center [43, 391] width 21 height 8
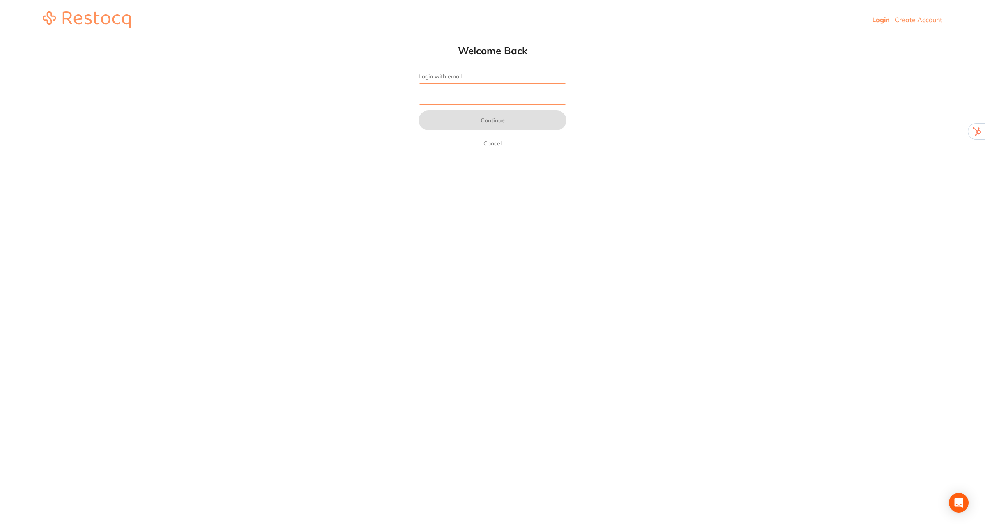
click at [520, 98] on input "Login with email" at bounding box center [493, 93] width 148 height 21
paste input "[EMAIL_ADDRESS][DOMAIN_NAME]"
type input "[EMAIL_ADDRESS][DOMAIN_NAME]"
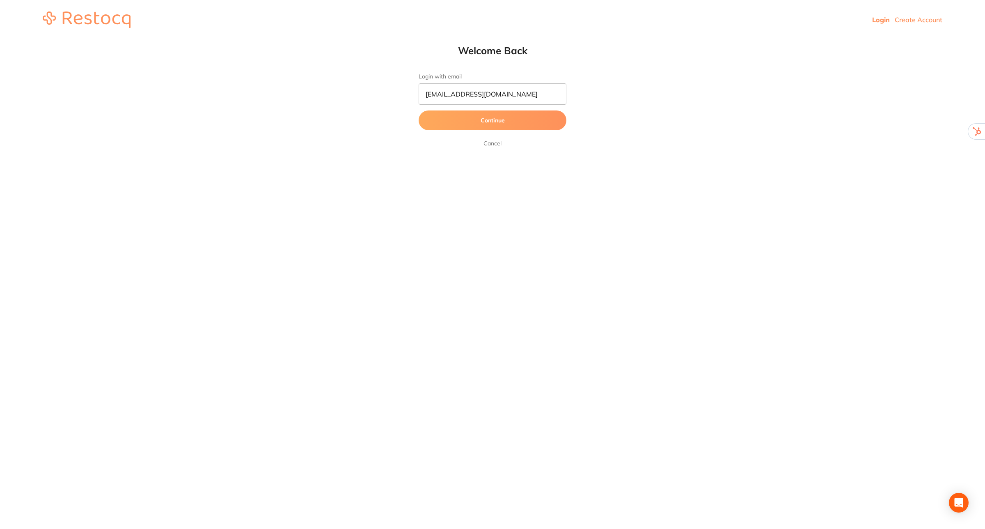
click at [510, 115] on button "Continue" at bounding box center [493, 120] width 148 height 20
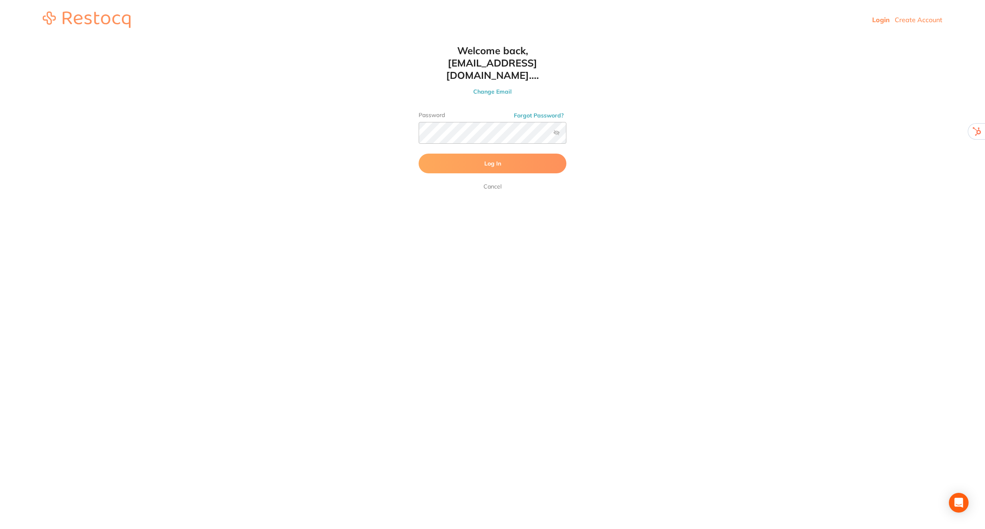
click at [445, 153] on button "Log In" at bounding box center [493, 163] width 148 height 20
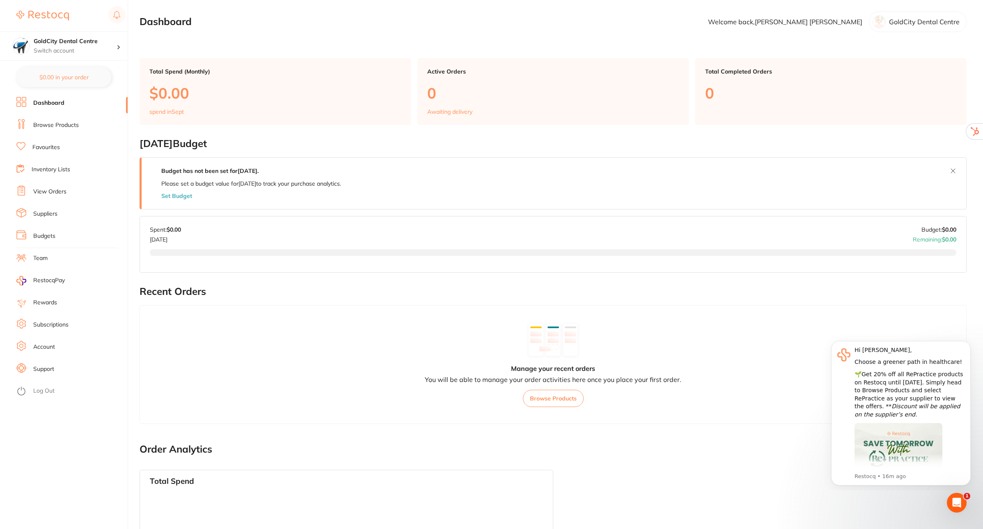
click at [39, 255] on link "Team" at bounding box center [40, 258] width 14 height 8
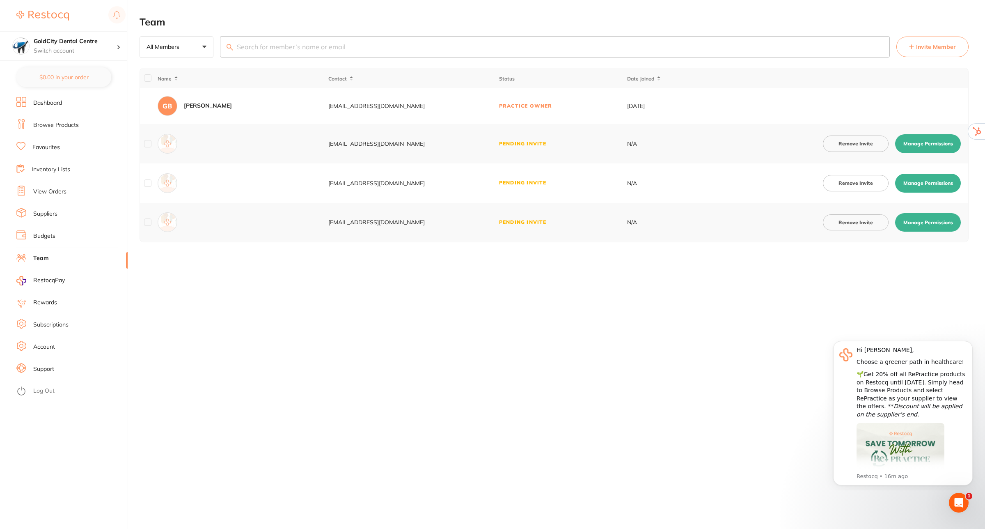
click at [52, 392] on link "Log Out" at bounding box center [43, 391] width 21 height 8
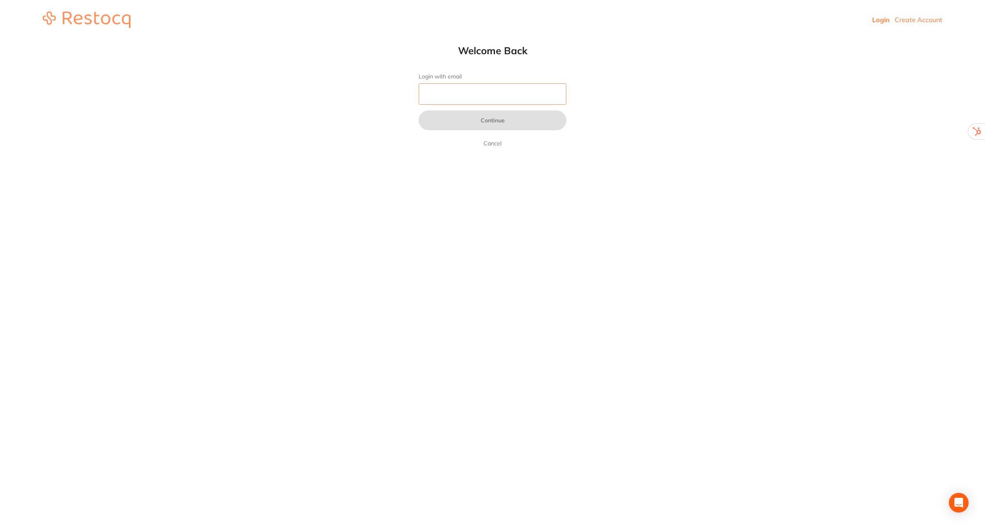
paste input "https://admin.restocq.com/admin/au/users#:~:text=info%40dentistsathealthlink.co…"
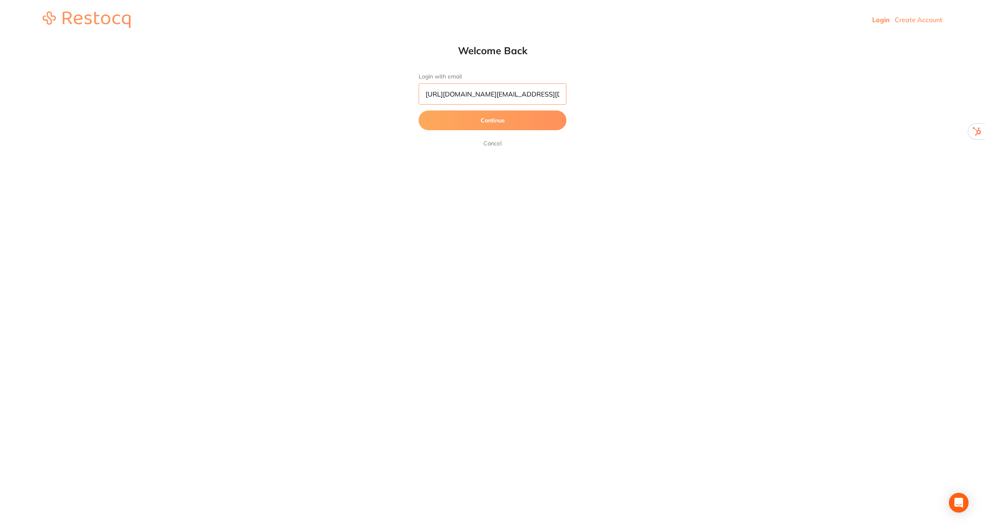
click at [513, 88] on input "https://admin.restocq.com/admin/au/users#:~:text=info%40dentistsathealthlink.co…" at bounding box center [493, 93] width 148 height 21
paste input "info@"
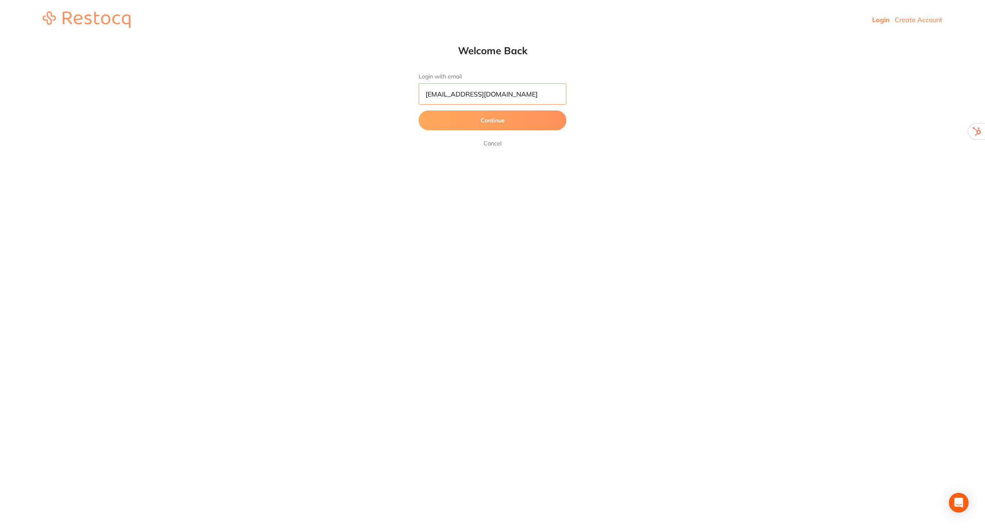
type input "[EMAIL_ADDRESS][DOMAIN_NAME]"
click at [490, 120] on button "Continue" at bounding box center [493, 120] width 148 height 20
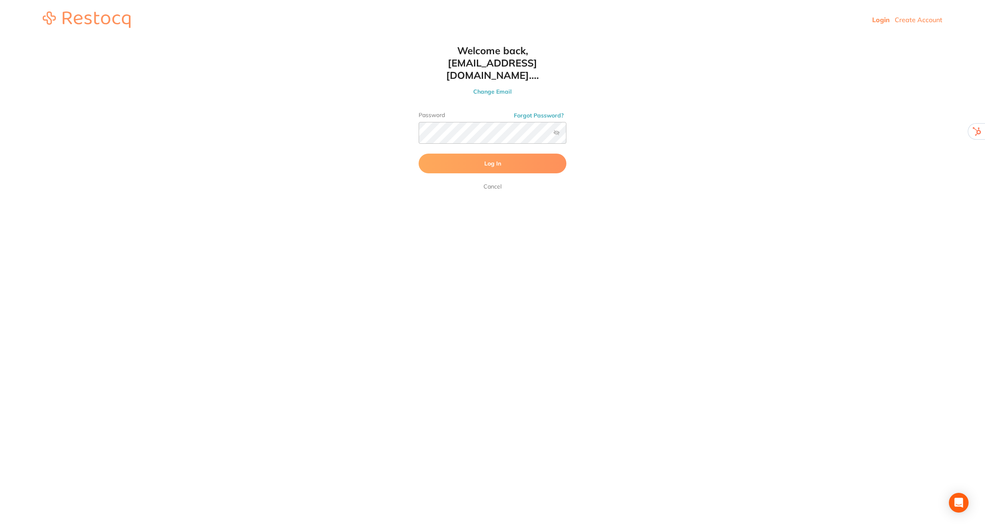
click at [459, 154] on button "Log In" at bounding box center [493, 163] width 148 height 20
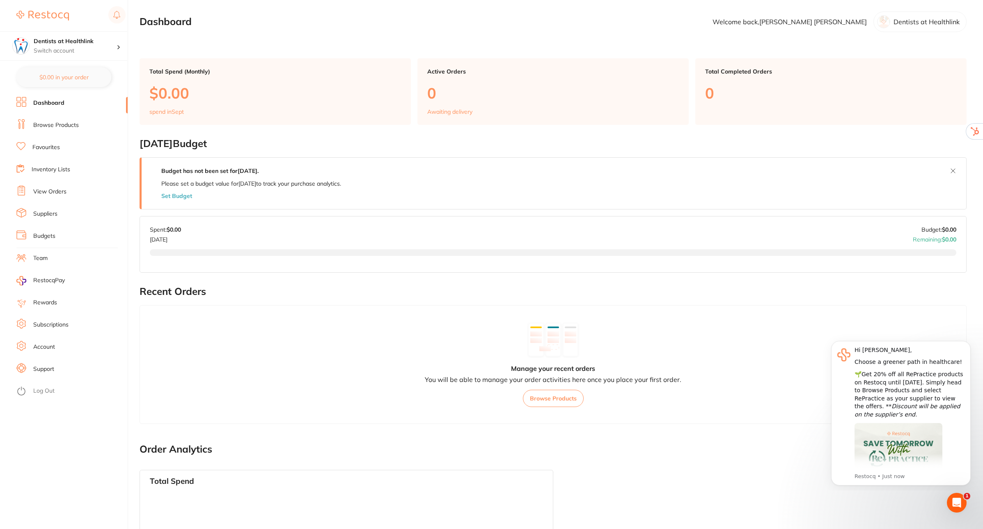
click at [41, 259] on link "Team" at bounding box center [40, 258] width 14 height 8
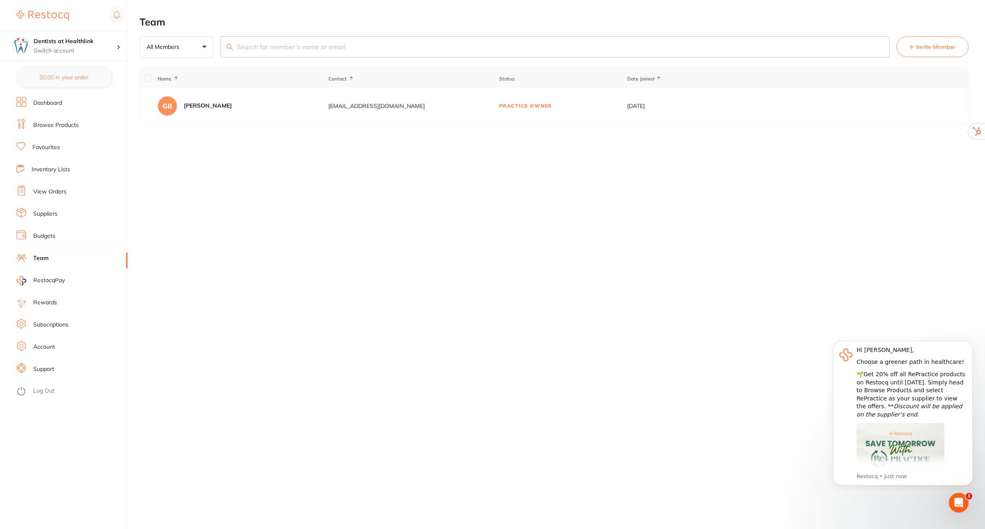
click at [936, 47] on span "Invite Member" at bounding box center [936, 47] width 40 height 8
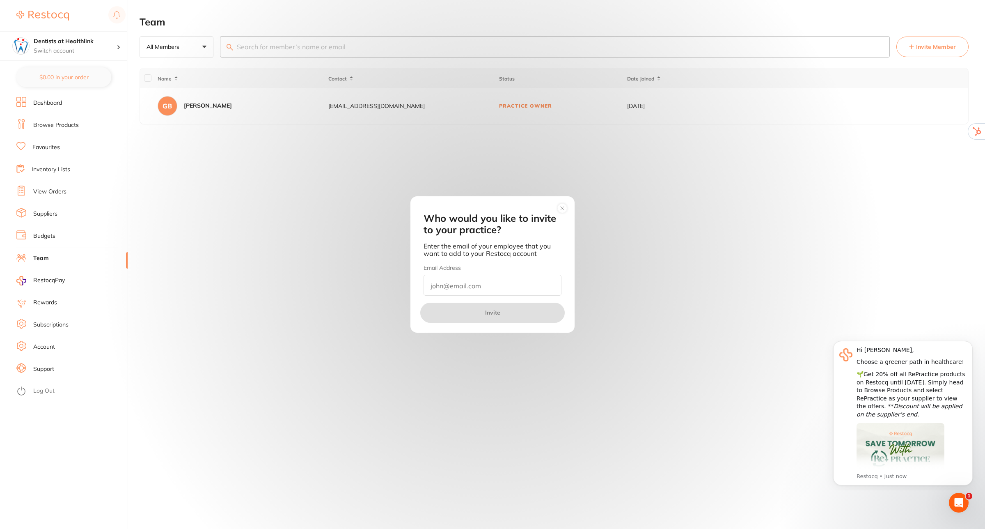
paste input "[EMAIL_ADDRESS][DOMAIN_NAME]"
type input "[EMAIL_ADDRESS][DOMAIN_NAME]"
click at [497, 314] on button "Invite" at bounding box center [492, 312] width 144 height 20
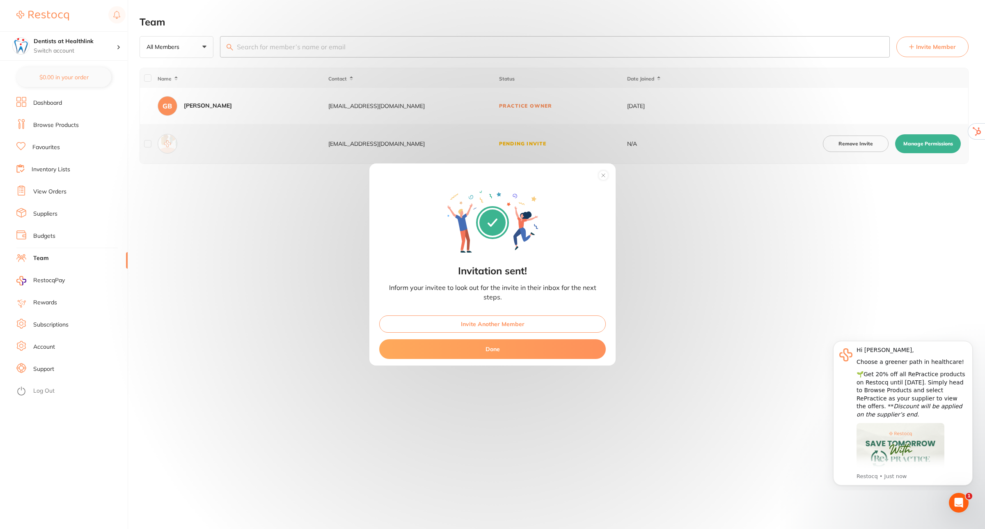
click at [495, 321] on button "Invite Another Member" at bounding box center [492, 323] width 227 height 17
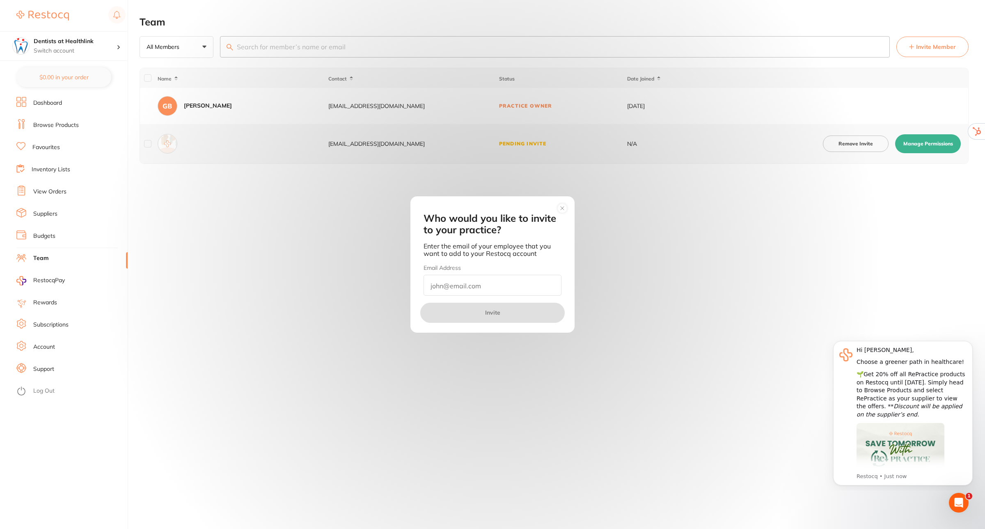
paste input "[EMAIL_ADDRESS][DOMAIN_NAME]"
type input "[EMAIL_ADDRESS][DOMAIN_NAME]"
click at [479, 305] on button "Invite" at bounding box center [492, 312] width 144 height 20
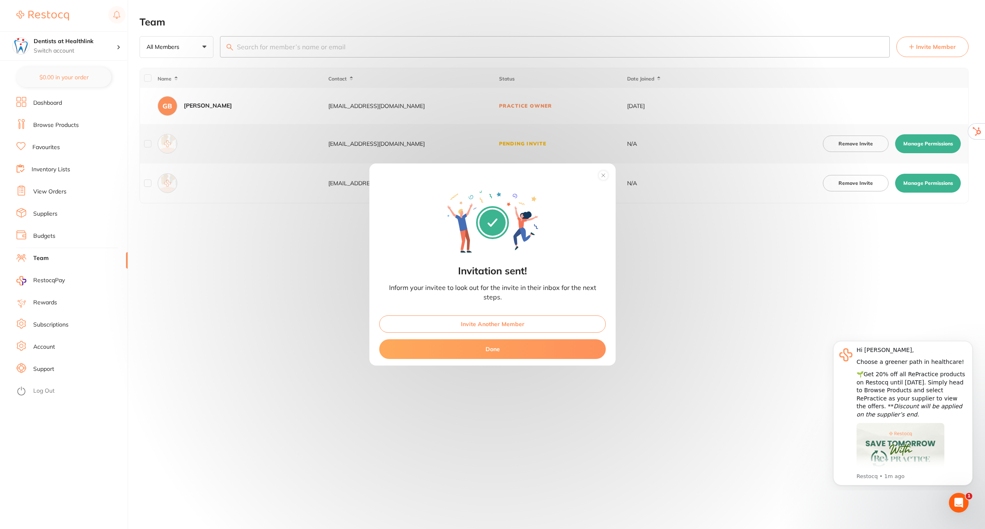
click at [483, 327] on button "Invite Another Member" at bounding box center [492, 323] width 227 height 17
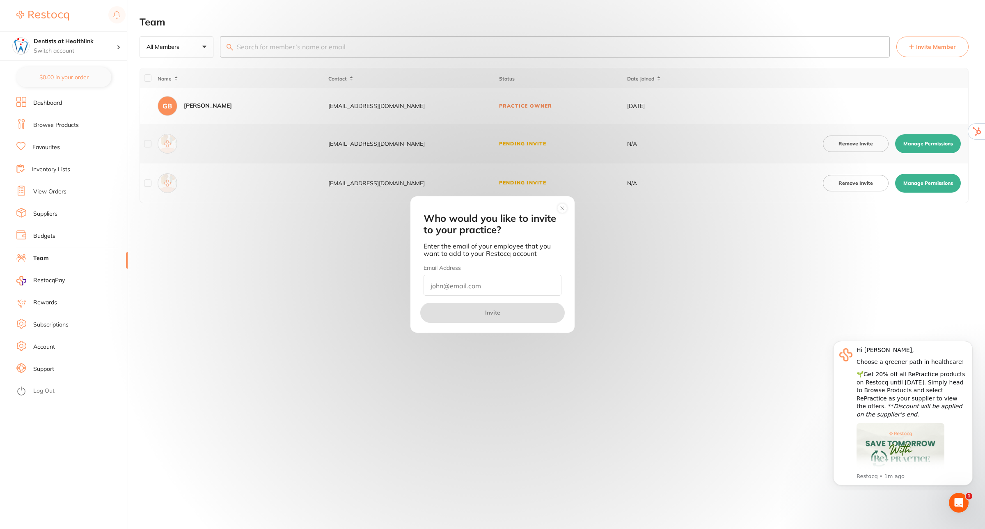
paste input "[EMAIL_ADDRESS][DOMAIN_NAME]"
type input "[EMAIL_ADDRESS][DOMAIN_NAME]"
click at [493, 314] on button "Invite" at bounding box center [492, 312] width 144 height 20
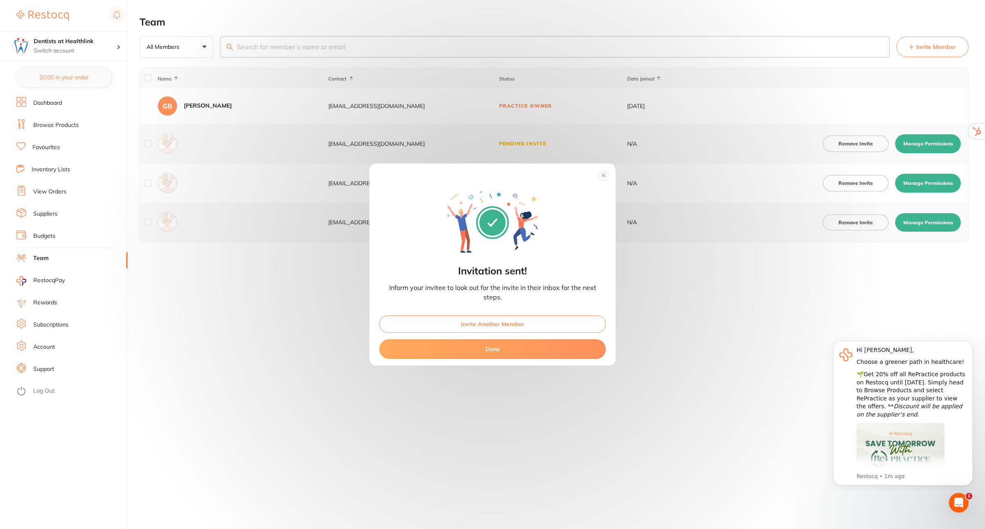
click at [497, 347] on button "Done" at bounding box center [492, 349] width 227 height 20
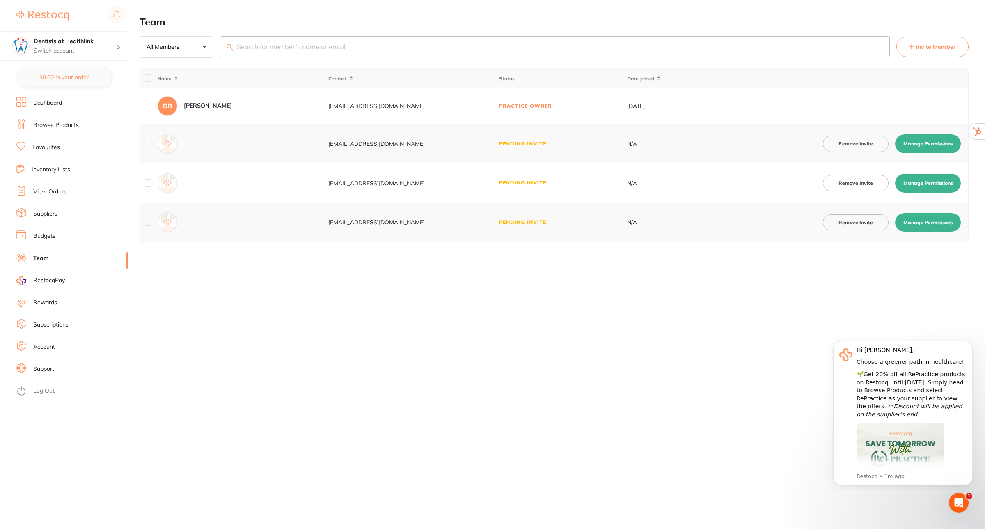
click at [918, 148] on button "Manage Permissions" at bounding box center [928, 143] width 66 height 19
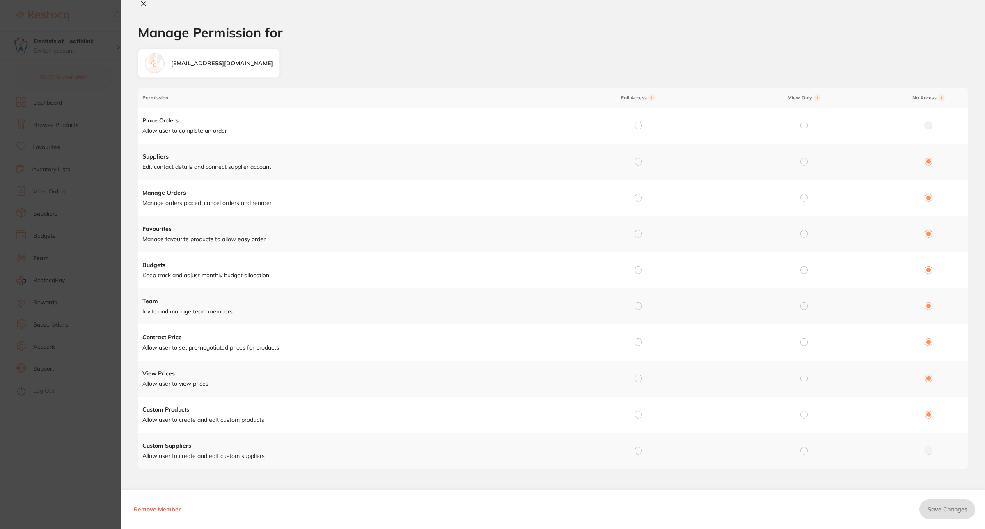
checkbox input "true"
click at [634, 126] on input "radio" at bounding box center [637, 124] width 7 height 7
radio input "true"
radio input "false"
click at [634, 162] on input "radio" at bounding box center [637, 161] width 7 height 7
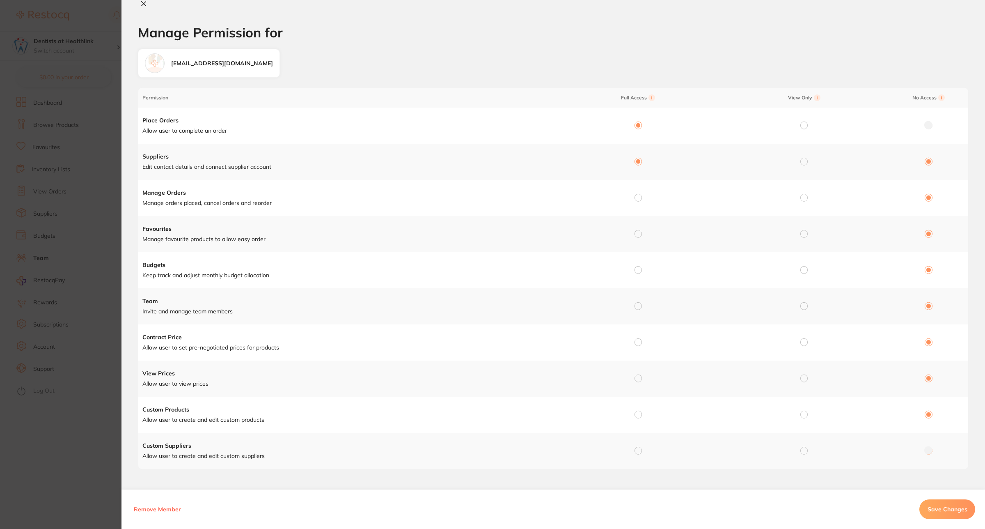
radio input "true"
radio input "false"
click at [636, 200] on input "radio" at bounding box center [637, 197] width 7 height 7
radio input "true"
radio input "false"
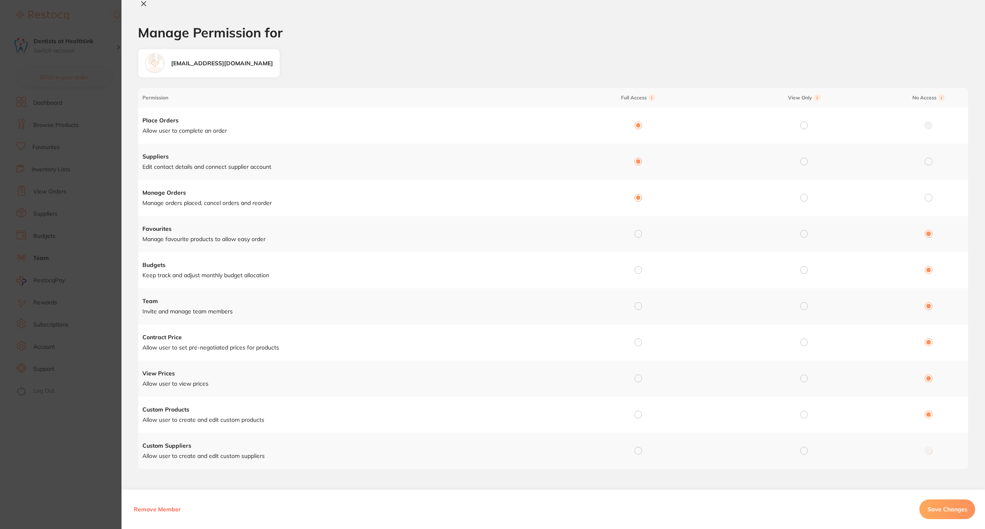
drag, startPoint x: 637, startPoint y: 235, endPoint x: 637, endPoint y: 263, distance: 27.9
click at [637, 235] on input "radio" at bounding box center [637, 233] width 7 height 7
radio input "true"
radio input "false"
click at [635, 272] on input "radio" at bounding box center [637, 269] width 7 height 7
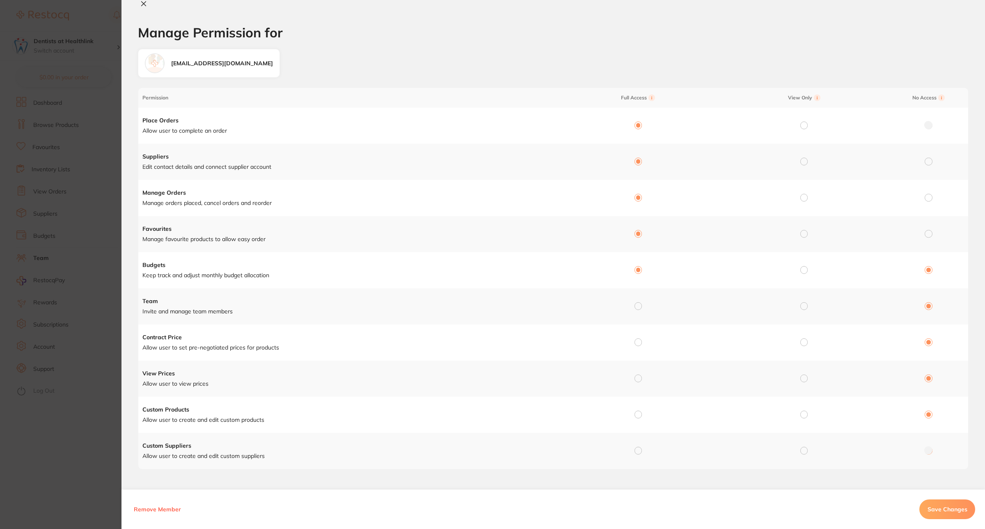
radio input "true"
radio input "false"
click at [637, 307] on input "radio" at bounding box center [637, 305] width 7 height 7
radio input "true"
radio input "false"
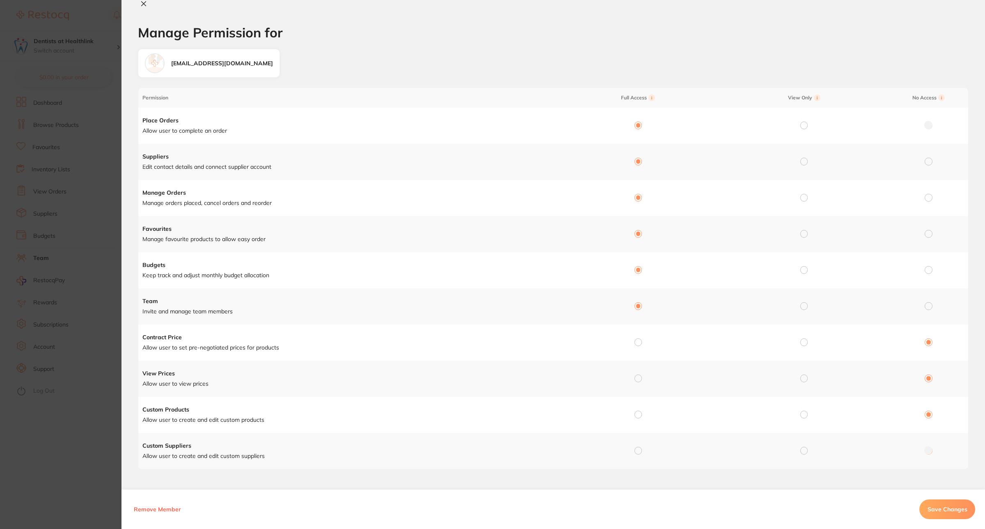
click at [639, 343] on input "radio" at bounding box center [637, 341] width 7 height 7
radio input "true"
radio input "false"
click at [638, 378] on input "radio" at bounding box center [637, 377] width 7 height 7
radio input "true"
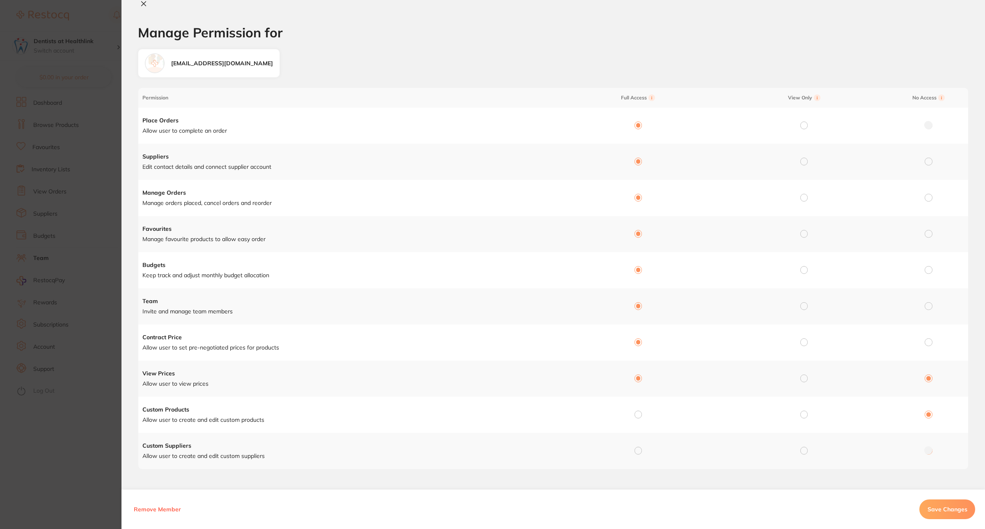
radio input "false"
click at [636, 413] on input "radio" at bounding box center [637, 413] width 7 height 7
radio input "true"
radio input "false"
click at [639, 450] on input "radio" at bounding box center [637, 449] width 7 height 7
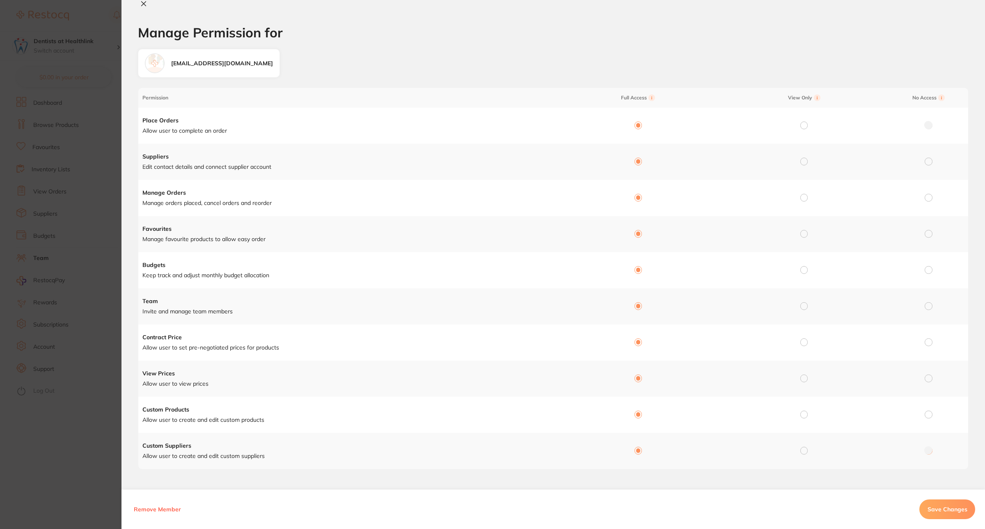
radio input "true"
radio input "false"
click at [930, 506] on span "Save Changes" at bounding box center [947, 508] width 40 height 7
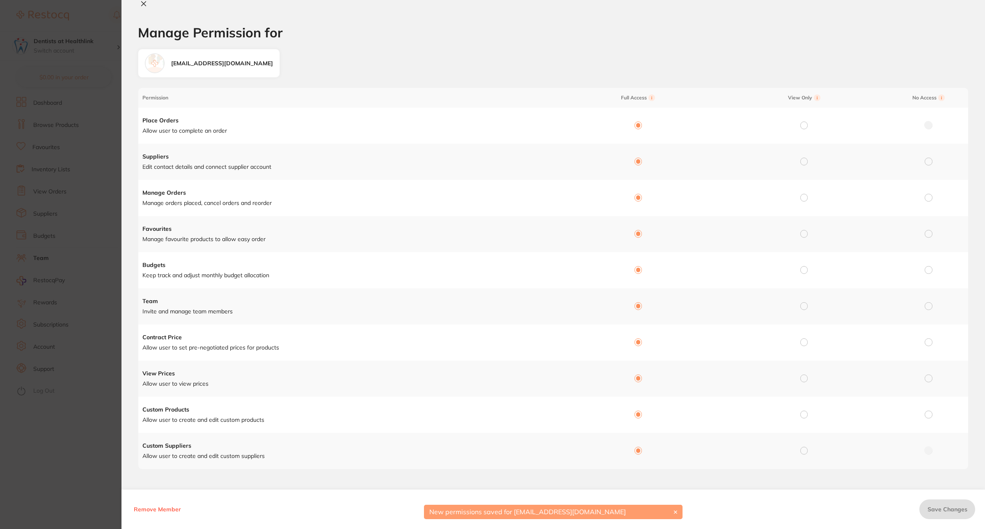
click at [146, 3] on icon at bounding box center [143, 3] width 7 height 7
checkbox input "false"
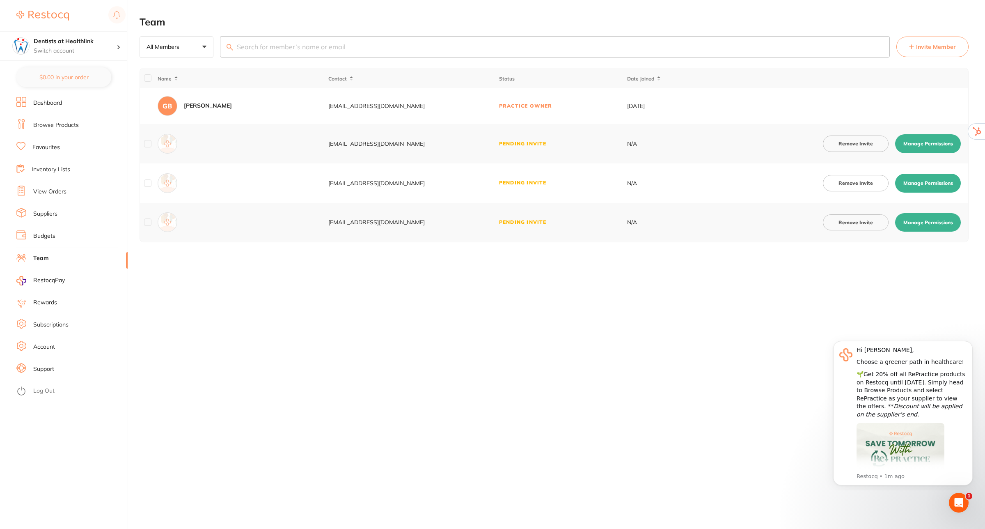
click at [925, 186] on button "Manage Permissions" at bounding box center [928, 183] width 66 height 19
checkbox input "true"
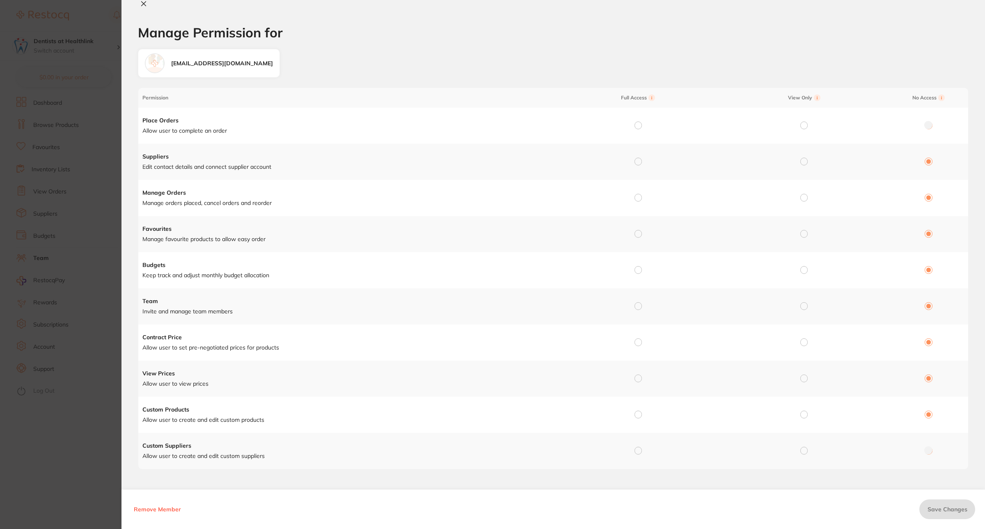
click at [636, 124] on input "radio" at bounding box center [637, 124] width 7 height 7
radio input "true"
radio input "false"
click at [634, 163] on input "radio" at bounding box center [637, 161] width 7 height 7
radio input "true"
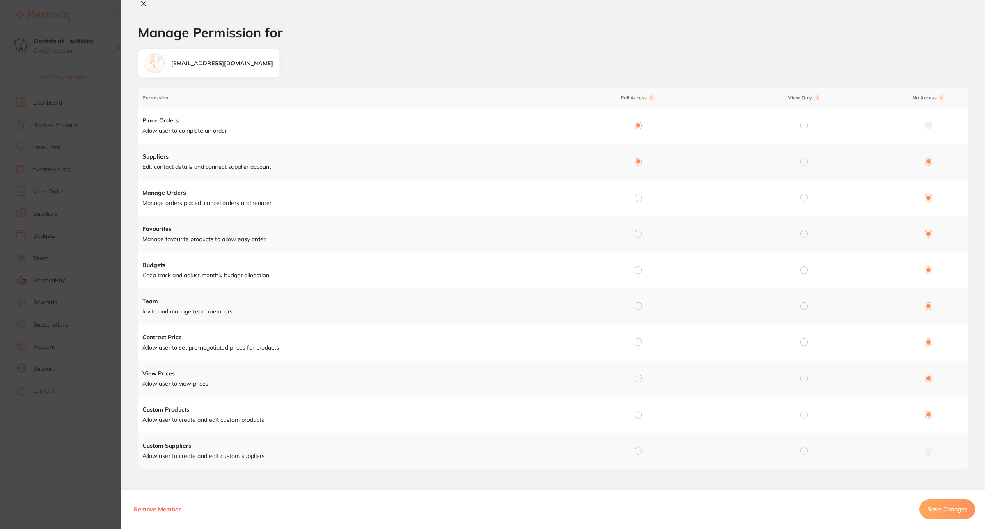
radio input "false"
click at [634, 198] on input "radio" at bounding box center [637, 197] width 7 height 7
radio input "true"
radio input "false"
click at [636, 232] on input "radio" at bounding box center [637, 233] width 7 height 7
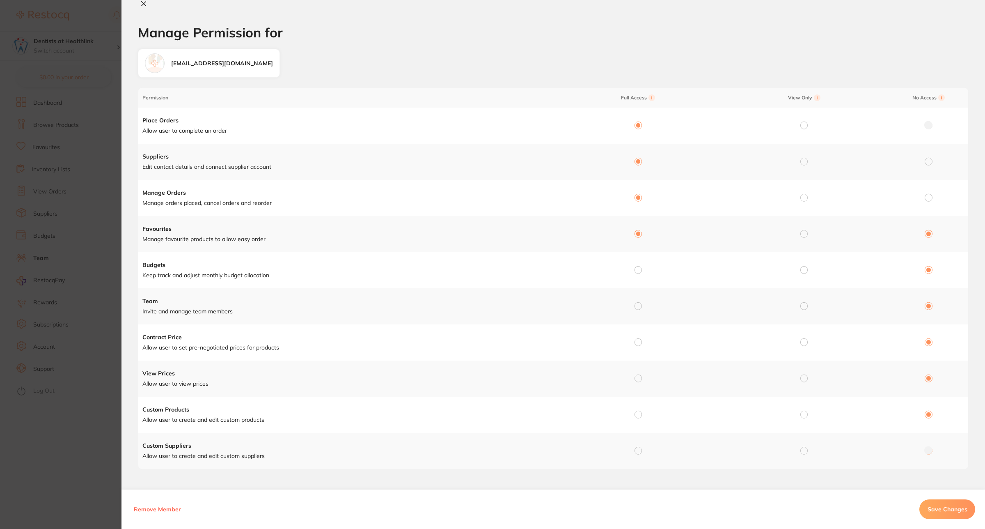
radio input "true"
radio input "false"
click at [637, 272] on input "radio" at bounding box center [637, 269] width 7 height 7
radio input "true"
radio input "false"
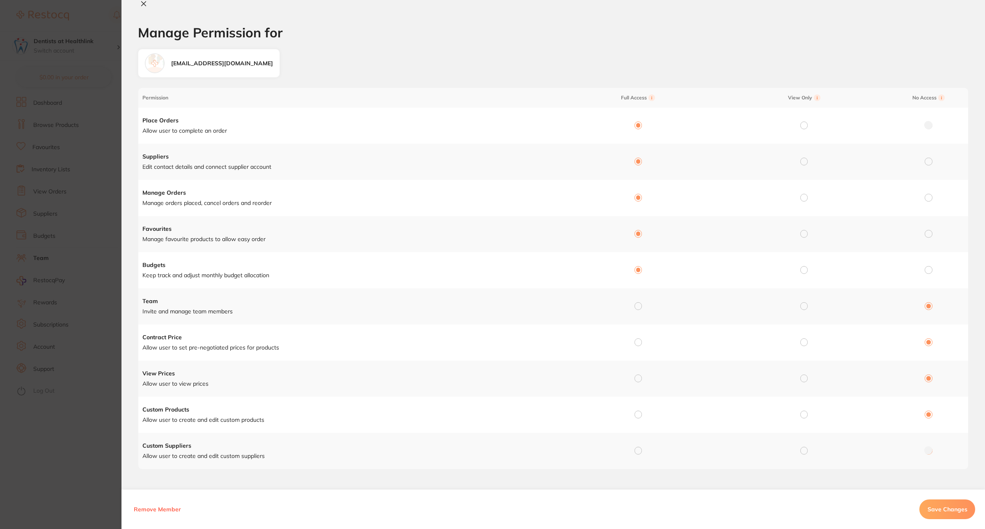
click at [639, 306] on input "radio" at bounding box center [637, 305] width 7 height 7
radio input "true"
radio input "false"
click at [636, 343] on input "radio" at bounding box center [637, 341] width 7 height 7
radio input "true"
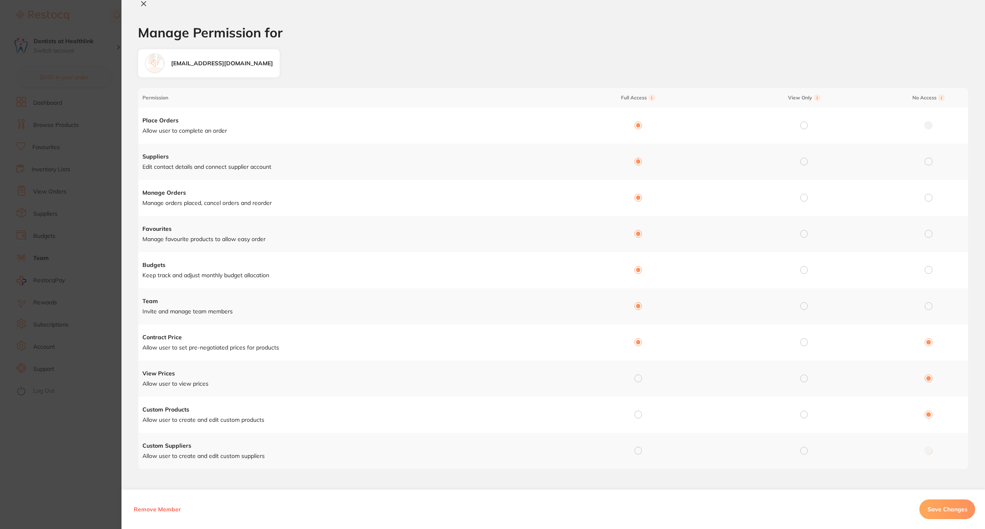
radio input "false"
drag, startPoint x: 637, startPoint y: 376, endPoint x: 637, endPoint y: 382, distance: 6.2
click at [637, 375] on input "radio" at bounding box center [637, 377] width 7 height 7
radio input "true"
radio input "false"
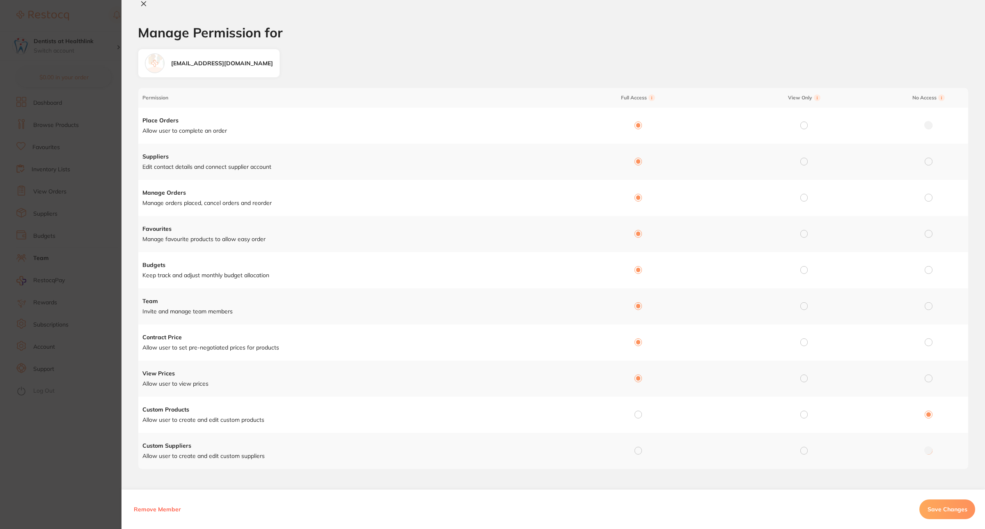
click at [634, 415] on input "radio" at bounding box center [637, 413] width 7 height 7
radio input "true"
radio input "false"
click at [637, 449] on input "radio" at bounding box center [637, 449] width 7 height 7
radio input "true"
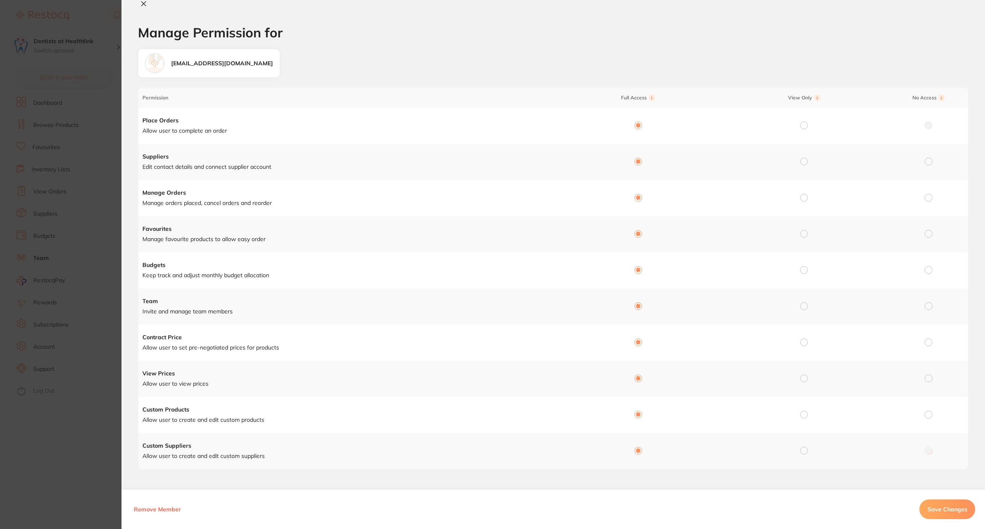
radio input "false"
click at [953, 507] on span "Save Changes" at bounding box center [947, 508] width 40 height 7
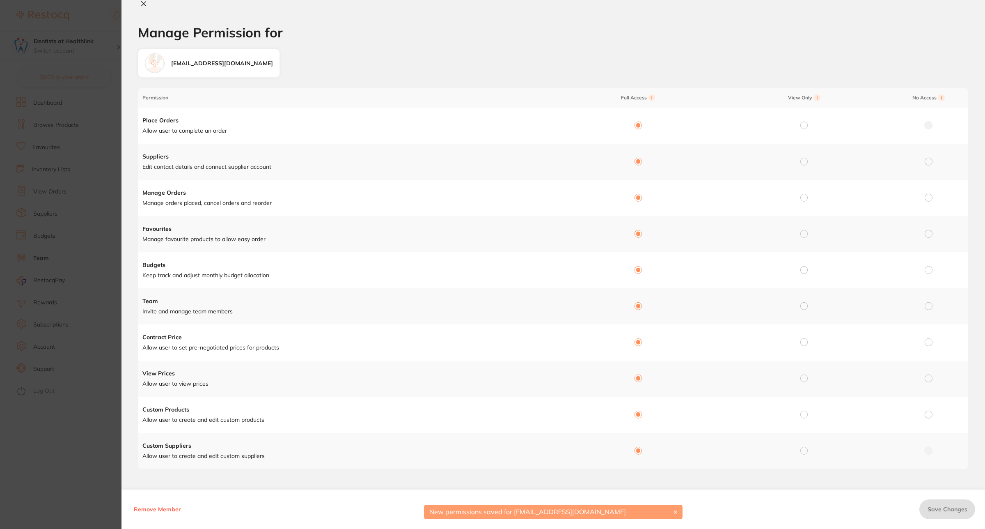
click at [141, 2] on icon at bounding box center [143, 3] width 7 height 7
checkbox input "false"
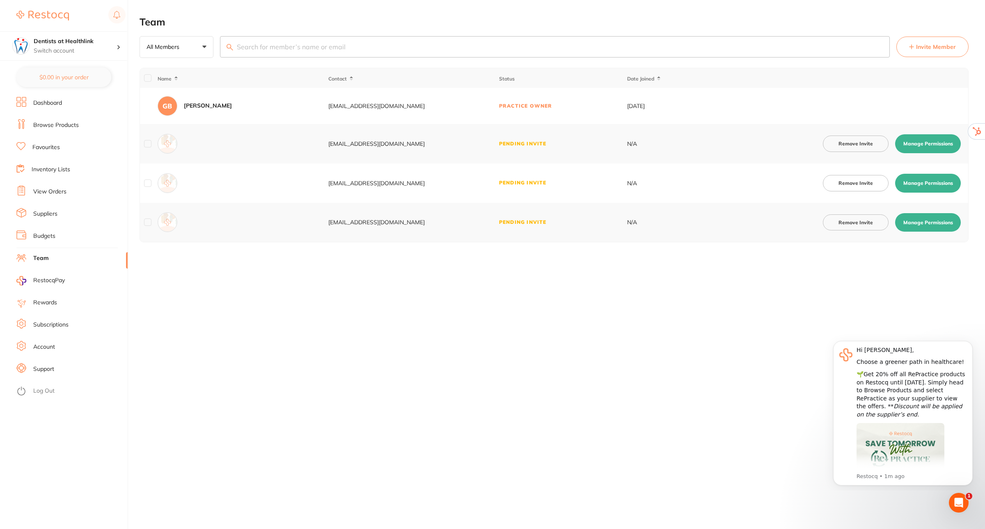
click at [916, 146] on button "Manage Permissions" at bounding box center [928, 143] width 66 height 19
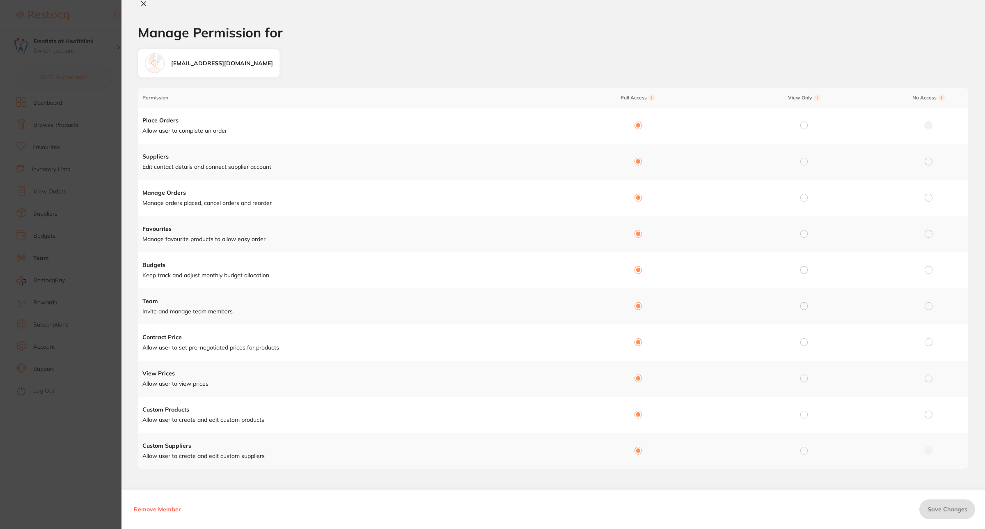
click at [148, 4] on button at bounding box center [143, 4] width 11 height 9
checkbox input "false"
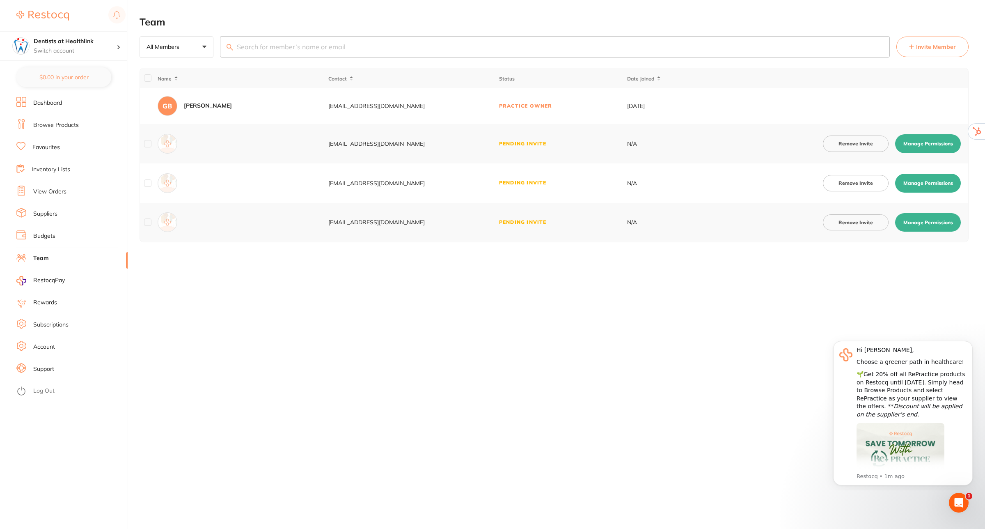
click at [918, 188] on button "Manage Permissions" at bounding box center [928, 183] width 66 height 19
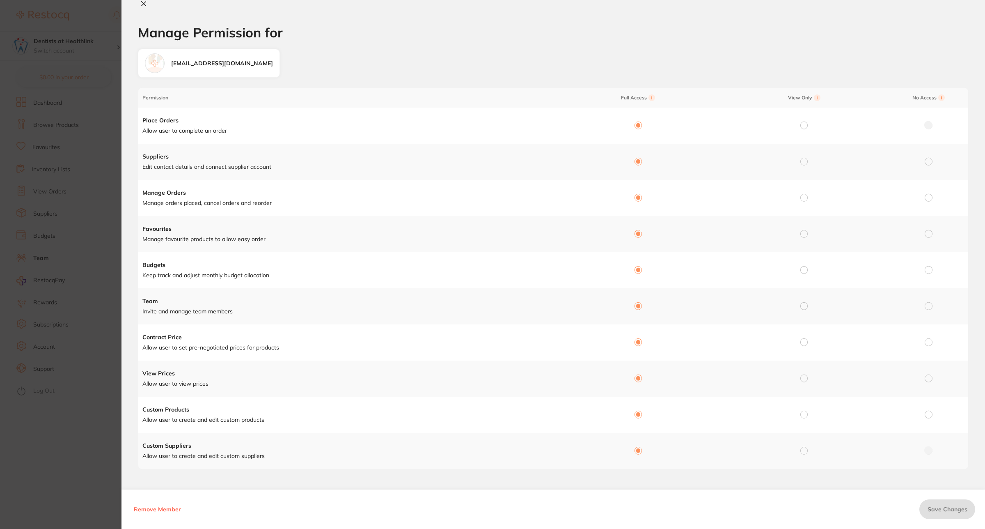
click at [142, 6] on icon at bounding box center [144, 4] width 5 height 5
checkbox input "false"
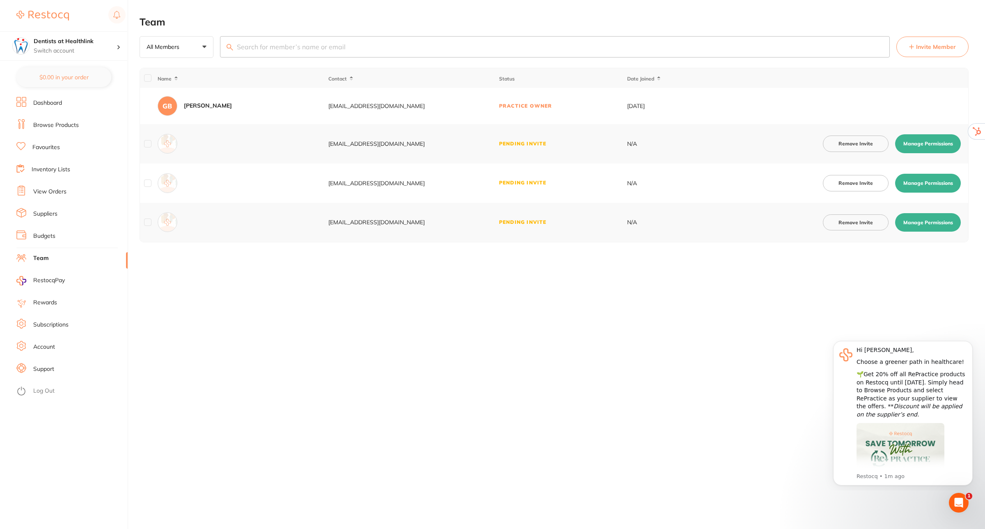
click at [938, 222] on button "Manage Permissions" at bounding box center [928, 222] width 66 height 19
checkbox input "true"
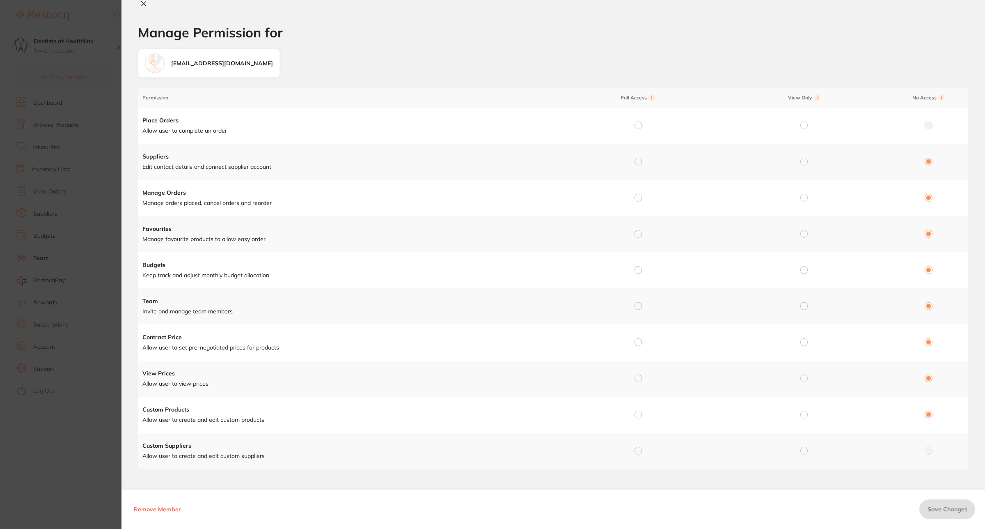
click at [637, 126] on input "radio" at bounding box center [637, 124] width 7 height 7
radio input "true"
radio input "false"
click at [636, 165] on input "radio" at bounding box center [637, 161] width 7 height 7
radio input "true"
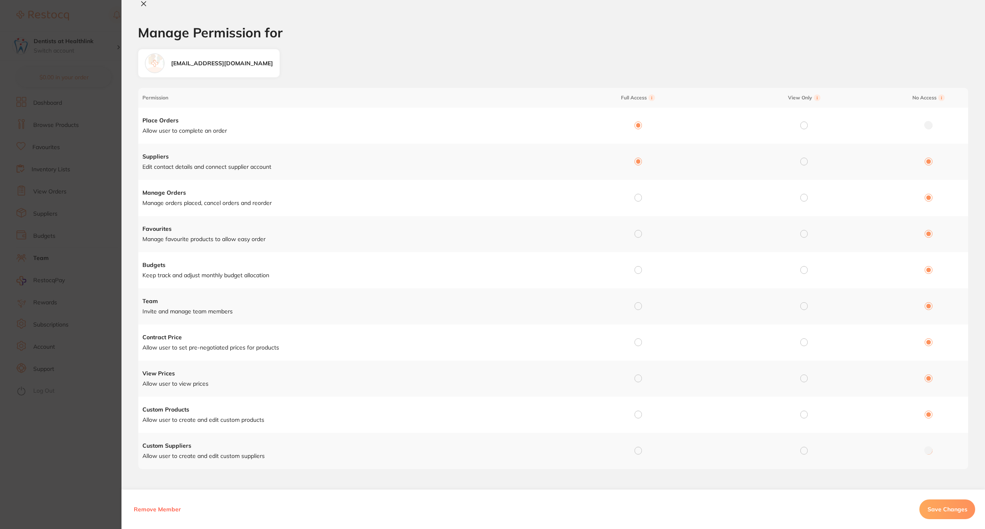
radio input "false"
click at [639, 198] on input "radio" at bounding box center [637, 197] width 7 height 7
radio input "true"
radio input "false"
drag, startPoint x: 639, startPoint y: 231, endPoint x: 637, endPoint y: 249, distance: 18.5
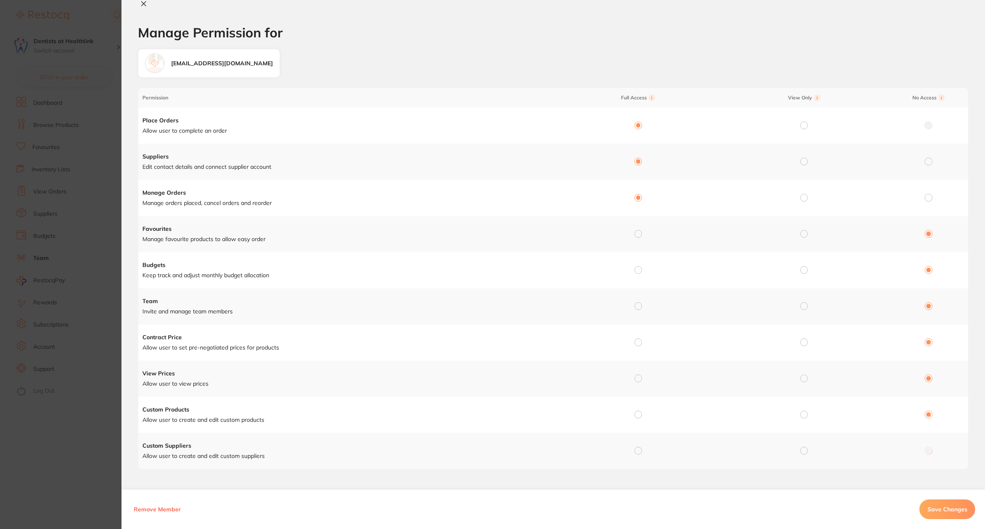
click at [639, 233] on input "radio" at bounding box center [637, 233] width 7 height 7
radio input "true"
radio input "false"
drag, startPoint x: 636, startPoint y: 268, endPoint x: 651, endPoint y: 290, distance: 26.3
click at [636, 269] on input "radio" at bounding box center [637, 269] width 7 height 7
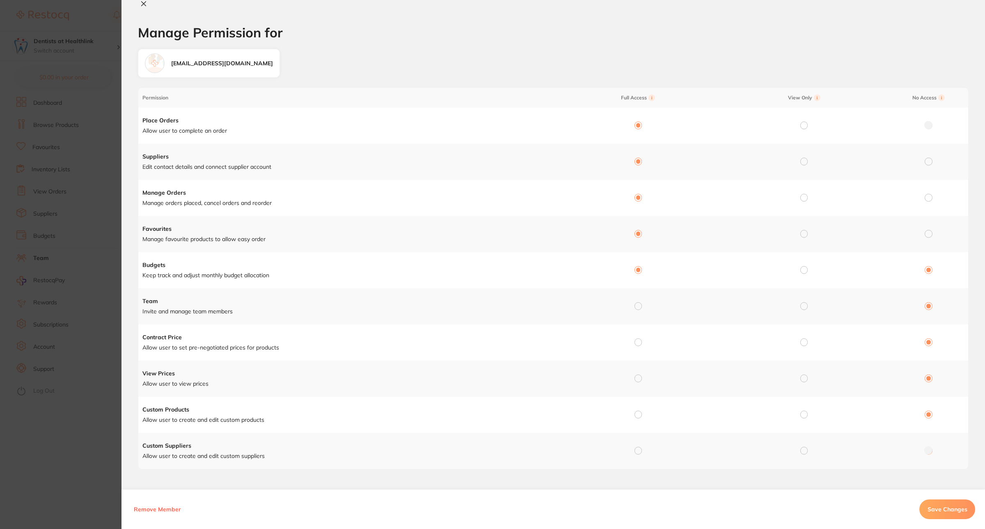
radio input "true"
radio input "false"
click at [636, 309] on input "radio" at bounding box center [637, 305] width 7 height 7
radio input "true"
radio input "false"
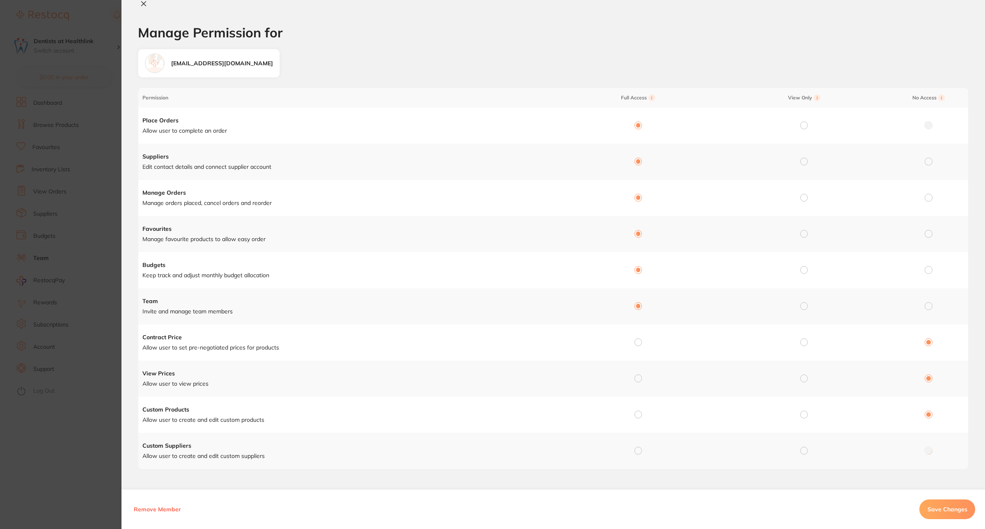
click at [634, 341] on input "radio" at bounding box center [637, 341] width 7 height 7
radio input "true"
radio input "false"
click at [634, 378] on input "radio" at bounding box center [637, 377] width 7 height 7
radio input "true"
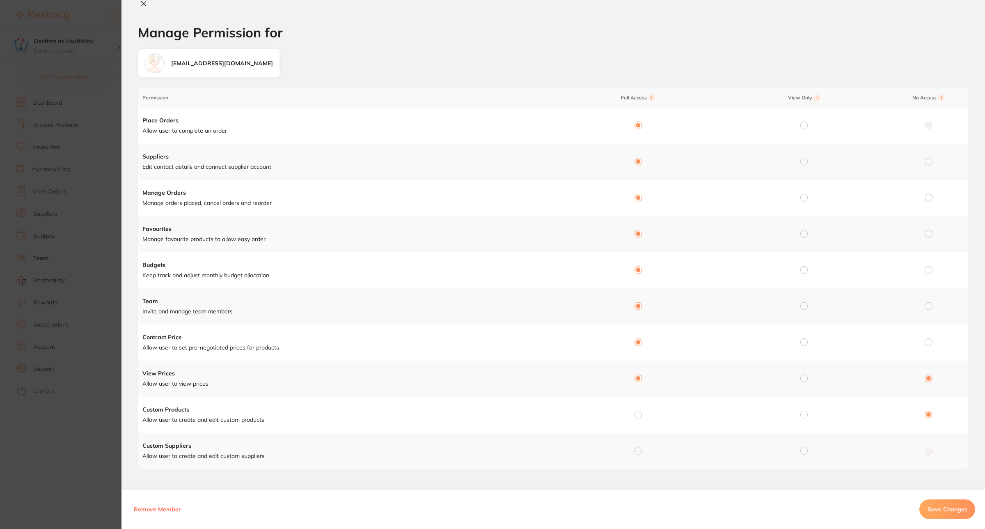
radio input "false"
click at [639, 418] on div at bounding box center [637, 414] width 7 height 7
drag, startPoint x: 637, startPoint y: 413, endPoint x: 637, endPoint y: 435, distance: 22.6
click at [637, 415] on input "radio" at bounding box center [637, 413] width 7 height 7
radio input "true"
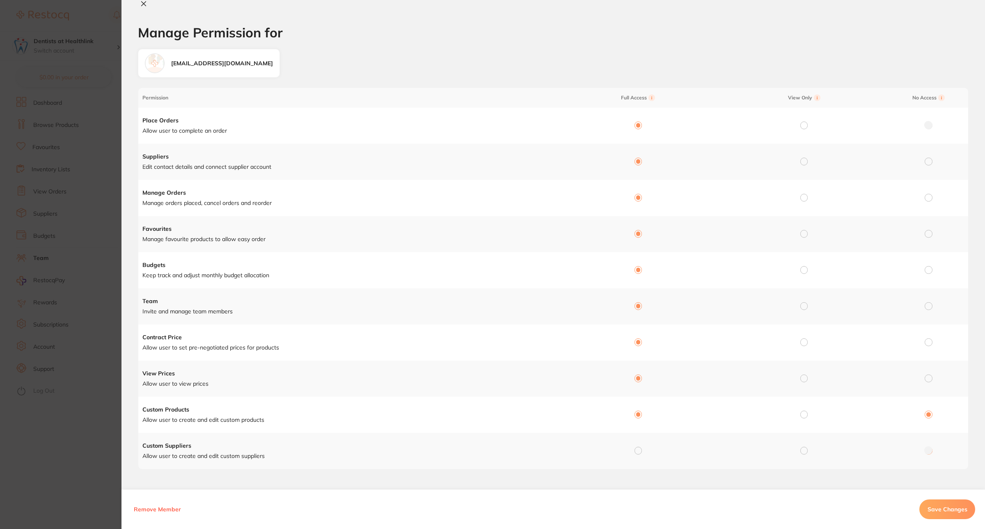
radio input "false"
click at [637, 449] on input "radio" at bounding box center [637, 449] width 7 height 7
radio input "true"
radio input "false"
click at [958, 509] on span "Save Changes" at bounding box center [947, 508] width 40 height 7
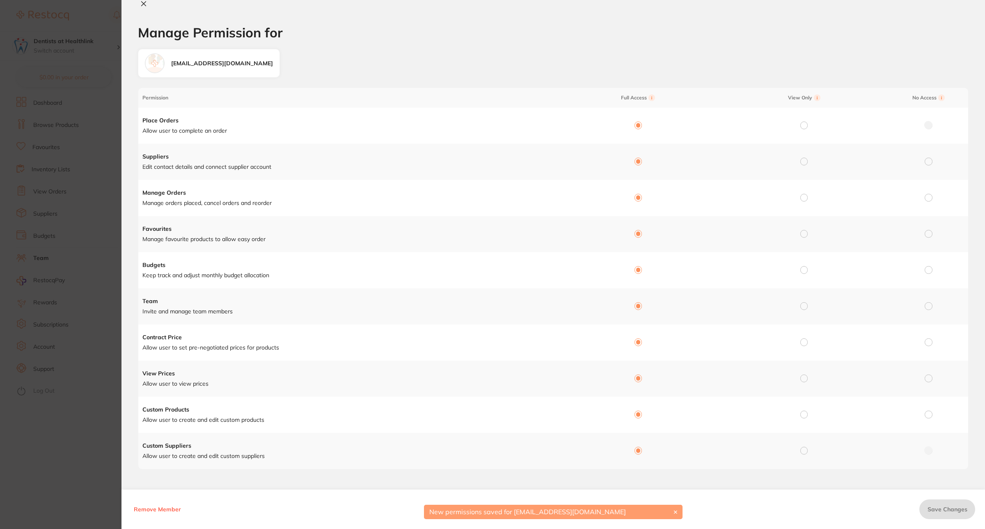
click at [143, 2] on icon at bounding box center [143, 3] width 7 height 7
checkbox input "false"
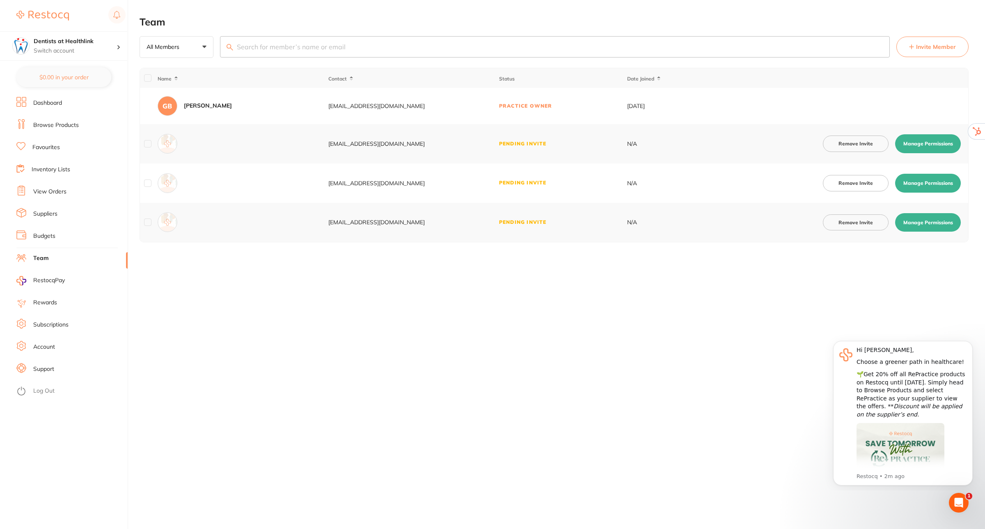
click at [36, 387] on link "Log Out" at bounding box center [43, 391] width 21 height 8
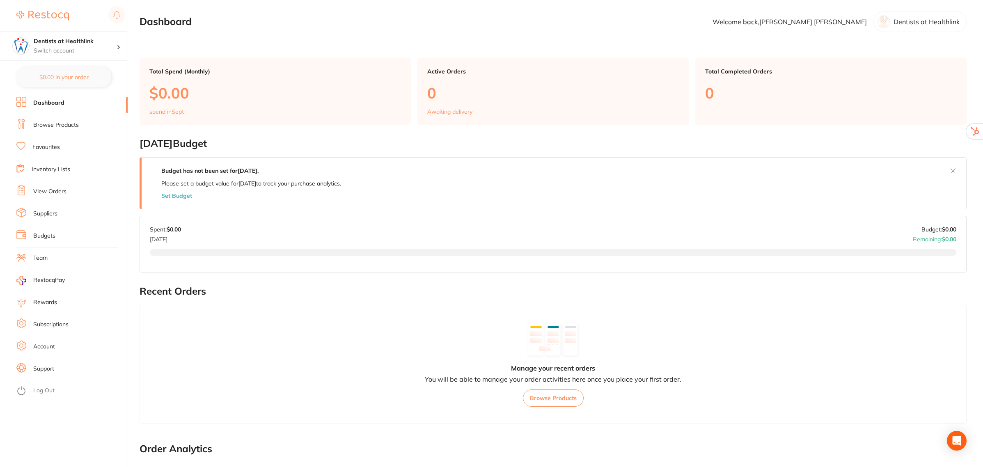
click at [36, 257] on link "Team" at bounding box center [40, 258] width 14 height 8
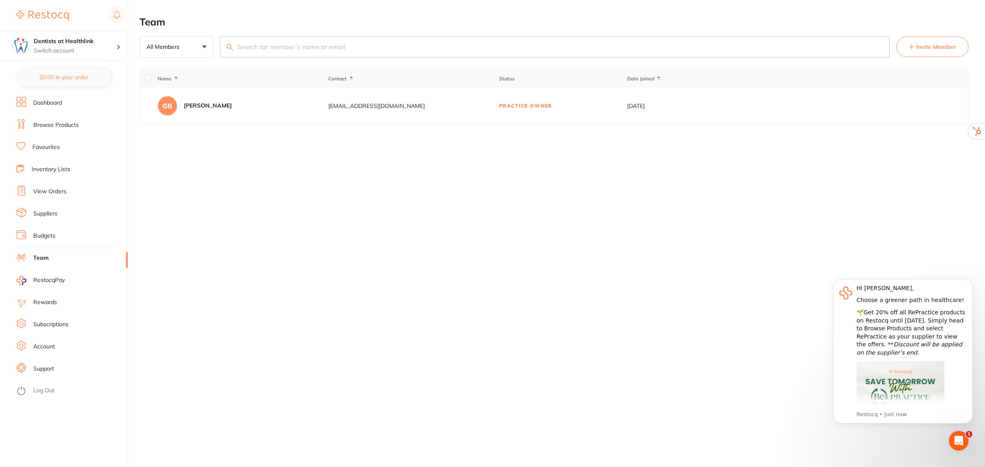
click at [40, 392] on link "Log Out" at bounding box center [43, 391] width 21 height 8
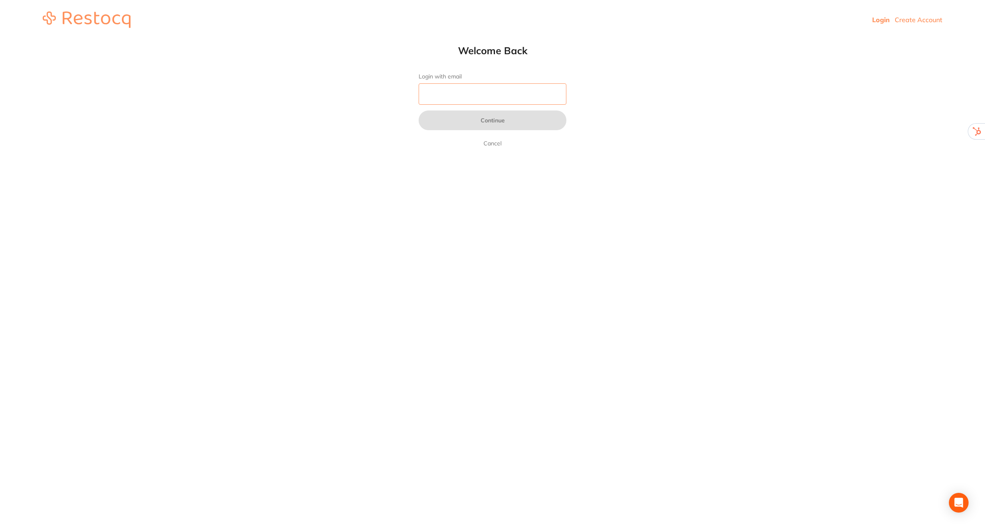
paste input "[EMAIL_ADDRESS][DOMAIN_NAME]"
type input "[EMAIL_ADDRESS][DOMAIN_NAME]"
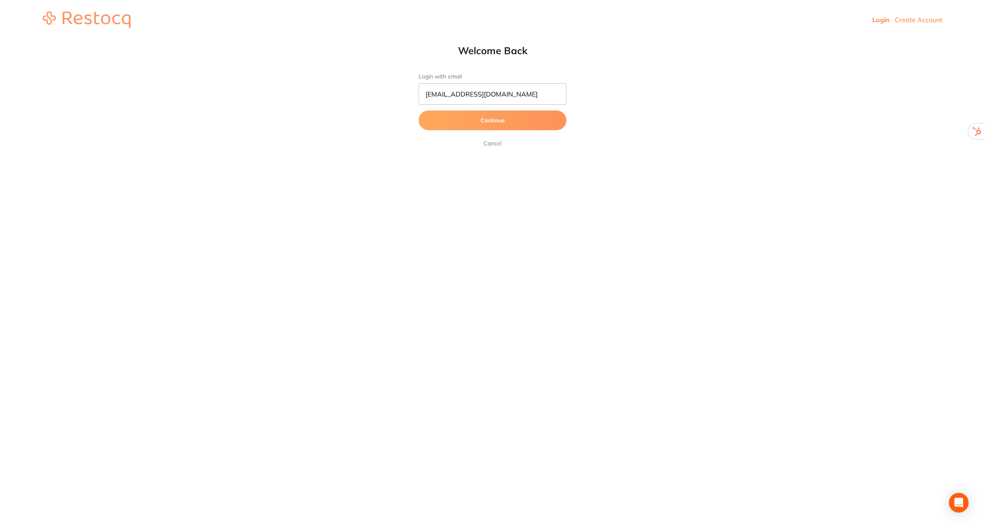
click at [506, 122] on button "Continue" at bounding box center [493, 120] width 148 height 20
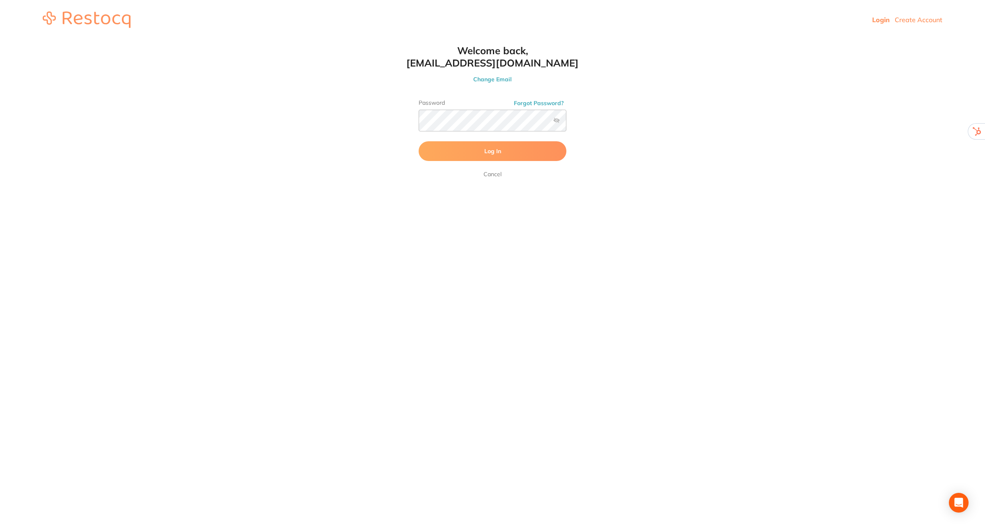
click at [435, 153] on button "Log In" at bounding box center [493, 151] width 148 height 20
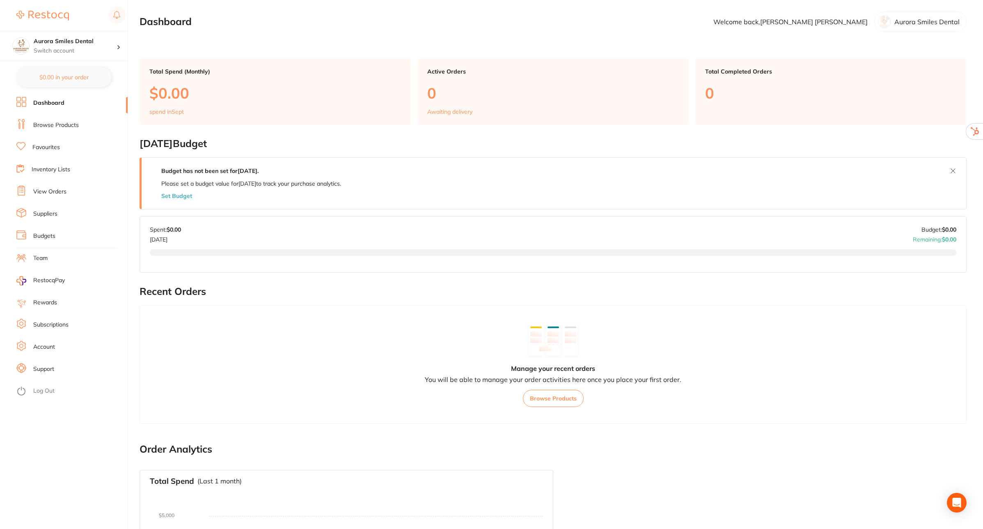
click at [41, 256] on link "Team" at bounding box center [40, 258] width 14 height 8
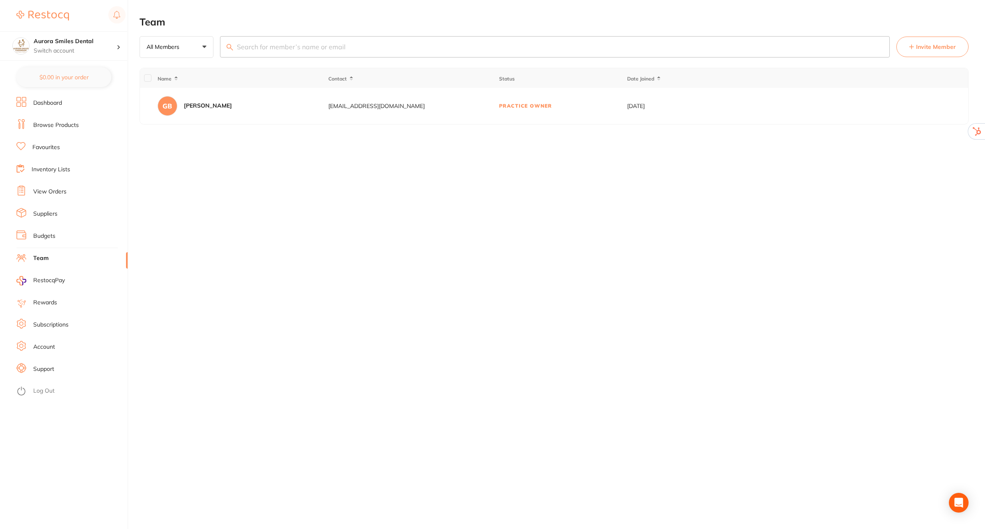
click at [948, 41] on button "Invite Member" at bounding box center [932, 47] width 72 height 21
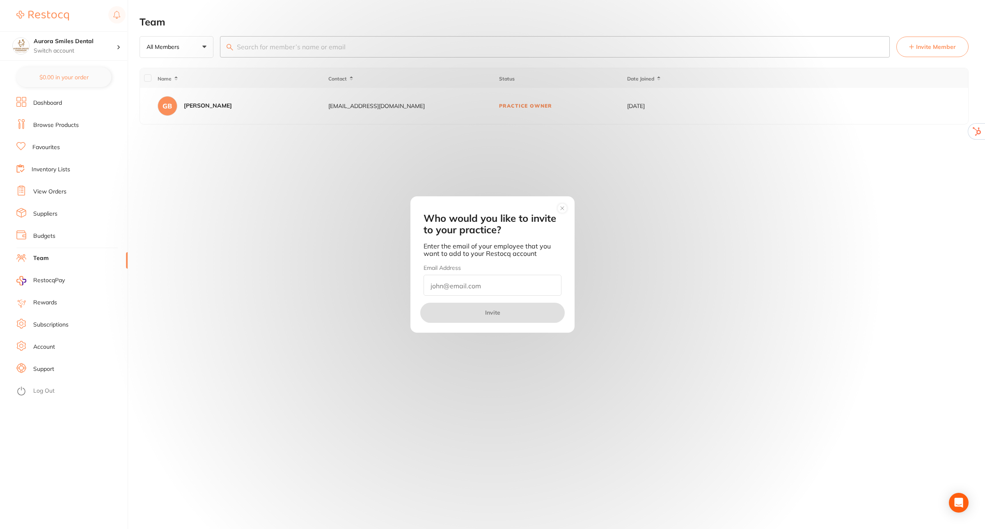
paste input "[EMAIL_ADDRESS][DOMAIN_NAME]"
type input "[EMAIL_ADDRESS][DOMAIN_NAME]"
click at [496, 310] on button "Invite" at bounding box center [492, 312] width 144 height 20
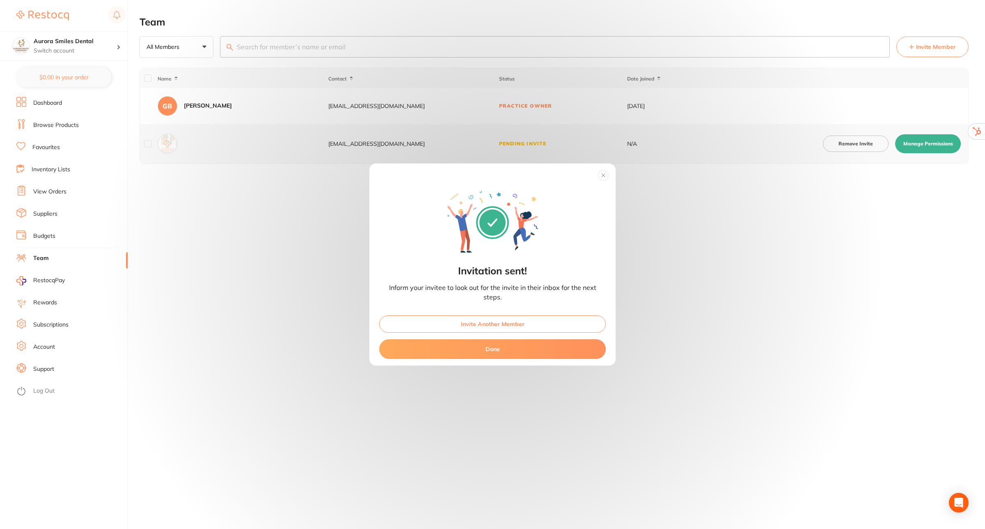
click at [501, 321] on button "Invite Another Member" at bounding box center [492, 323] width 227 height 17
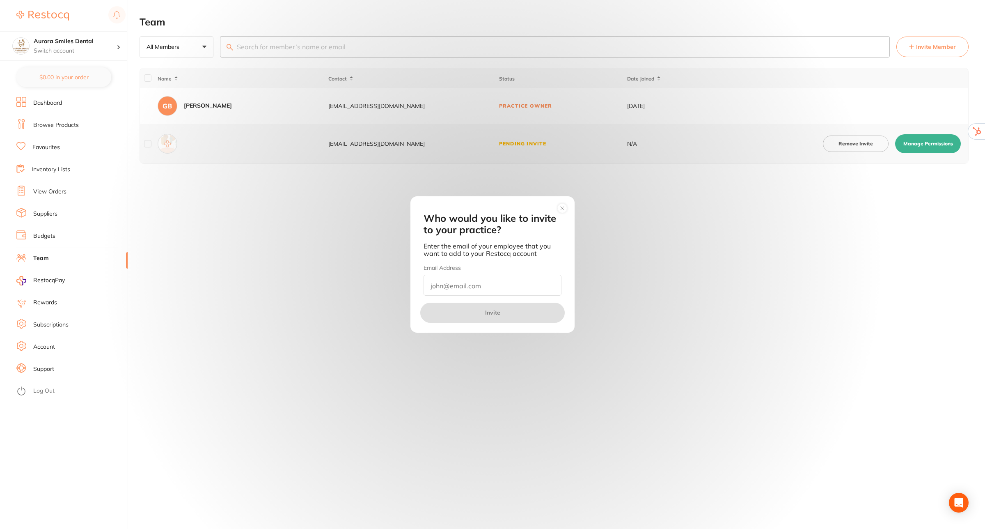
paste input "[EMAIL_ADDRESS][DOMAIN_NAME]"
type input "[EMAIL_ADDRESS][DOMAIN_NAME]"
click at [492, 309] on button "Invite" at bounding box center [492, 312] width 144 height 20
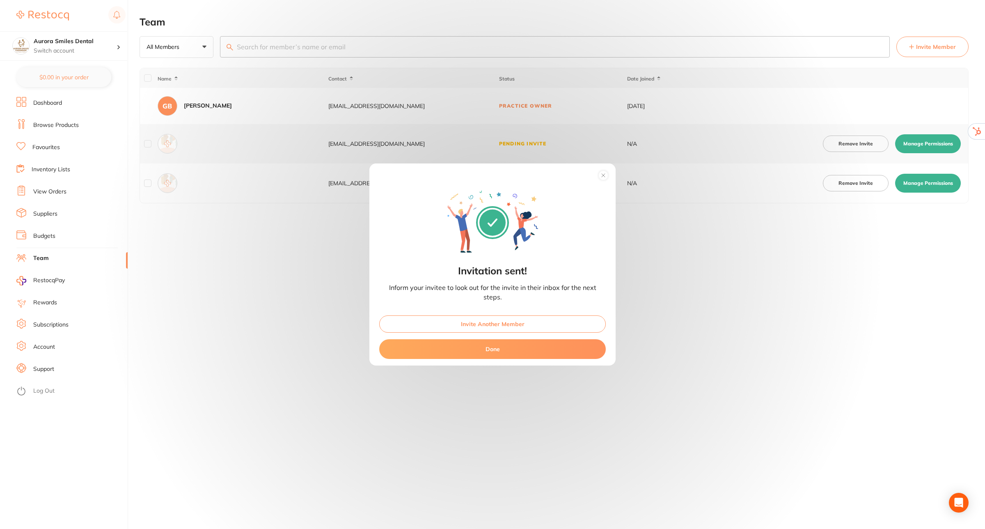
click at [481, 321] on button "Invite Another Member" at bounding box center [492, 323] width 227 height 17
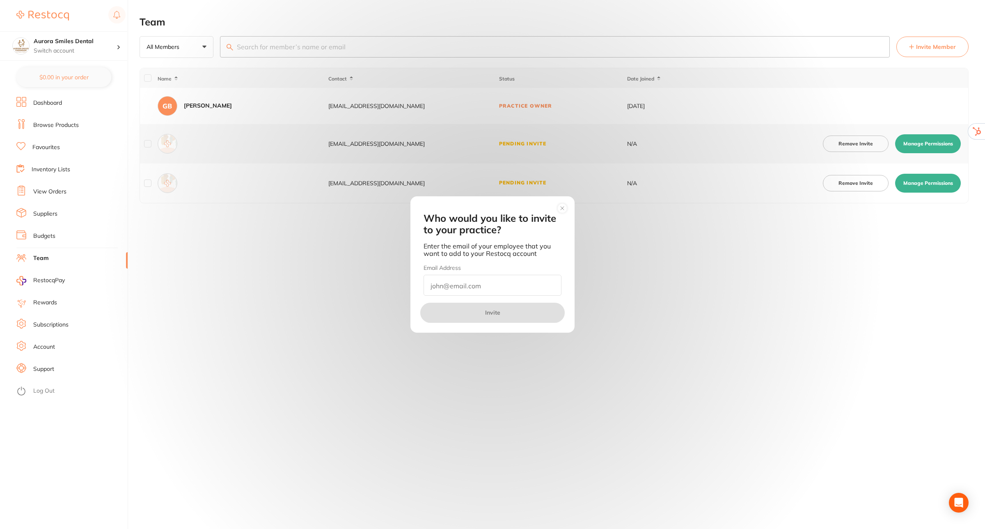
paste input "[EMAIL_ADDRESS][DOMAIN_NAME]"
type input "[EMAIL_ADDRESS][DOMAIN_NAME]"
click at [499, 310] on button "Invite" at bounding box center [492, 312] width 144 height 20
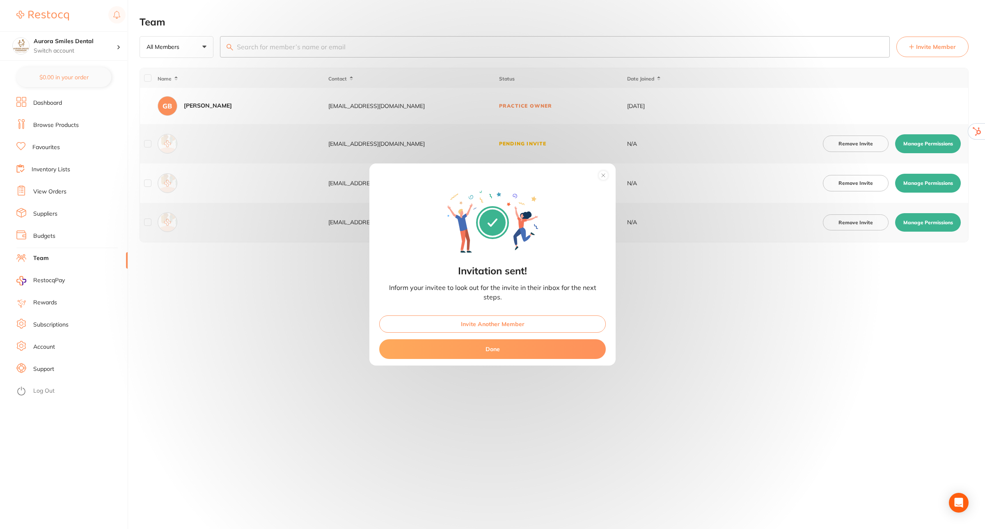
click at [547, 343] on button "Done" at bounding box center [492, 349] width 227 height 20
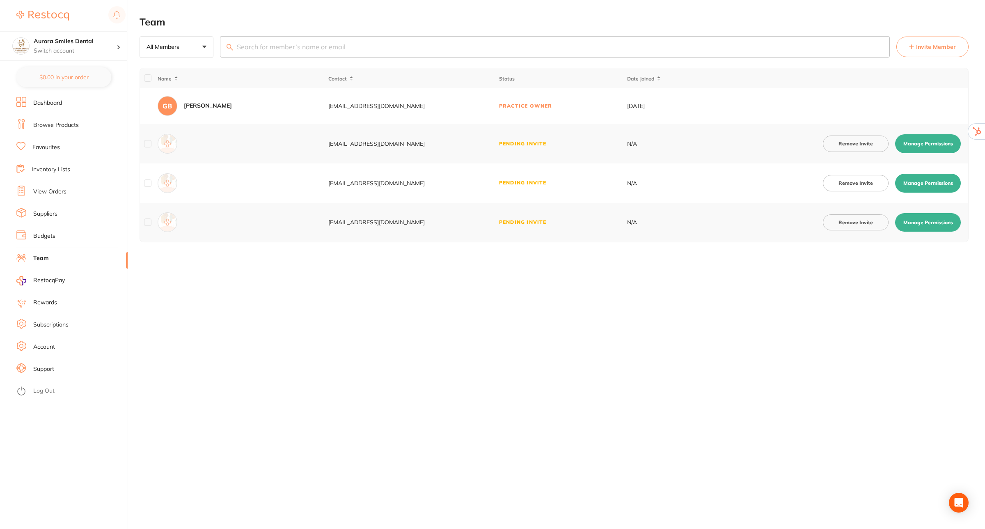
click at [940, 220] on button "Manage Permissions" at bounding box center [928, 222] width 66 height 19
checkbox input "true"
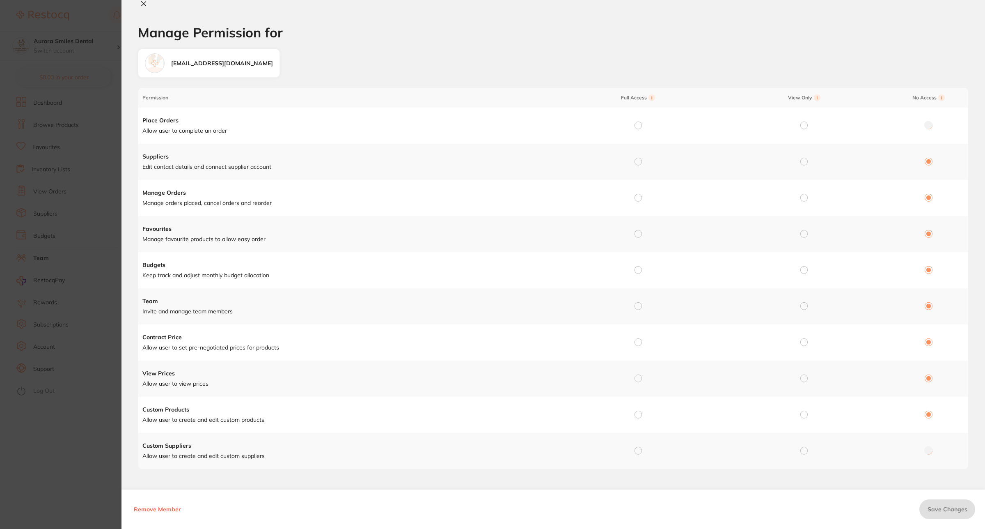
click at [637, 127] on input "radio" at bounding box center [637, 124] width 7 height 7
radio input "true"
radio input "false"
drag, startPoint x: 637, startPoint y: 163, endPoint x: 623, endPoint y: 164, distance: 14.8
click at [634, 163] on input "radio" at bounding box center [637, 161] width 7 height 7
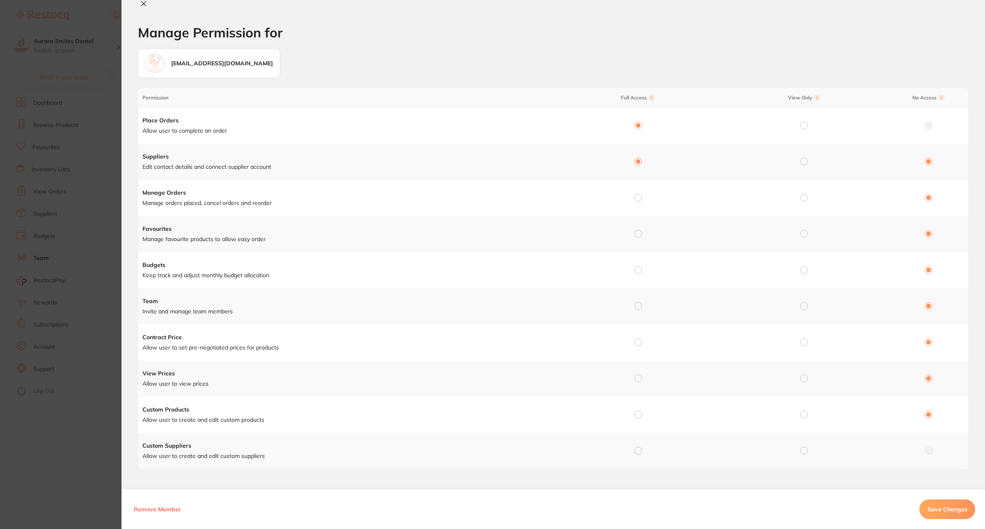
radio input "true"
radio input "false"
click at [639, 197] on input "radio" at bounding box center [637, 197] width 7 height 7
radio input "true"
radio input "false"
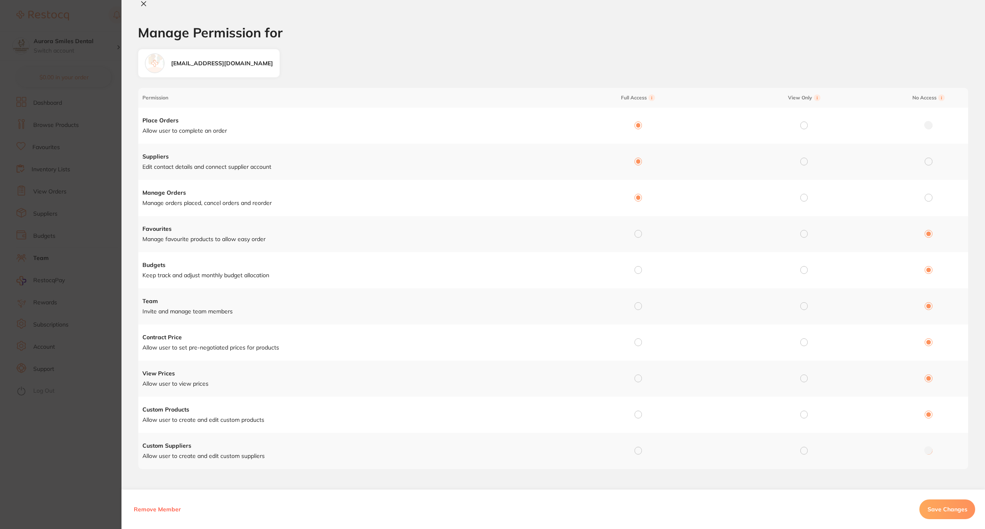
click at [637, 233] on input "radio" at bounding box center [637, 233] width 7 height 7
radio input "true"
radio input "false"
click at [635, 271] on input "radio" at bounding box center [637, 269] width 7 height 7
radio input "true"
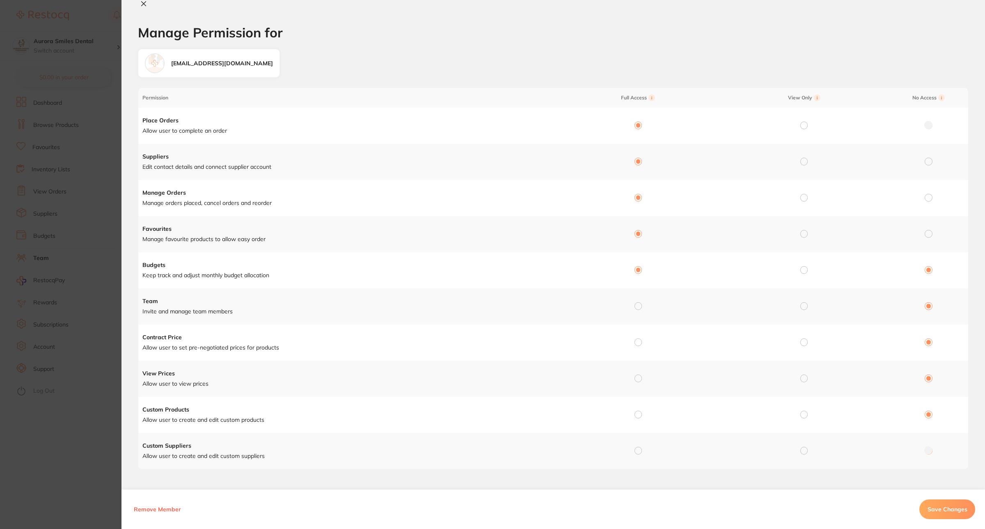
radio input "false"
click at [638, 307] on input "radio" at bounding box center [637, 305] width 7 height 7
radio input "true"
radio input "false"
click at [639, 345] on input "radio" at bounding box center [637, 341] width 7 height 7
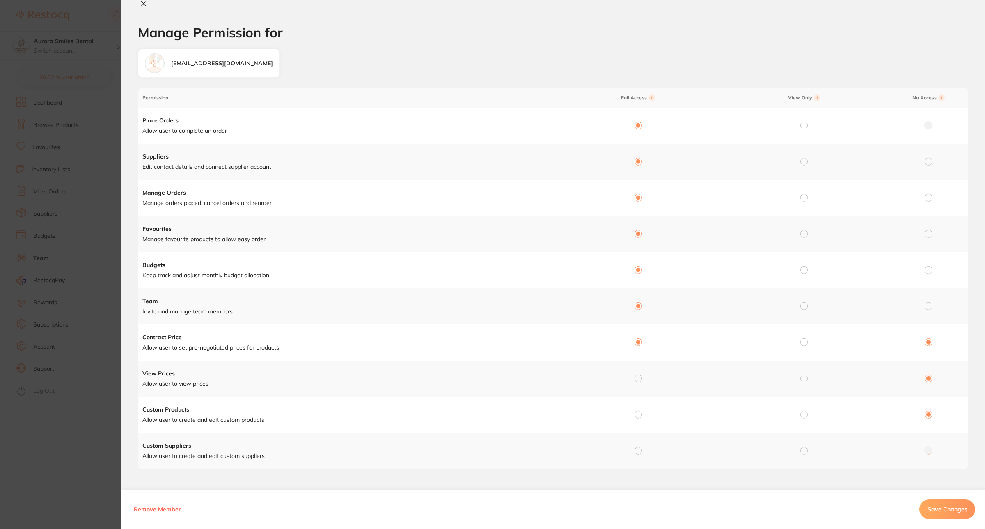
radio input "true"
radio input "false"
click at [637, 378] on input "radio" at bounding box center [637, 377] width 7 height 7
radio input "true"
radio input "false"
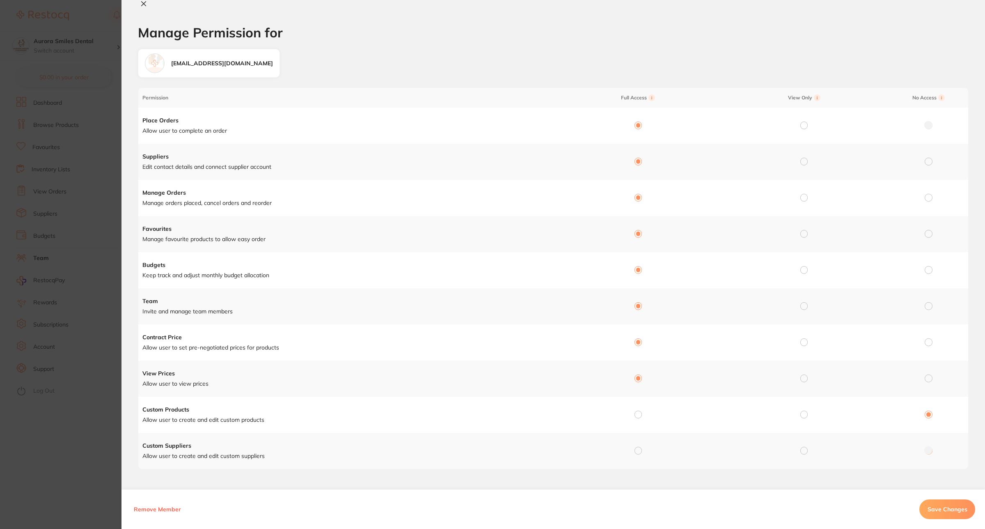
click at [635, 417] on input "radio" at bounding box center [637, 413] width 7 height 7
radio input "true"
radio input "false"
drag, startPoint x: 635, startPoint y: 445, endPoint x: 641, endPoint y: 450, distance: 7.3
click at [636, 445] on td at bounding box center [636, 451] width 166 height 36
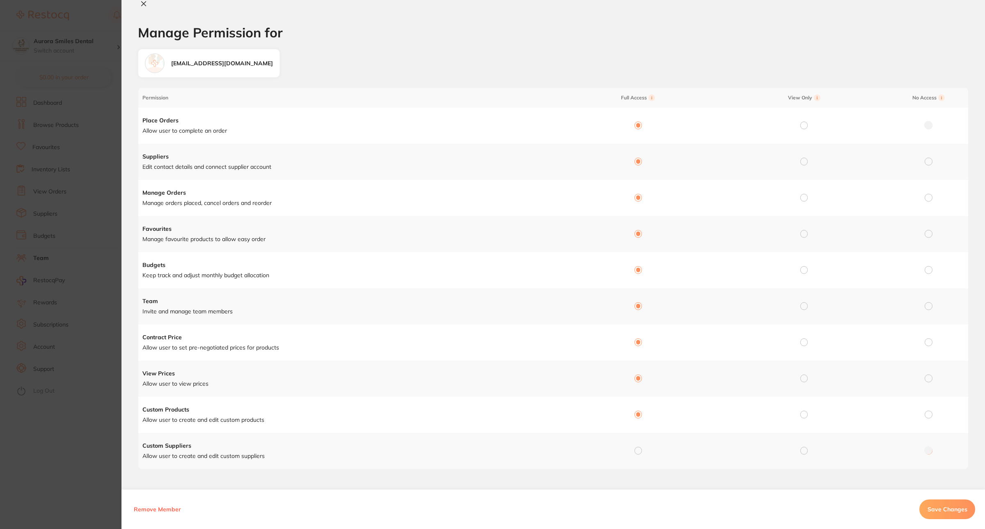
click at [639, 451] on input "radio" at bounding box center [637, 449] width 7 height 7
radio input "true"
radio input "false"
click at [953, 510] on span "Save Changes" at bounding box center [947, 508] width 40 height 7
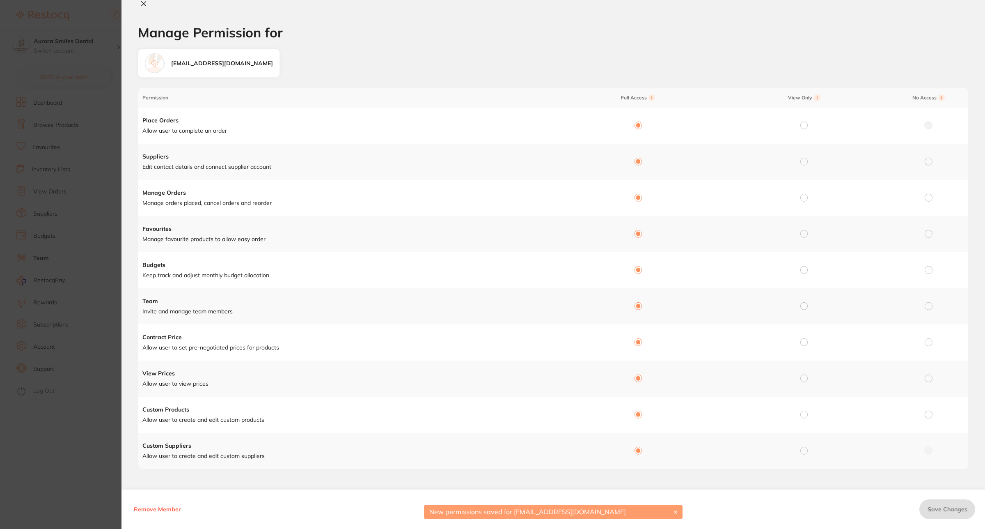
click at [141, 5] on icon at bounding box center [143, 3] width 7 height 7
checkbox input "false"
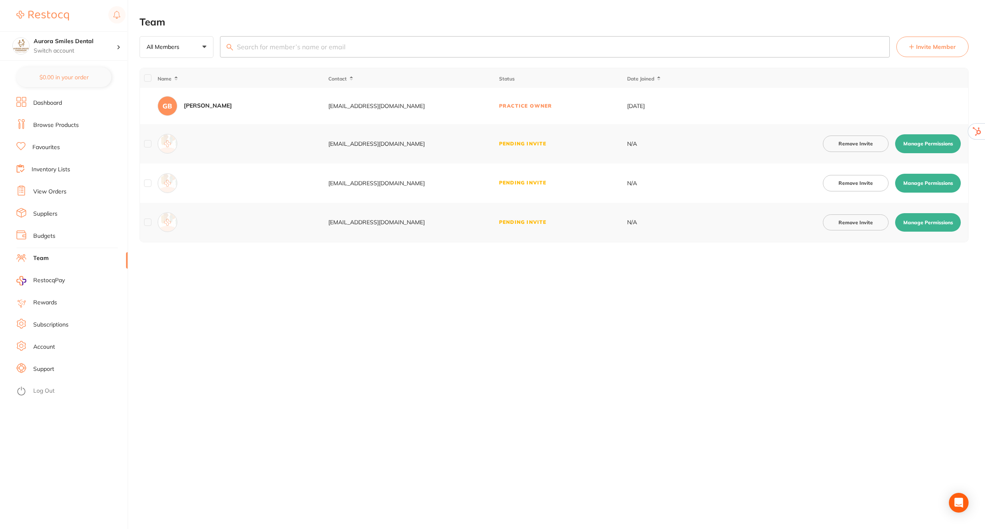
click at [920, 189] on button "Manage Permissions" at bounding box center [928, 183] width 66 height 19
checkbox input "true"
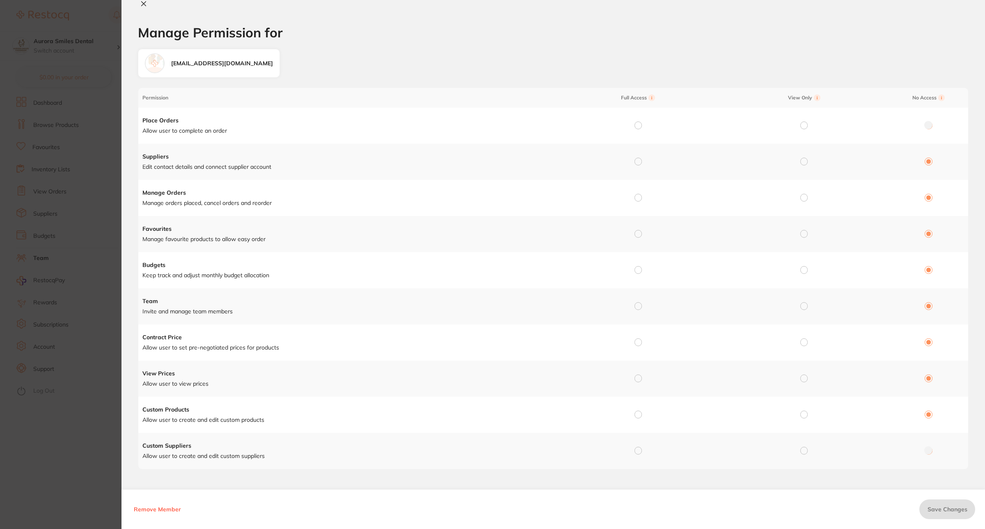
drag, startPoint x: 634, startPoint y: 119, endPoint x: 645, endPoint y: 131, distance: 16.6
click at [637, 124] on td at bounding box center [636, 126] width 166 height 36
drag, startPoint x: 636, startPoint y: 126, endPoint x: 646, endPoint y: 153, distance: 29.0
click at [636, 128] on input "radio" at bounding box center [637, 124] width 7 height 7
radio input "true"
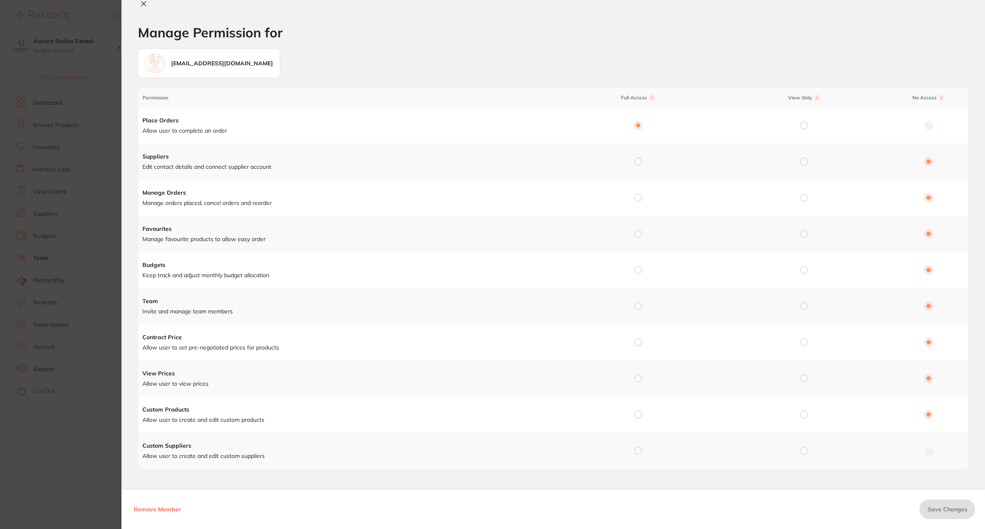
radio input "false"
drag, startPoint x: 637, startPoint y: 160, endPoint x: 647, endPoint y: 189, distance: 30.4
click at [637, 161] on input "radio" at bounding box center [637, 161] width 7 height 7
radio input "true"
radio input "false"
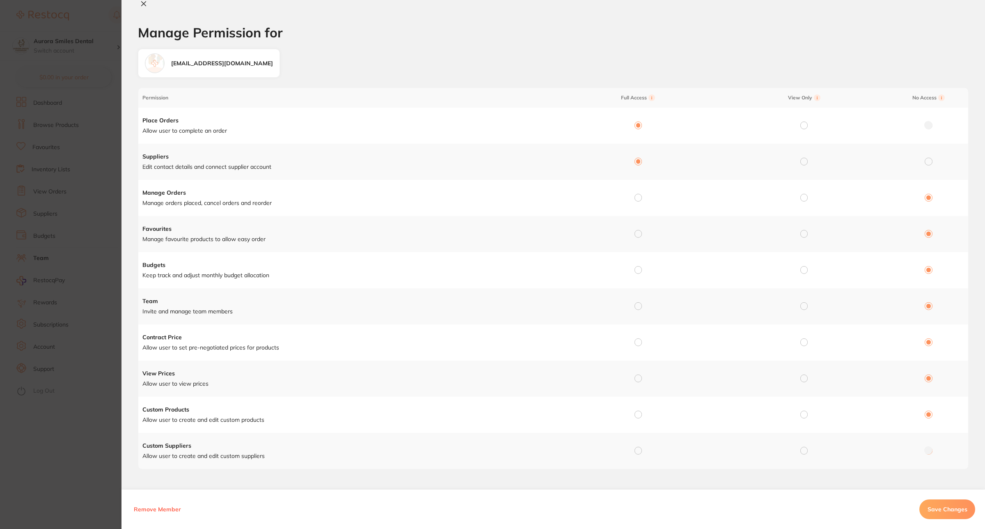
drag, startPoint x: 637, startPoint y: 196, endPoint x: 644, endPoint y: 222, distance: 26.9
click at [637, 197] on input "radio" at bounding box center [637, 197] width 7 height 7
radio input "true"
radio input "false"
click at [640, 236] on div at bounding box center [637, 233] width 7 height 7
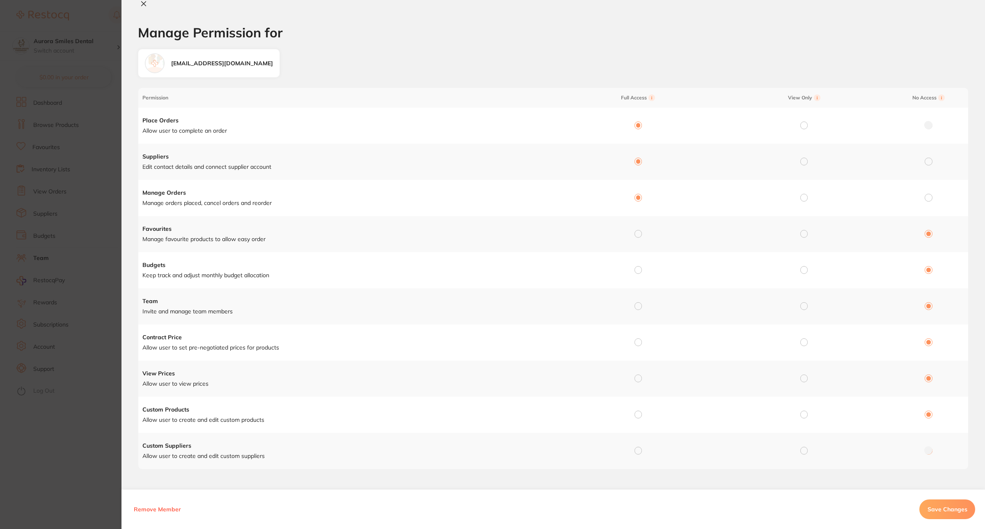
click at [638, 235] on input "radio" at bounding box center [637, 233] width 7 height 7
radio input "true"
radio input "false"
click at [637, 271] on input "radio" at bounding box center [637, 269] width 7 height 7
radio input "true"
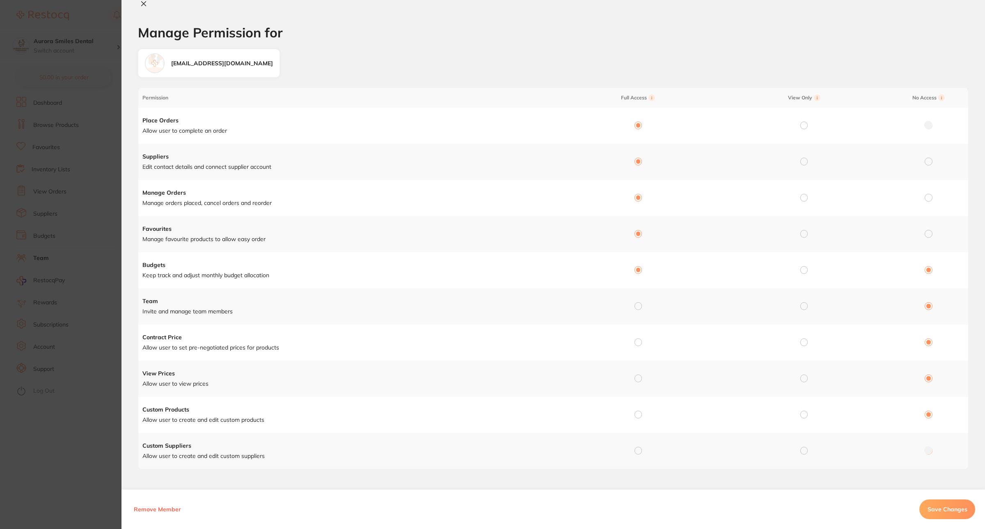
radio input "false"
click at [636, 304] on input "radio" at bounding box center [637, 305] width 7 height 7
radio input "true"
radio input "false"
click at [636, 337] on td at bounding box center [636, 342] width 166 height 36
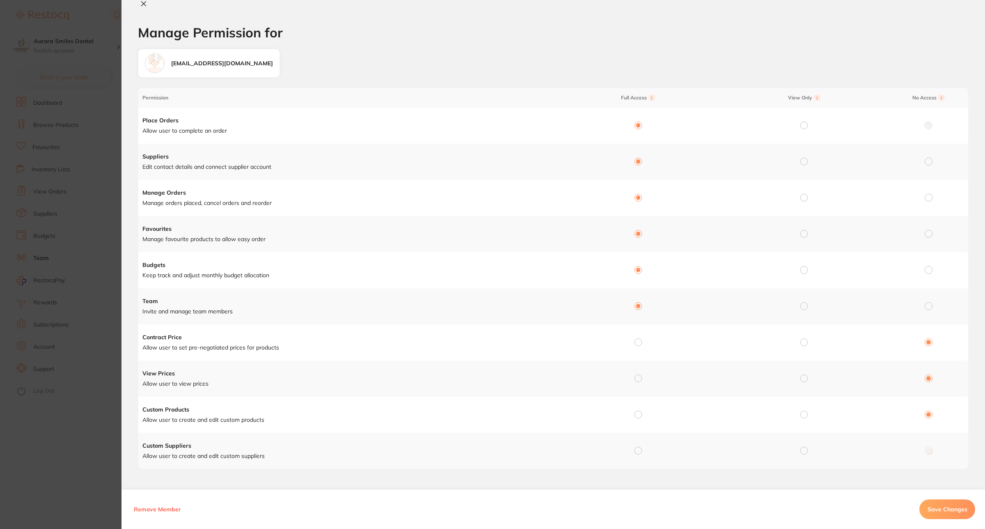
click at [636, 345] on input "radio" at bounding box center [637, 341] width 7 height 7
radio input "true"
radio input "false"
click at [636, 378] on input "radio" at bounding box center [637, 377] width 7 height 7
radio input "true"
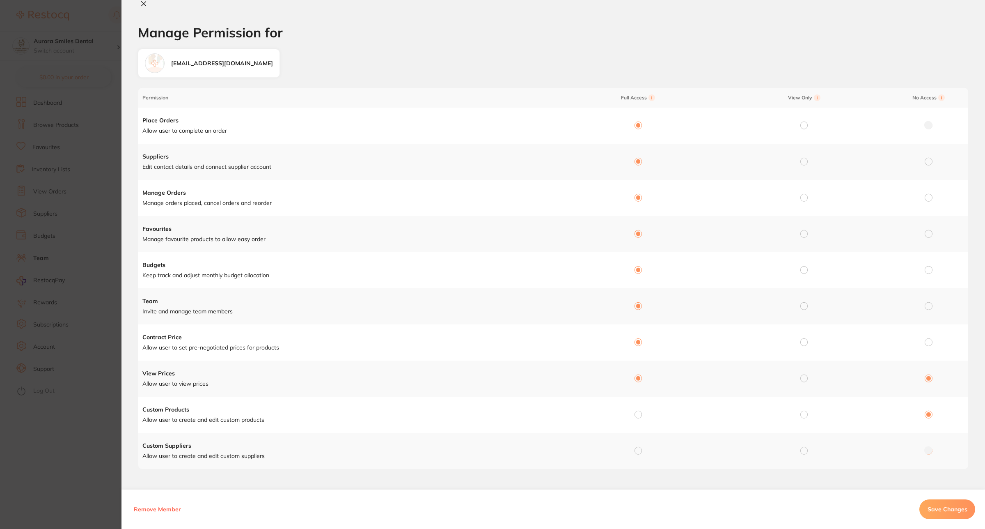
radio input "false"
click at [637, 414] on input "radio" at bounding box center [637, 413] width 7 height 7
radio input "true"
radio input "false"
click at [636, 449] on input "radio" at bounding box center [637, 449] width 7 height 7
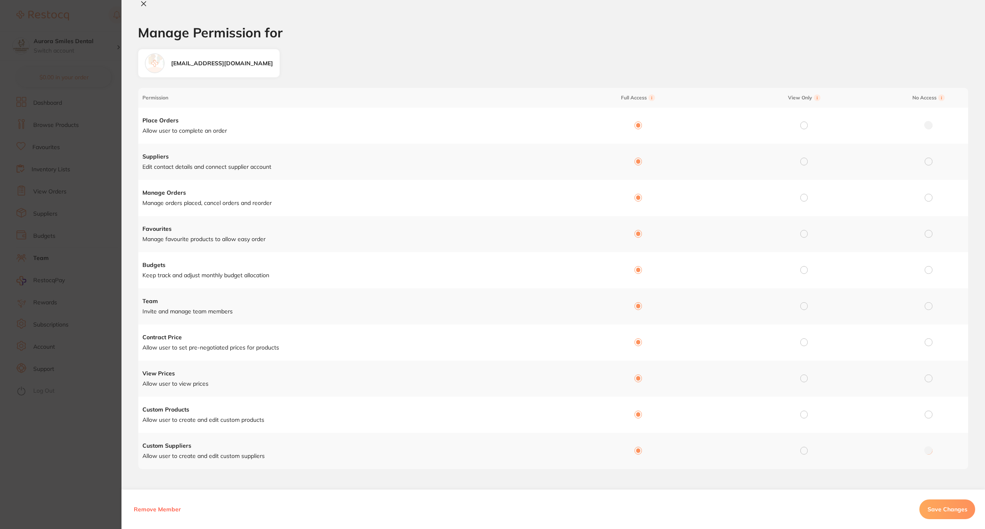
radio input "true"
radio input "false"
click at [802, 124] on input "radio" at bounding box center [803, 124] width 7 height 7
radio input "true"
radio input "false"
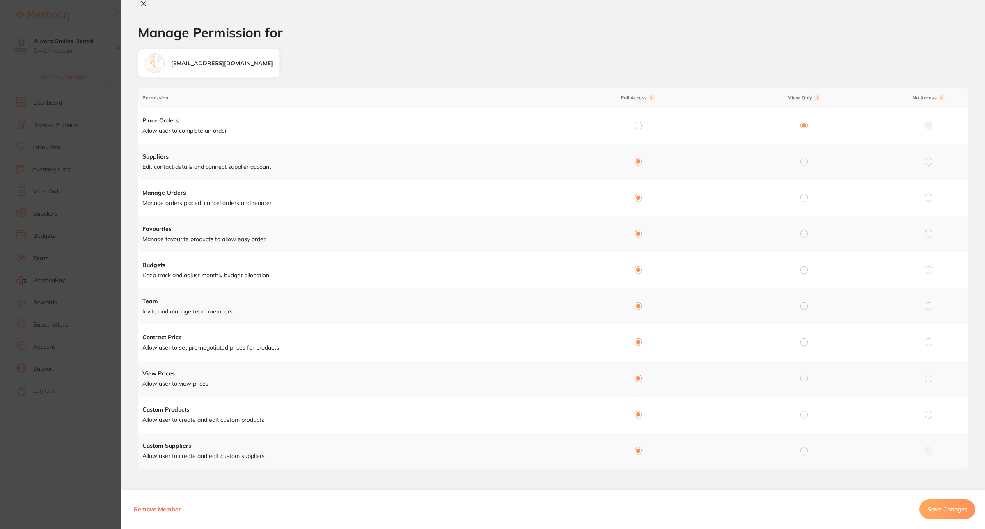
click at [940, 506] on span "Save Changes" at bounding box center [947, 508] width 40 height 7
click at [141, 3] on icon at bounding box center [143, 3] width 7 height 7
checkbox input "false"
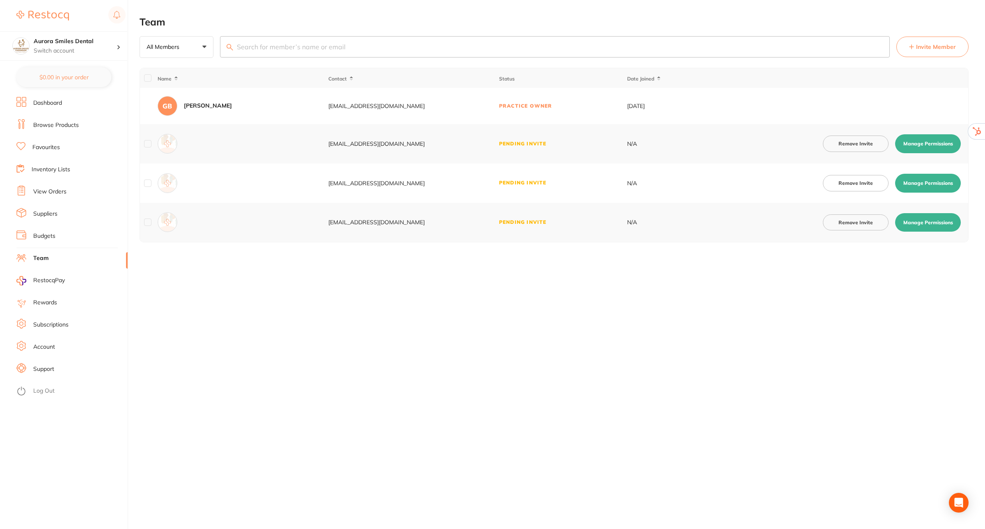
click at [926, 140] on button "Manage Permissions" at bounding box center [928, 143] width 66 height 19
checkbox input "true"
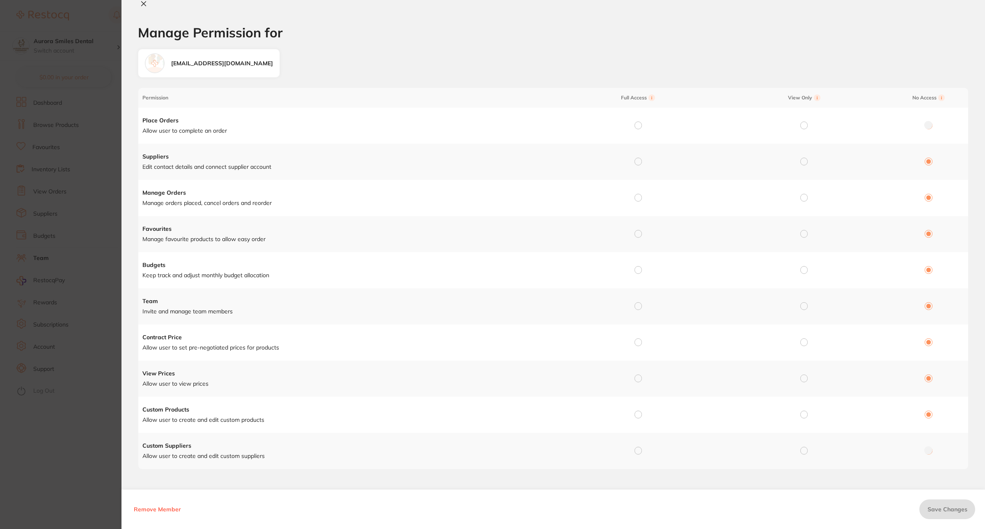
click at [803, 124] on input "radio" at bounding box center [803, 124] width 7 height 7
radio input "true"
radio input "false"
click at [640, 163] on input "radio" at bounding box center [637, 161] width 7 height 7
radio input "true"
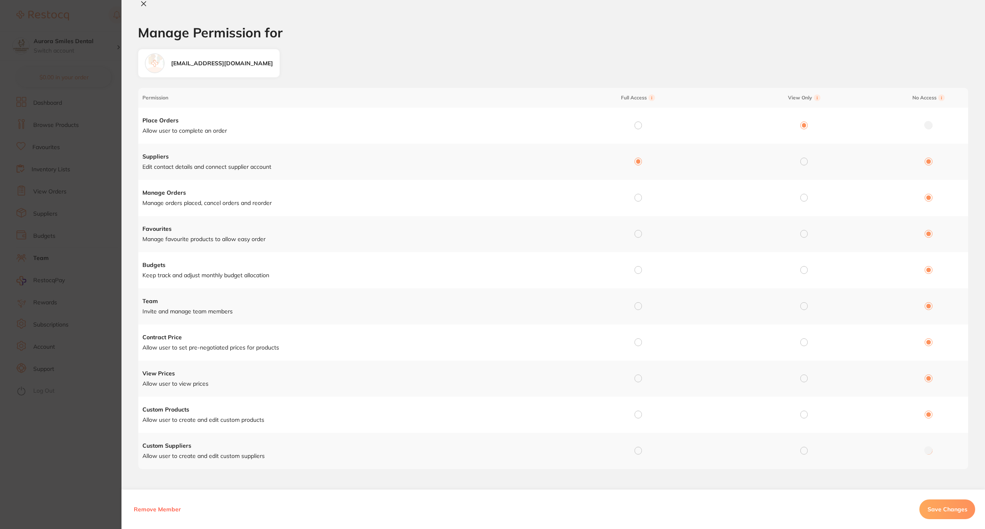
radio input "false"
drag, startPoint x: 633, startPoint y: 198, endPoint x: 636, endPoint y: 204, distance: 7.0
click at [634, 198] on input "radio" at bounding box center [637, 197] width 7 height 7
radio input "true"
radio input "false"
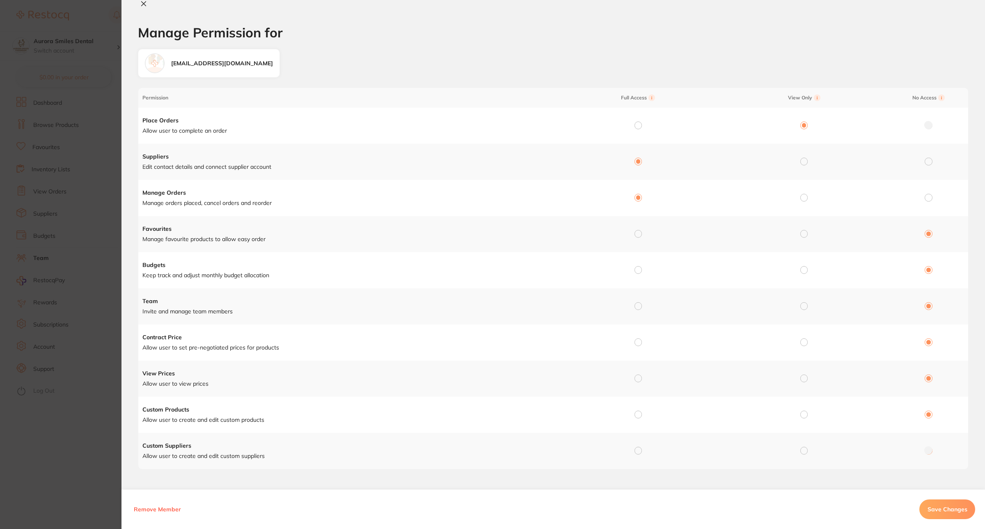
drag, startPoint x: 636, startPoint y: 235, endPoint x: 636, endPoint y: 245, distance: 9.4
click at [636, 237] on input "radio" at bounding box center [637, 233] width 7 height 7
radio input "true"
radio input "false"
click at [637, 273] on input "radio" at bounding box center [637, 269] width 7 height 7
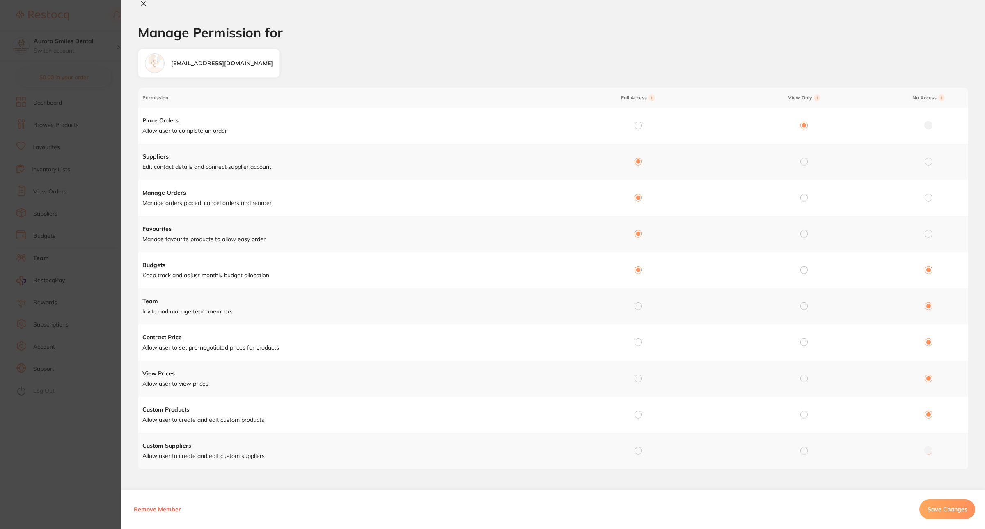
radio input "true"
radio input "false"
click at [635, 309] on input "radio" at bounding box center [637, 305] width 7 height 7
radio input "true"
radio input "false"
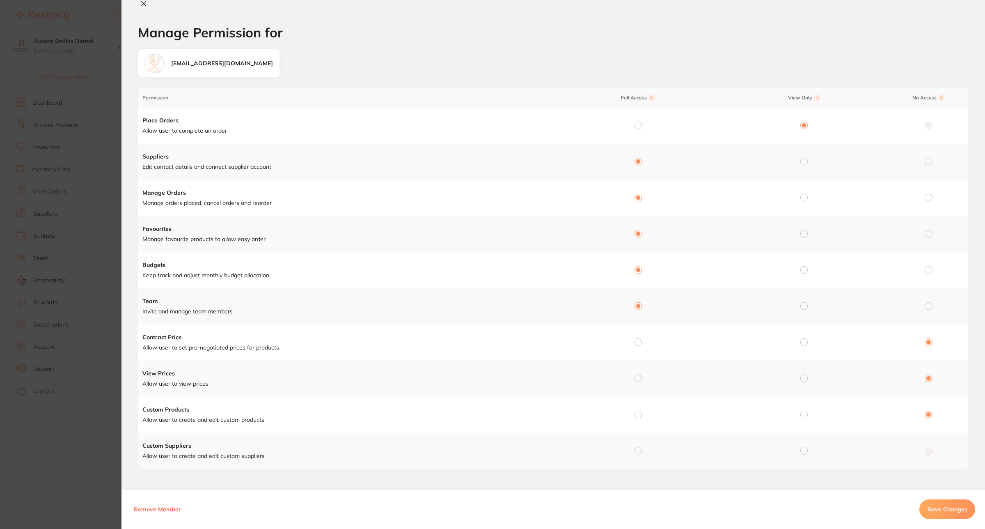
click at [637, 345] on input "radio" at bounding box center [637, 341] width 7 height 7
radio input "true"
radio input "false"
drag, startPoint x: 639, startPoint y: 377, endPoint x: 639, endPoint y: 388, distance: 11.5
click at [639, 377] on input "radio" at bounding box center [637, 377] width 7 height 7
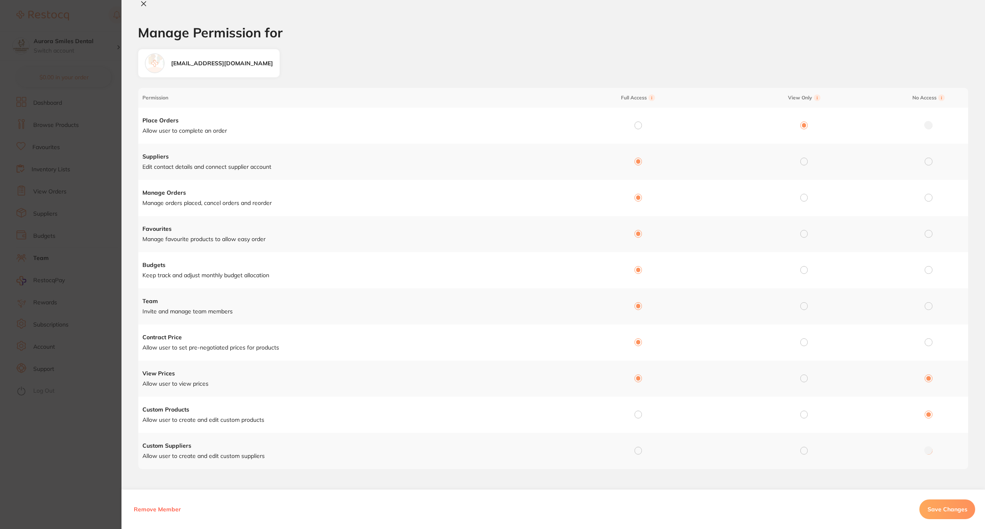
radio input "true"
radio input "false"
click at [638, 417] on input "radio" at bounding box center [637, 413] width 7 height 7
radio input "true"
radio input "false"
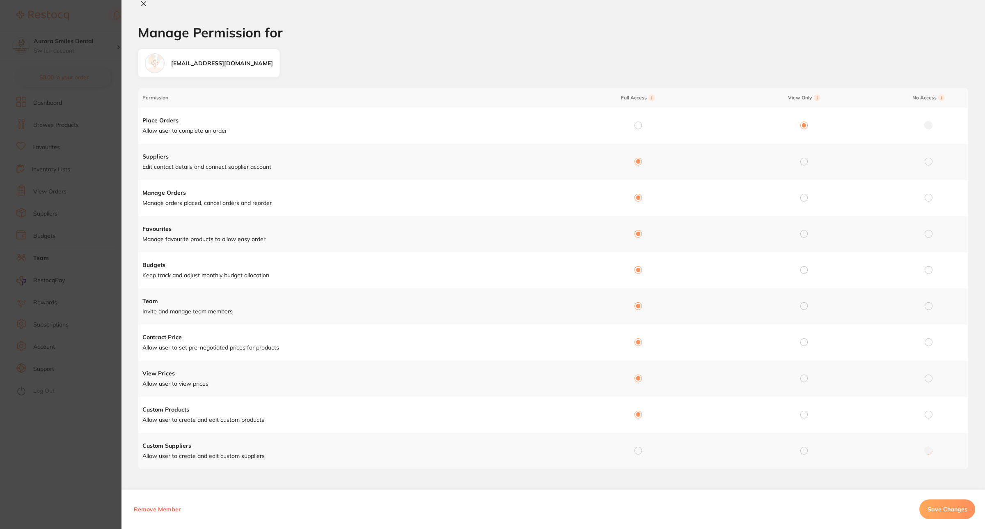
click at [638, 451] on input "radio" at bounding box center [637, 449] width 7 height 7
radio input "true"
radio input "false"
click at [936, 512] on span "Save Changes" at bounding box center [947, 508] width 40 height 7
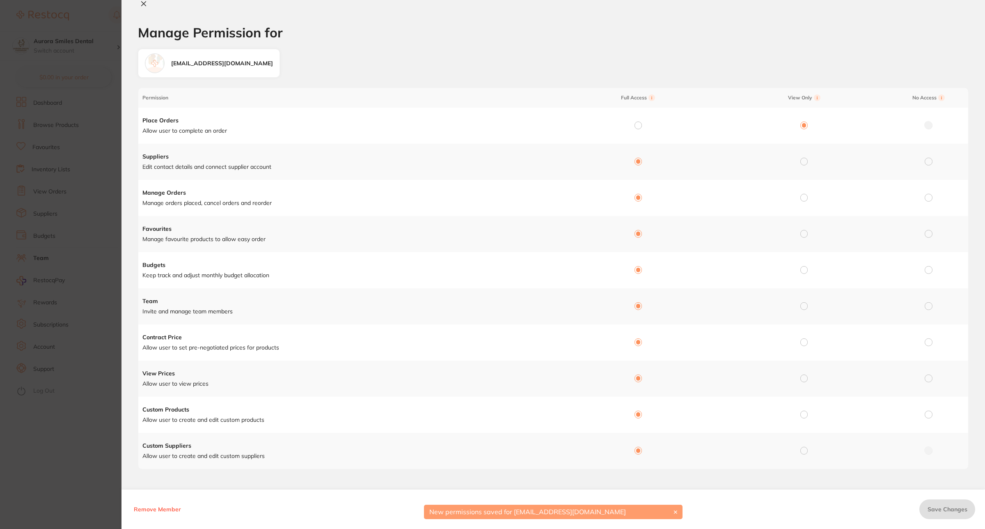
click at [140, 2] on icon at bounding box center [143, 3] width 7 height 7
checkbox input "false"
